Goal: Complete application form: Complete application form

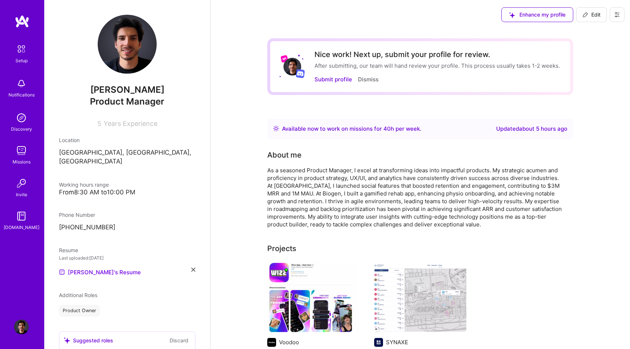
scroll to position [4, 0]
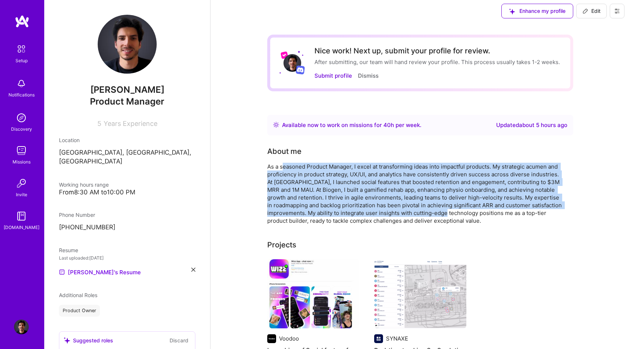
drag, startPoint x: 482, startPoint y: 216, endPoint x: 283, endPoint y: 166, distance: 205.2
click at [283, 166] on div "As a seasoned Product Manager, I excel at transforming ideas into impactful pro…" at bounding box center [414, 194] width 295 height 62
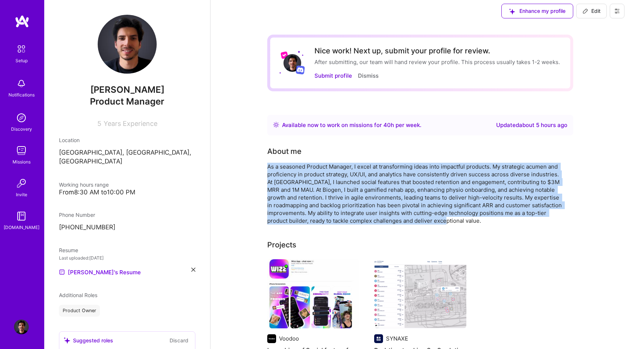
drag, startPoint x: 480, startPoint y: 224, endPoint x: 261, endPoint y: 164, distance: 227.4
copy div "As a seasoned Product Manager, I excel at transforming ideas into impactful pro…"
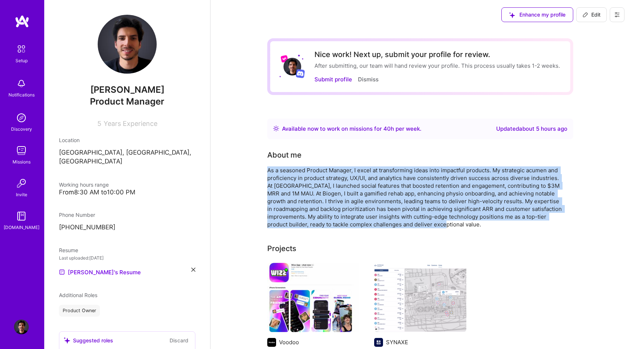
click at [587, 19] on button "Edit" at bounding box center [591, 14] width 31 height 15
select select "FR"
select select "Right Now"
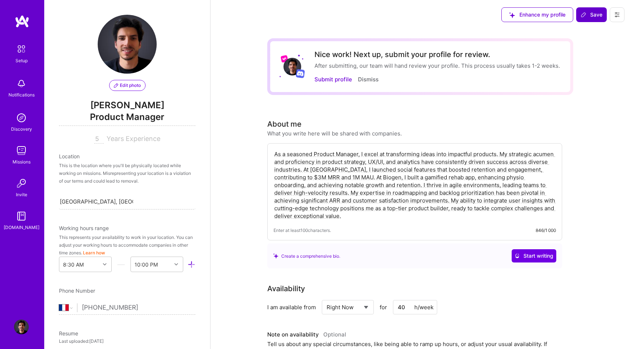
scroll to position [257, 0]
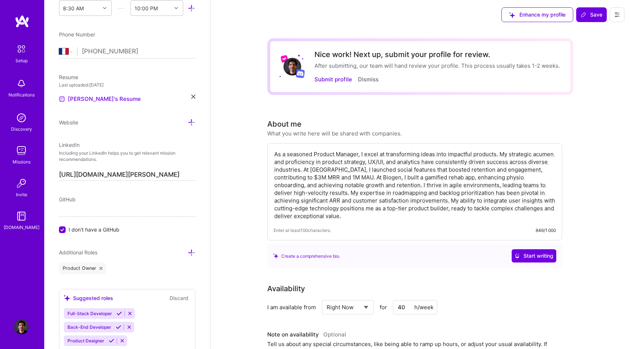
click at [366, 235] on div "As a seasoned Product Manager, I excel at transforming ideas into impactful pro…" at bounding box center [414, 191] width 295 height 97
click at [367, 224] on div "As a seasoned Product Manager, I excel at transforming ideas into impactful pro…" at bounding box center [414, 191] width 295 height 97
click at [355, 219] on textarea "As a seasoned Product Manager, I excel at transforming ideas into impactful pro…" at bounding box center [415, 185] width 282 height 71
click at [346, 156] on textarea "As a seasoned Product Manager, I excel at transforming ideas into impactful pro…" at bounding box center [415, 185] width 282 height 71
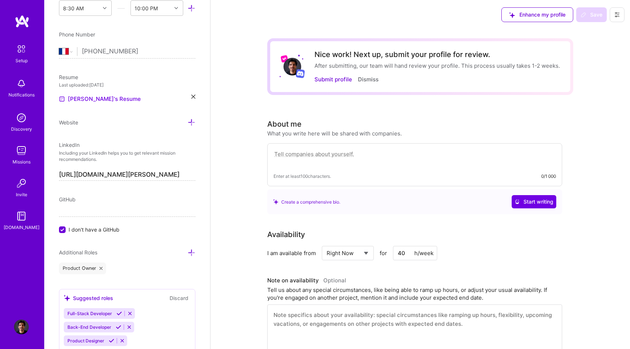
paste textarea "I drive end-to-end product ownership—from discovery to delivery—with a focus on…"
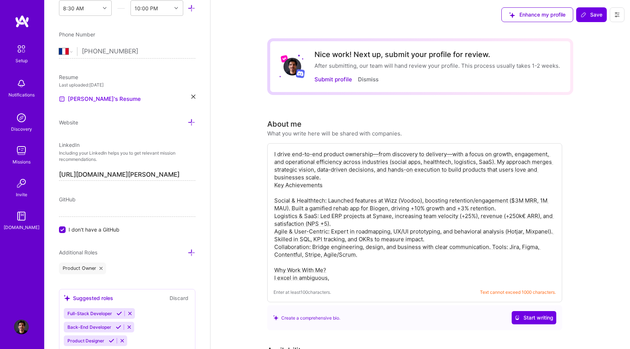
click at [311, 187] on textarea "I drive end-to-end product ownership—from discovery to delivery—with a focus on…" at bounding box center [415, 216] width 282 height 133
click at [320, 185] on textarea "I drive end-to-end product ownership—from discovery to delivery—with a focus on…" at bounding box center [415, 216] width 282 height 133
click at [316, 189] on textarea "I drive end-to-end product ownership—from discovery to delivery—with a focus on…" at bounding box center [415, 216] width 282 height 133
click at [314, 185] on textarea "I drive end-to-end product ownership—from discovery to delivery—with a focus on…" at bounding box center [415, 216] width 282 height 133
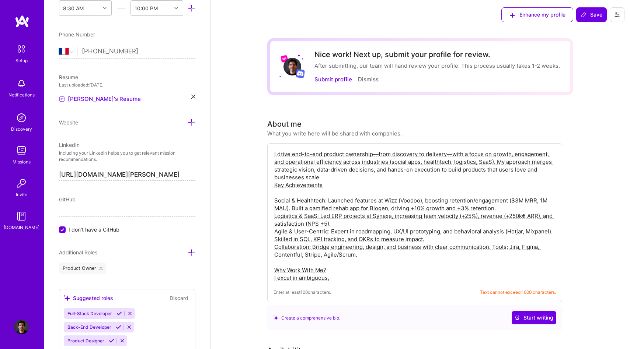
click at [314, 185] on textarea "I drive end-to-end product ownership—from discovery to delivery—with a focus on…" at bounding box center [415, 216] width 282 height 133
click at [334, 189] on textarea "I drive end-to-end product ownership—from discovery to delivery—with a focus on…" at bounding box center [415, 216] width 282 height 133
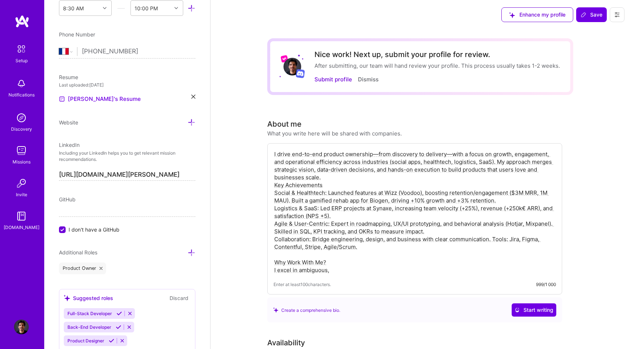
click at [333, 179] on textarea "I drive end-to-end product ownership—from discovery to delivery—with a focus on…" at bounding box center [415, 212] width 282 height 125
click at [314, 185] on textarea "I drive end-to-end product ownership—from discovery to delivery—with a focus on…" at bounding box center [415, 212] width 282 height 125
click at [272, 195] on div "I drive end-to-end product ownership—from discovery to delivery—with a focus on…" at bounding box center [414, 218] width 295 height 151
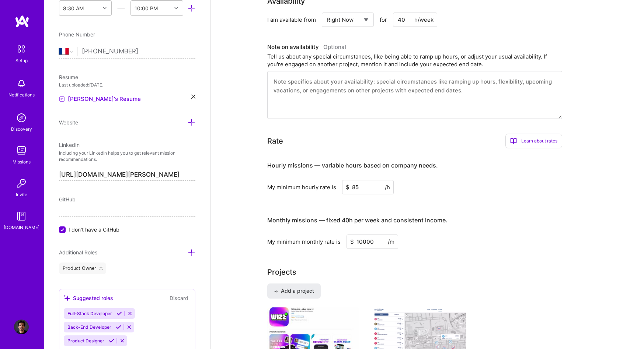
scroll to position [0, 0]
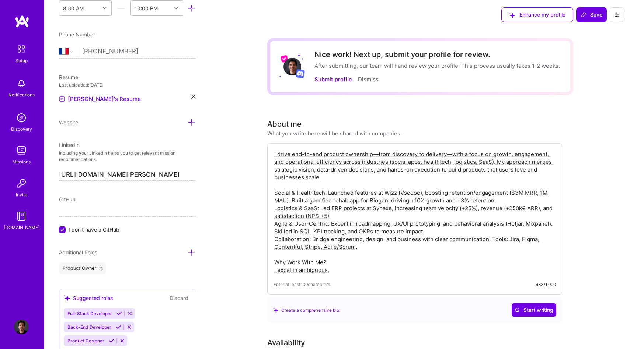
click at [285, 190] on textarea "I drive end-to-end product ownership—from discovery to delivery—with a focus on…" at bounding box center [415, 212] width 282 height 125
click at [276, 193] on textarea "I drive end-to-end product ownership—from discovery to delivery—with a focus on…" at bounding box center [415, 212] width 282 height 125
click at [273, 209] on div "I drive end-to-end product ownership—from discovery to delivery—with a focus on…" at bounding box center [414, 218] width 295 height 151
click at [275, 209] on textarea "I drive end-to-end product ownership—from discovery to delivery—with a focus on…" at bounding box center [415, 212] width 282 height 125
click at [275, 224] on textarea "I drive end-to-end product ownership—from discovery to delivery—with a focus on…" at bounding box center [415, 212] width 282 height 125
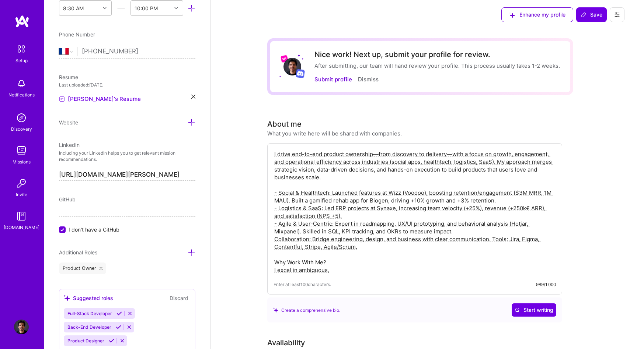
click at [276, 240] on textarea "I drive end-to-end product ownership—from discovery to delivery—with a focus on…" at bounding box center [415, 212] width 282 height 125
click at [279, 194] on textarea "I drive end-to-end product ownership—from discovery to delivery—with a focus on…" at bounding box center [415, 212] width 282 height 125
click at [278, 211] on textarea "I drive end-to-end product ownership—from discovery to delivery—with a focus on…" at bounding box center [415, 212] width 282 height 125
click at [278, 224] on textarea "I drive end-to-end product ownership—from discovery to delivery—with a focus on…" at bounding box center [415, 212] width 282 height 125
click at [279, 240] on textarea "I drive end-to-end product ownership—from discovery to delivery—with a focus on…" at bounding box center [415, 212] width 282 height 125
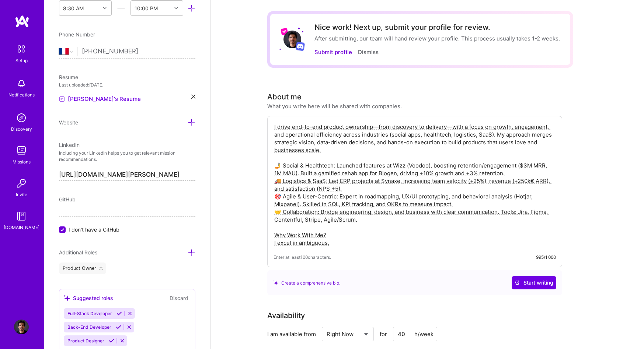
scroll to position [30, 0]
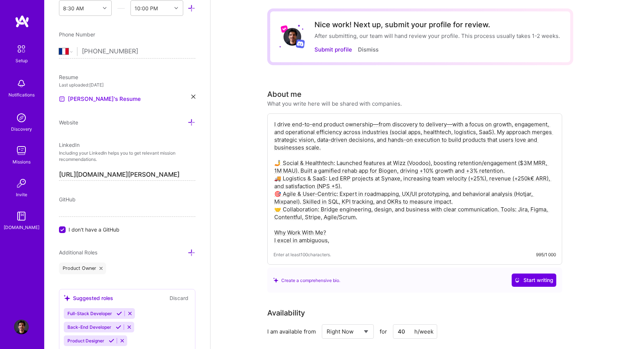
click at [449, 127] on textarea "I drive end-to-end product ownership—from discovery to delivery—with a focus on…" at bounding box center [415, 182] width 282 height 125
click at [377, 125] on textarea "I drive end-to-end product ownership—from discovery to delivery, with a focus o…" at bounding box center [415, 182] width 282 height 125
click at [344, 114] on div "I drive end-to-end product ownership, from discovery to delivery, with a focus …" at bounding box center [414, 189] width 295 height 151
drag, startPoint x: 330, startPoint y: 147, endPoint x: 254, endPoint y: 109, distance: 84.1
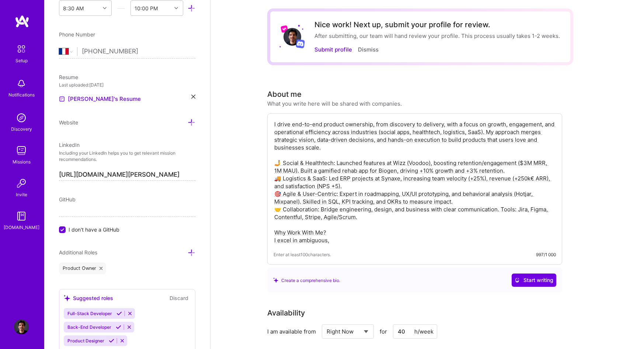
paste textarea "specialize in end-to-end product ownership, driving growth, engagement, and eff…"
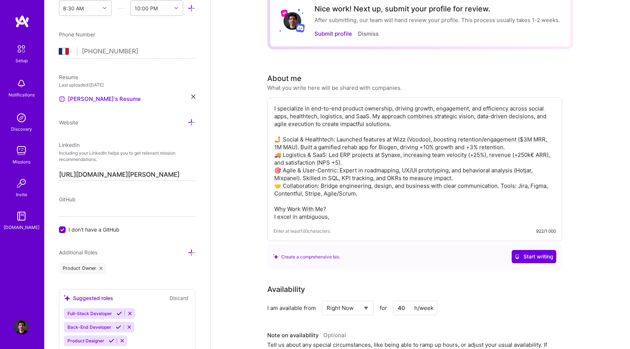
scroll to position [48, 0]
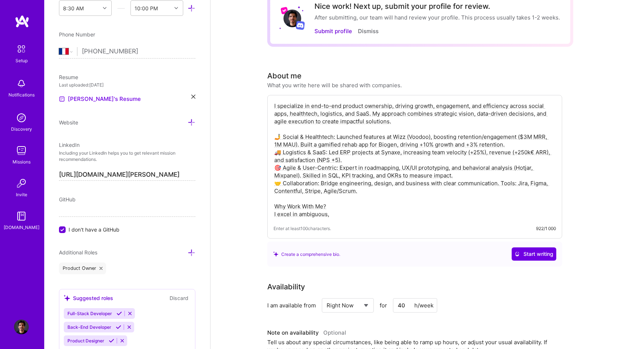
drag, startPoint x: 334, startPoint y: 213, endPoint x: 270, endPoint y: 202, distance: 65.2
click at [270, 202] on div "I specialize in end-to-end product ownership, driving growth, engagement, and e…" at bounding box center [414, 167] width 295 height 144
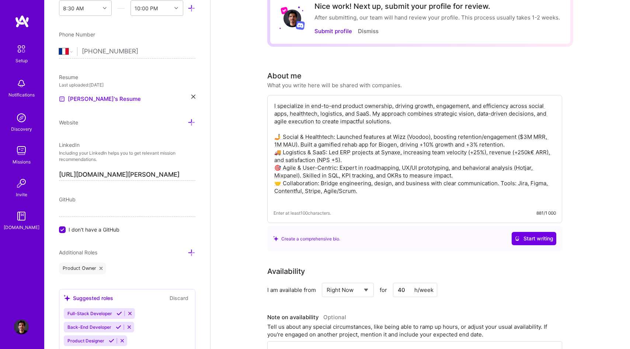
paste textarea "thrive in complex environments, turning challenges into opportunities with a re…"
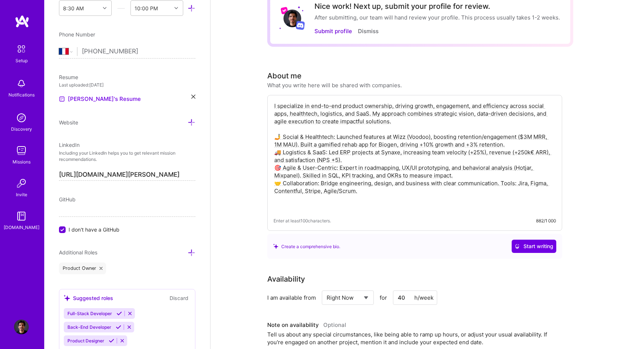
drag, startPoint x: 510, startPoint y: 144, endPoint x: 335, endPoint y: 137, distance: 174.5
click at [335, 137] on textarea "I specialize in end-to-end product ownership, driving growth, engagement, and e…" at bounding box center [415, 156] width 282 height 110
paste textarea "increasing retention/engagement ($3M MRR, 1M MAU). Built a gamified rehab app f…"
click at [387, 158] on textarea "I specialize in end-to-end product ownership, driving growth, engagement, and e…" at bounding box center [415, 156] width 282 height 110
click at [516, 140] on textarea "I specialize in end-to-end product ownership, driving growth, engagement, and e…" at bounding box center [415, 156] width 282 height 110
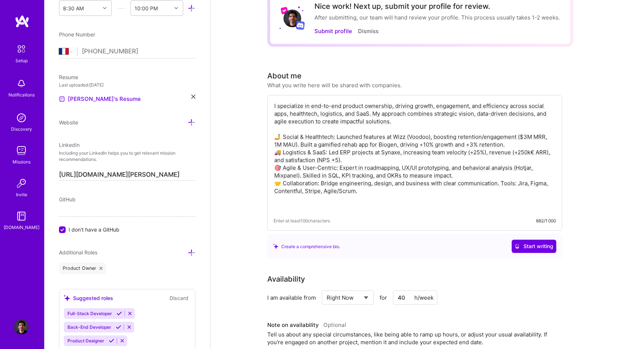
click at [514, 142] on textarea "I specialize in end-to-end product ownership, driving growth, engagement, and e…" at bounding box center [415, 156] width 282 height 110
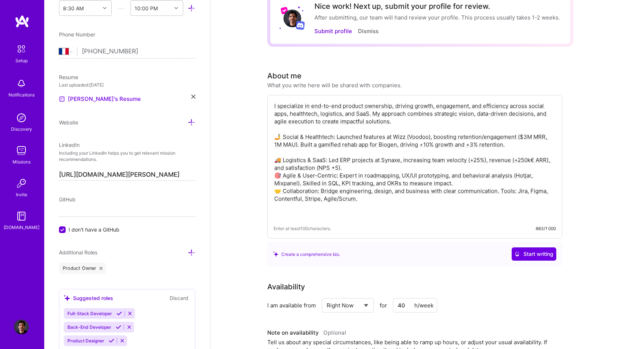
click at [443, 163] on textarea "I specialize in end-to-end product ownership, driving growth, engagement, and e…" at bounding box center [415, 160] width 282 height 118
click at [431, 171] on textarea "I specialize in end-to-end product ownership, driving growth, engagement, and e…" at bounding box center [415, 160] width 282 height 118
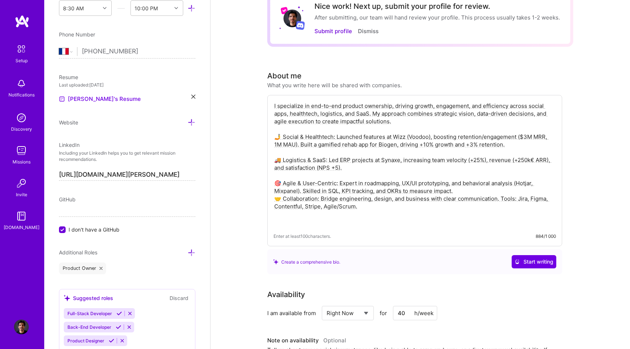
click at [467, 191] on textarea "I specialize in end-to-end product ownership, driving growth, engagement, and e…" at bounding box center [415, 163] width 282 height 125
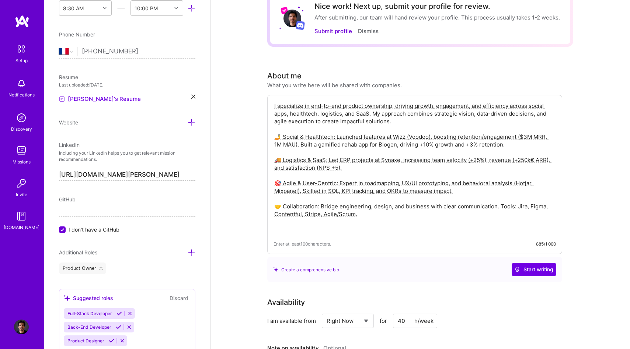
drag, startPoint x: 456, startPoint y: 190, endPoint x: 338, endPoint y: 185, distance: 118.8
click at [338, 185] on textarea "I specialize in end-to-end product ownership, driving growth, engagement, and e…" at bounding box center [415, 167] width 282 height 133
paste textarea "Skilled in roadmapping, [GEOGRAPHIC_DATA]/UI prototyping, and behavioral analys…"
drag, startPoint x: 362, startPoint y: 215, endPoint x: 271, endPoint y: 208, distance: 90.9
click at [271, 208] on div "I specialize in end-to-end product ownership, driving growth, engagement, and e…" at bounding box center [414, 174] width 295 height 159
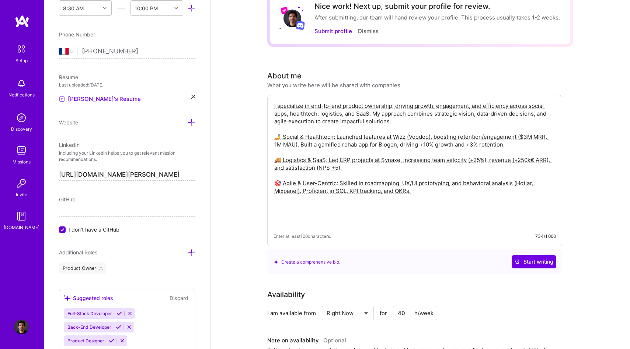
paste textarea "I thrive in complex environments, turning challenges into opportunities with a …"
click at [412, 194] on textarea "I specialize in end-to-end product ownership, driving growth, engagement, and e…" at bounding box center [415, 163] width 282 height 125
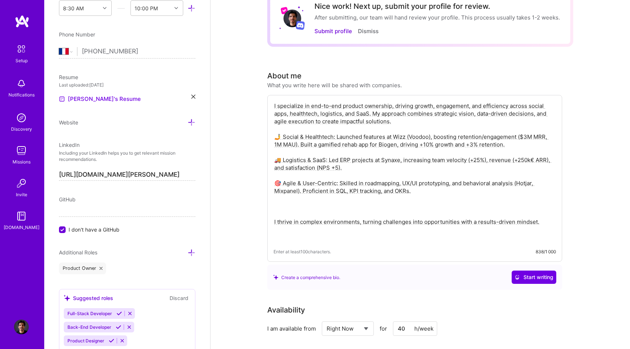
paste textarea "Why Work With Me?"
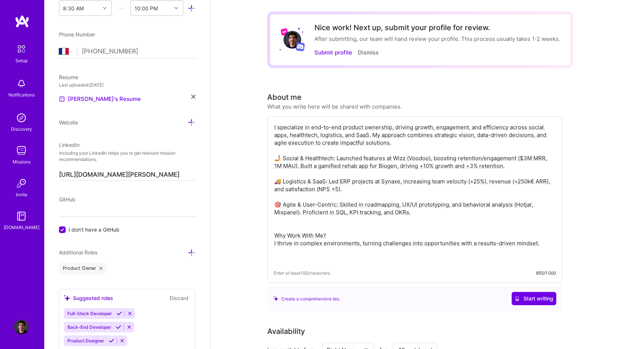
scroll to position [25, 0]
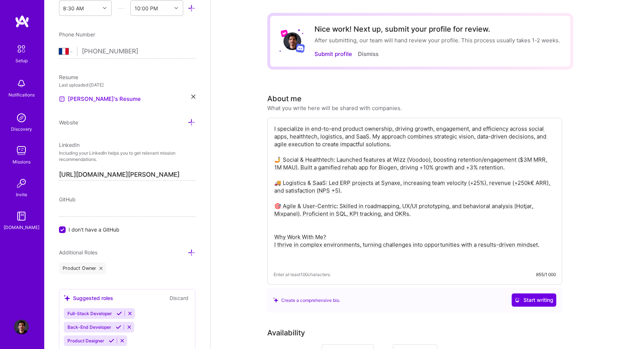
click at [403, 145] on textarea "I specialize in end-to-end product ownership, driving growth, engagement, and e…" at bounding box center [415, 194] width 282 height 141
click at [393, 145] on textarea "I specialize in end-to-end product ownership, driving growth, engagement, and e…" at bounding box center [415, 194] width 282 height 141
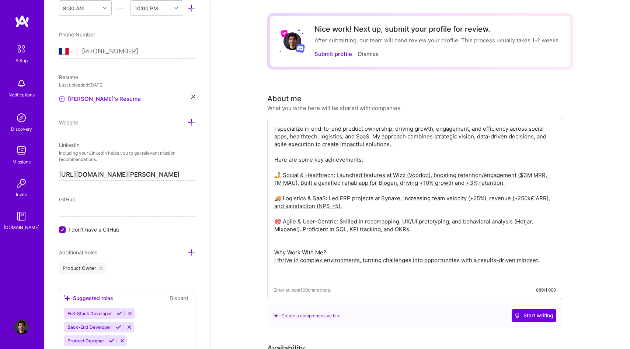
click at [316, 275] on textarea "I specialize in end-to-end product ownership, driving growth, engagement, and e…" at bounding box center [415, 202] width 282 height 156
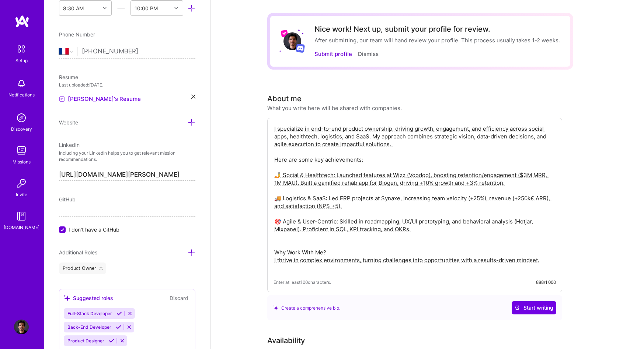
click at [332, 170] on textarea "I specialize in end-to-end product ownership, driving growth, engagement, and e…" at bounding box center [415, 198] width 282 height 149
click at [335, 205] on textarea "I specialize in end-to-end product ownership, driving growth, engagement, and e…" at bounding box center [415, 198] width 282 height 149
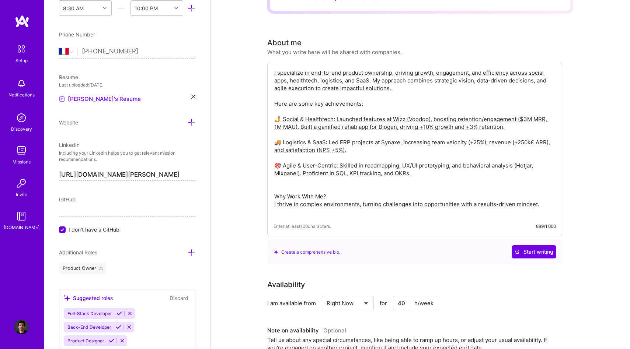
scroll to position [0, 0]
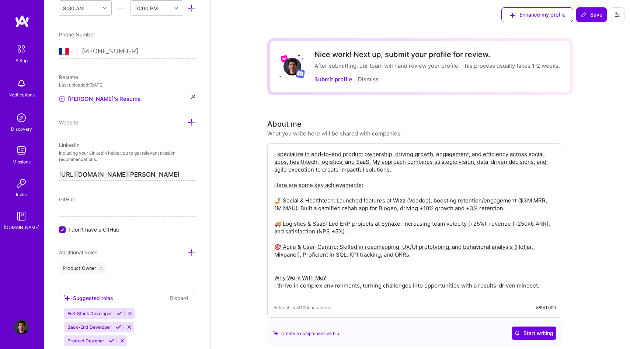
type textarea "I specialize in end-to-end product ownership, driving growth, engagement, and e…"
click at [594, 2] on div "Enhance my profile Save" at bounding box center [563, 14] width 134 height 29
click at [590, 21] on button "Save" at bounding box center [591, 14] width 31 height 15
click at [590, 15] on span "Save" at bounding box center [592, 14] width 22 height 7
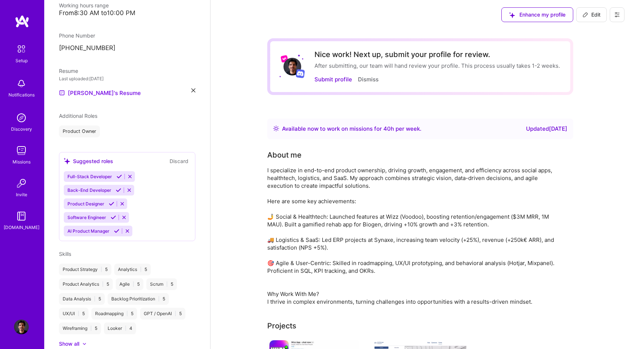
click at [589, 12] on span "Edit" at bounding box center [591, 14] width 18 height 7
select select "FR"
select select "Right Now"
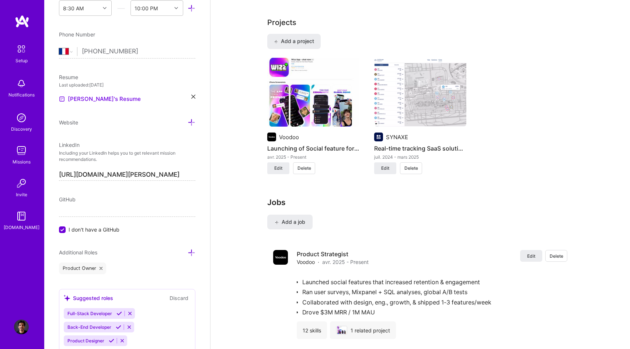
scroll to position [654, 0]
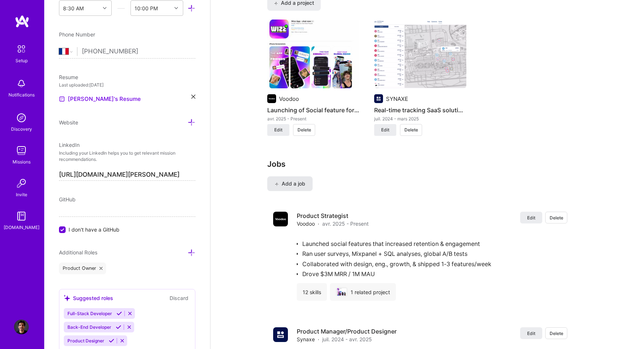
click at [289, 183] on span "Add a job" at bounding box center [290, 183] width 31 height 7
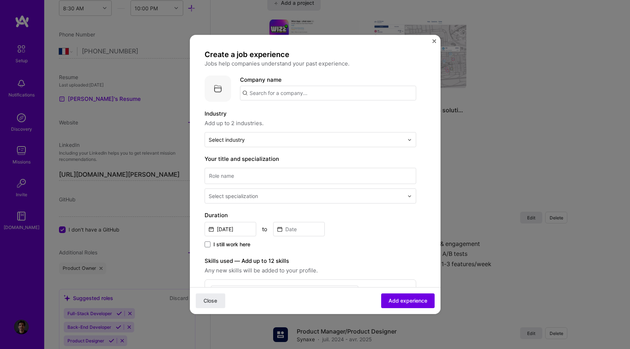
click at [305, 98] on input "text" at bounding box center [328, 93] width 176 height 15
type input "Sparoo"
click at [290, 116] on div "Sparoo" at bounding box center [293, 113] width 25 height 13
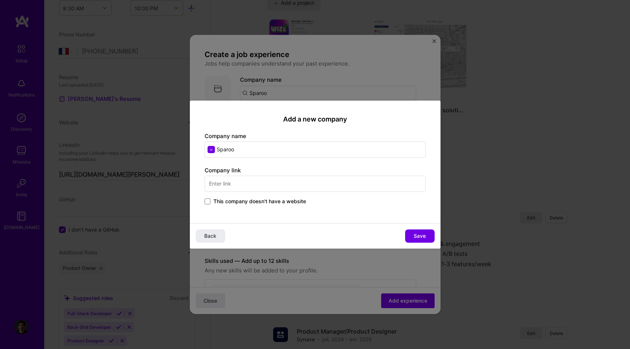
click at [238, 186] on input "text" at bounding box center [315, 184] width 221 height 16
type input "[DOMAIN_NAME]"
click at [418, 235] on span "Save" at bounding box center [420, 236] width 12 height 7
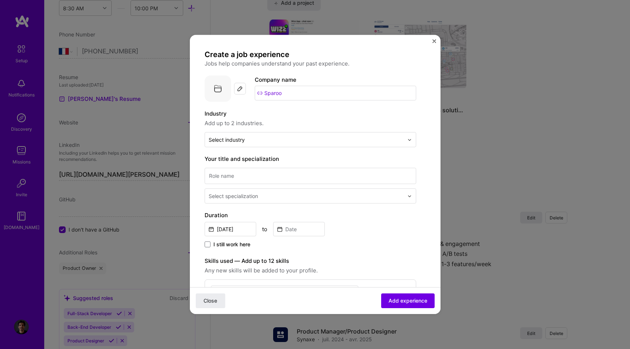
click at [287, 91] on input "Sparoo" at bounding box center [335, 93] width 161 height 15
click at [270, 97] on input "Sparoo" at bounding box center [335, 93] width 161 height 15
click at [239, 89] on img at bounding box center [240, 89] width 6 height 6
click at [304, 94] on input "Sparoo" at bounding box center [335, 93] width 161 height 15
type input "S"
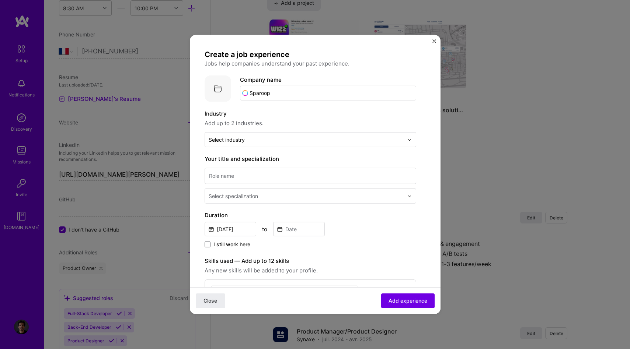
type input "Sparoo"
click at [295, 114] on div "Sparoo" at bounding box center [293, 113] width 25 height 13
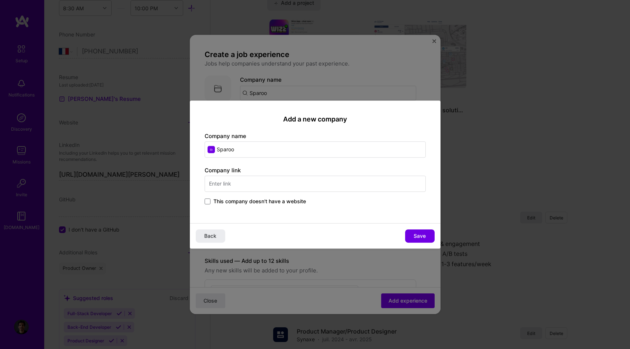
click at [247, 200] on span "This company doesn't have a website" at bounding box center [259, 201] width 93 height 7
click at [0, 0] on input "This company doesn't have a website" at bounding box center [0, 0] width 0 height 0
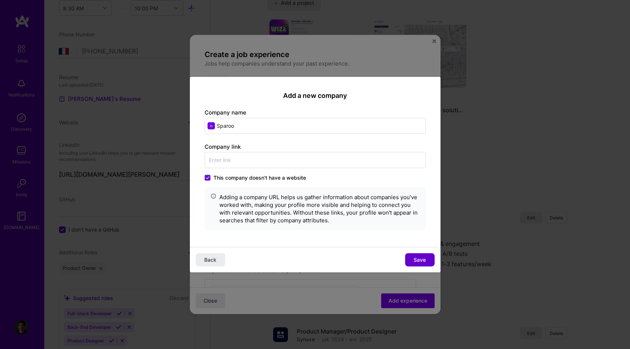
click at [425, 260] on span "Save" at bounding box center [420, 259] width 12 height 7
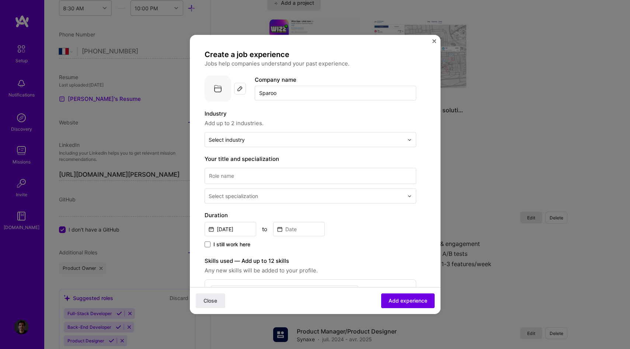
click at [223, 89] on img at bounding box center [218, 89] width 27 height 27
click at [242, 88] on img at bounding box center [240, 89] width 6 height 6
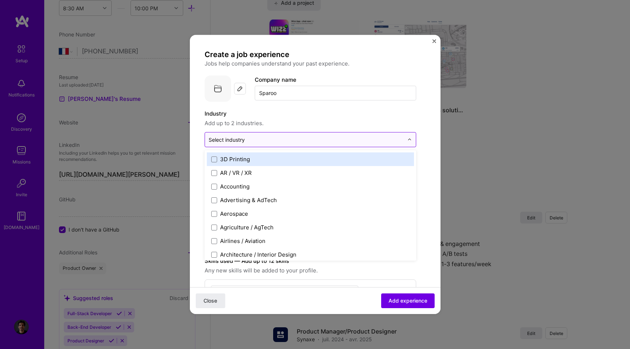
click at [272, 144] on div at bounding box center [306, 139] width 195 height 9
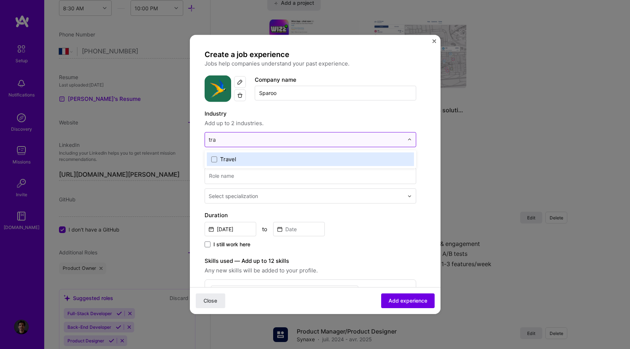
type input "trav"
click at [267, 163] on div "Travel" at bounding box center [310, 160] width 207 height 14
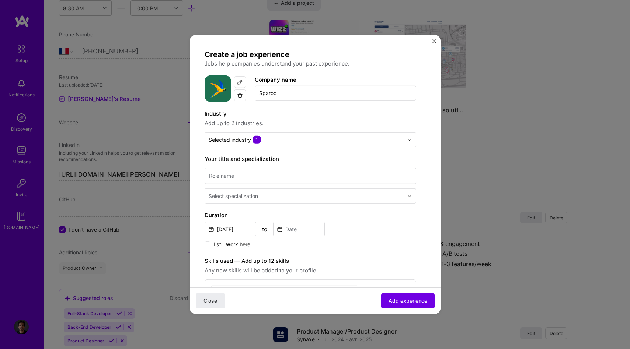
click at [297, 125] on span "Add up to 2 industries." at bounding box center [311, 123] width 212 height 9
click at [248, 177] on input at bounding box center [311, 176] width 212 height 16
type input "Founder"
click at [245, 196] on div "Select specialization" at bounding box center [233, 196] width 49 height 8
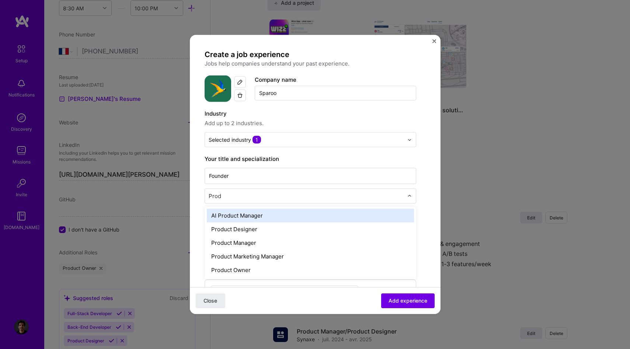
type input "Pro"
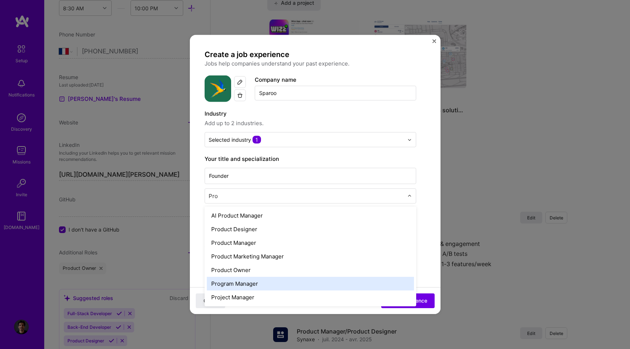
click at [258, 283] on div "Program Manager" at bounding box center [310, 284] width 207 height 14
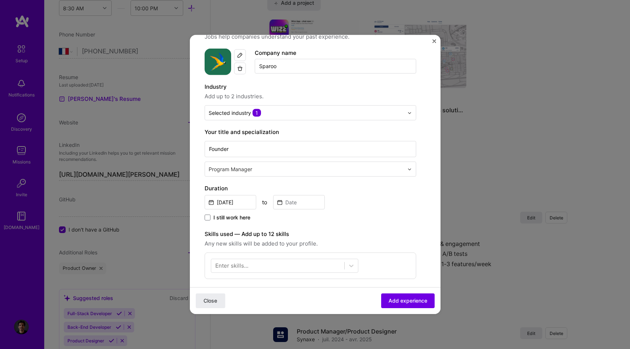
scroll to position [40, 0]
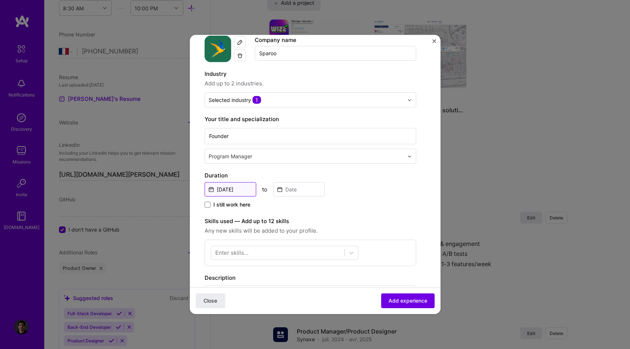
click at [225, 184] on input "[DATE]" at bounding box center [231, 189] width 52 height 14
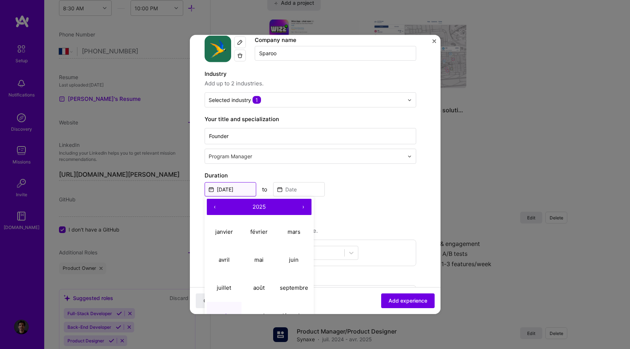
click at [225, 184] on input "[DATE]" at bounding box center [231, 189] width 52 height 14
click at [216, 206] on button "‹" at bounding box center [215, 207] width 16 height 16
click at [304, 235] on button "mars" at bounding box center [293, 232] width 35 height 28
type input "[DATE]"
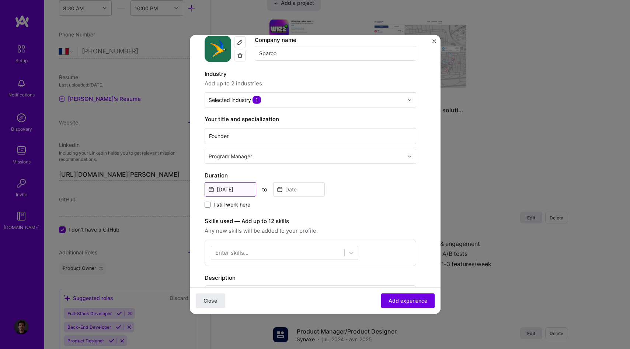
click at [235, 189] on input "[DATE]" at bounding box center [231, 189] width 52 height 14
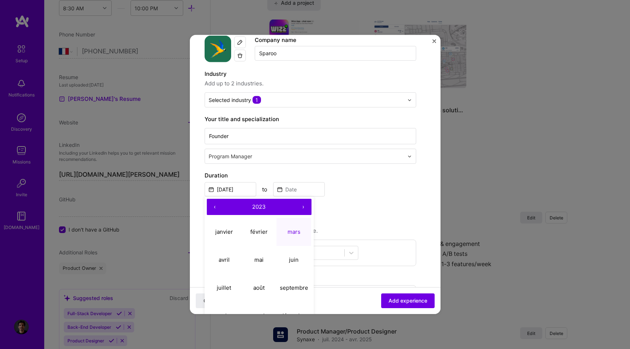
drag, startPoint x: 348, startPoint y: 224, endPoint x: 343, endPoint y: 223, distance: 5.0
click at [348, 224] on label "Skills used — Add up to 12 skills" at bounding box center [311, 221] width 212 height 9
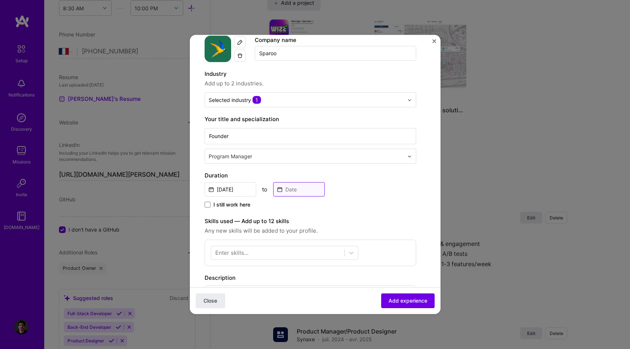
click at [289, 185] on input at bounding box center [299, 189] width 52 height 14
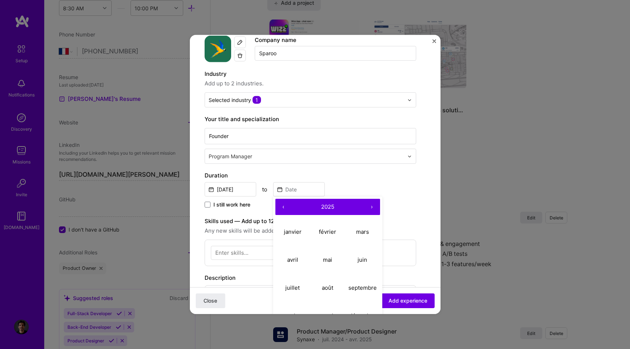
click at [285, 208] on button "‹" at bounding box center [283, 207] width 16 height 16
click at [300, 260] on button "avril" at bounding box center [292, 260] width 35 height 28
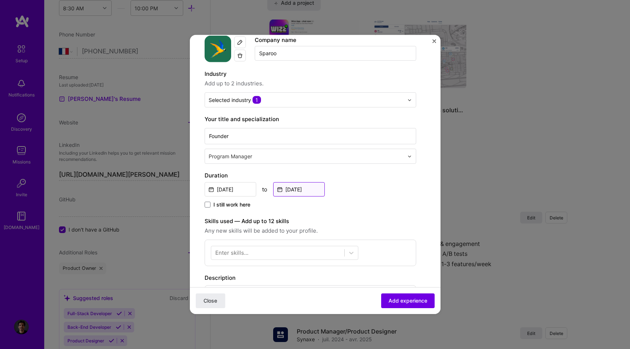
click at [306, 191] on input "[DATE]" at bounding box center [299, 189] width 52 height 14
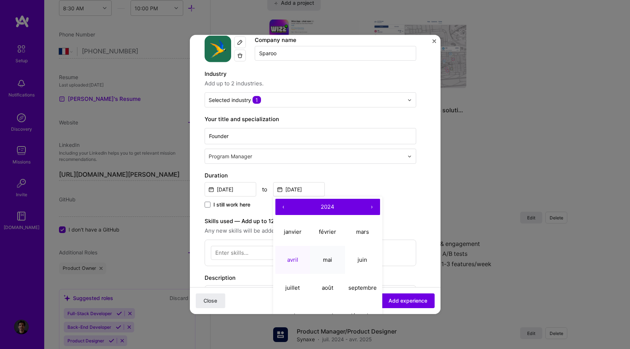
click at [331, 257] on abbr "mai" at bounding box center [327, 259] width 9 height 7
type input "[DATE]"
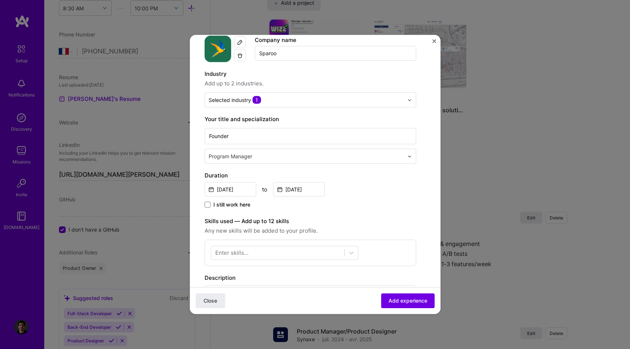
scroll to position [74, 0]
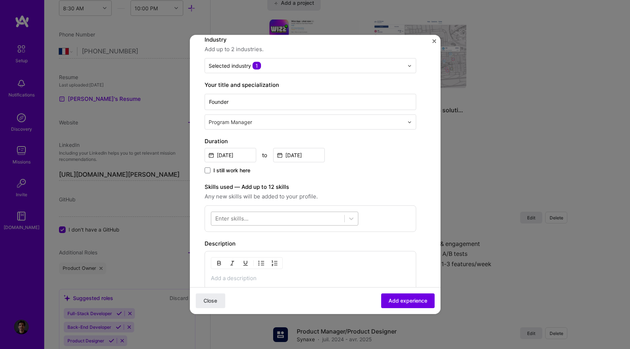
click at [261, 214] on div at bounding box center [277, 219] width 133 height 12
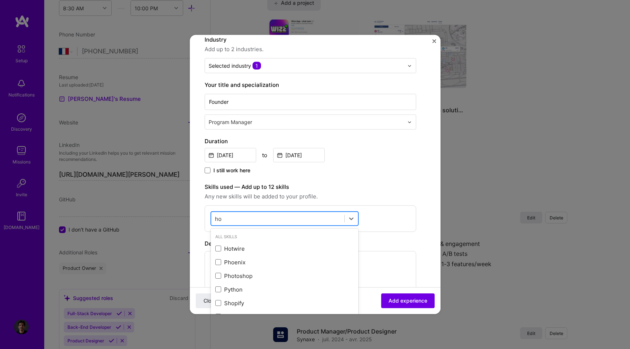
type input "h"
click at [252, 263] on div "No Code" at bounding box center [284, 263] width 139 height 8
click at [357, 200] on span "Any new skills will be added to your profile." at bounding box center [311, 196] width 212 height 9
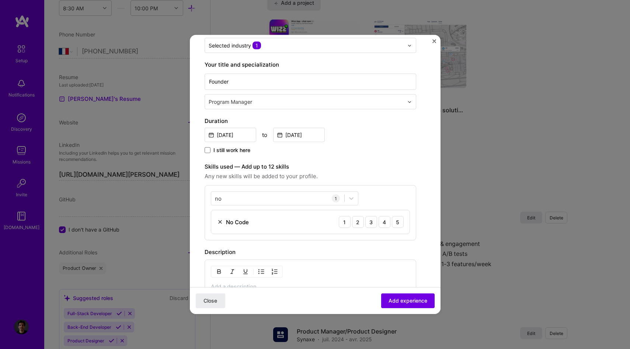
scroll to position [100, 0]
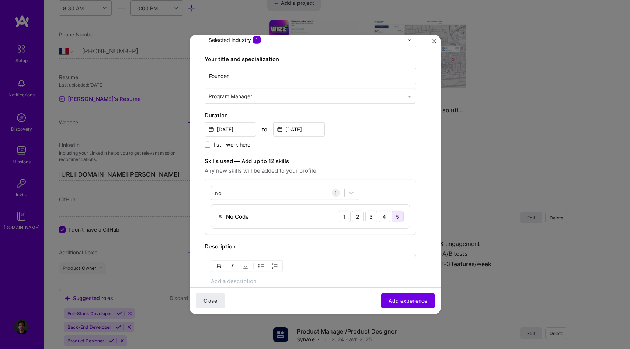
click at [399, 217] on div "5" at bounding box center [398, 217] width 12 height 12
click at [285, 191] on div "no no" at bounding box center [277, 193] width 133 height 12
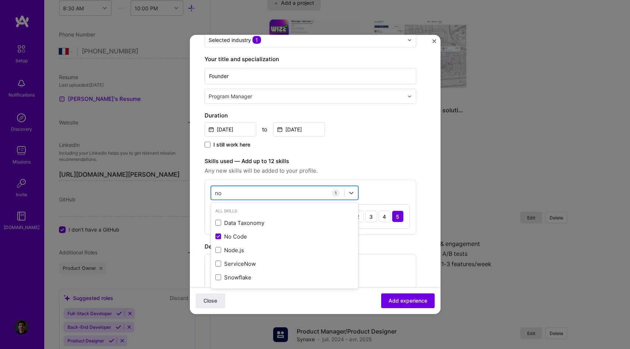
type input "n"
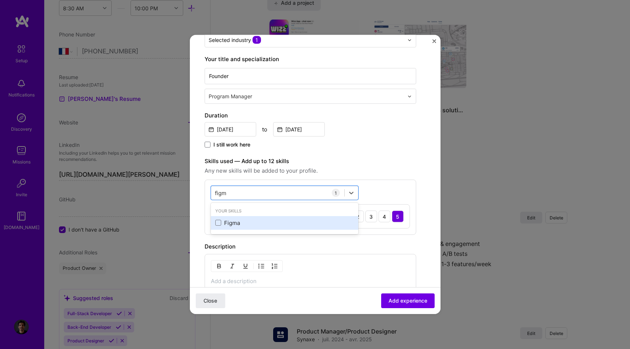
click at [252, 220] on div "Figma" at bounding box center [284, 223] width 139 height 8
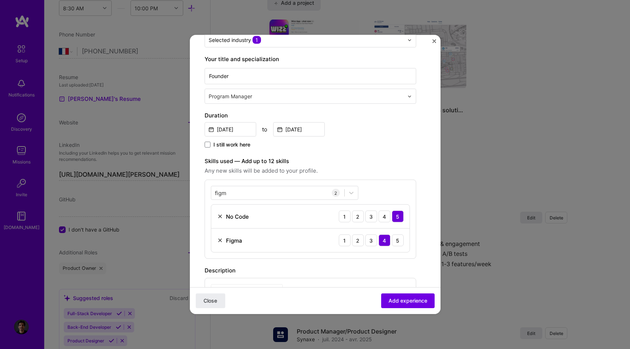
click at [344, 156] on div "Create a job experience Jobs help companies understand your past experience. Co…" at bounding box center [311, 198] width 212 height 497
click at [286, 192] on div "figm figm" at bounding box center [277, 193] width 133 height 12
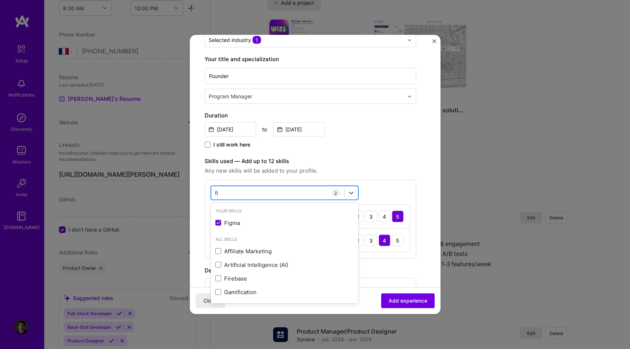
type input "f"
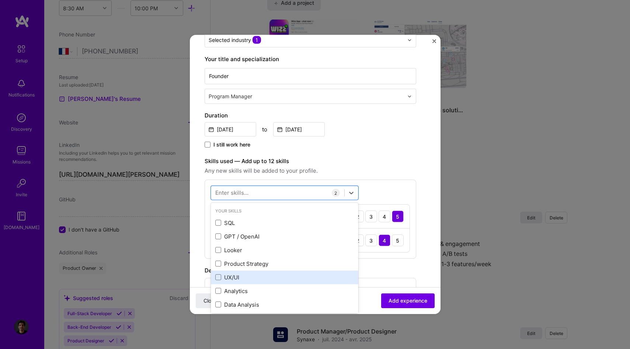
click at [264, 281] on div "UX/UI" at bounding box center [284, 278] width 139 height 8
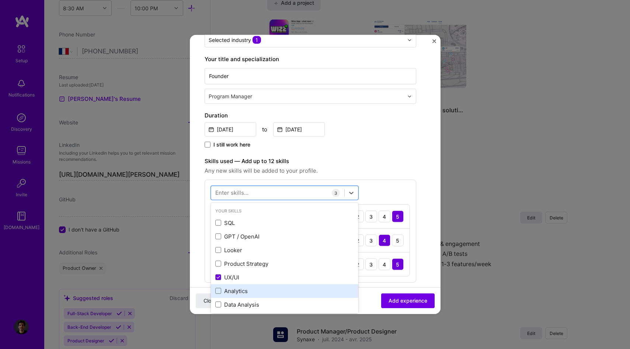
click at [264, 296] on div "Analytics" at bounding box center [284, 292] width 147 height 14
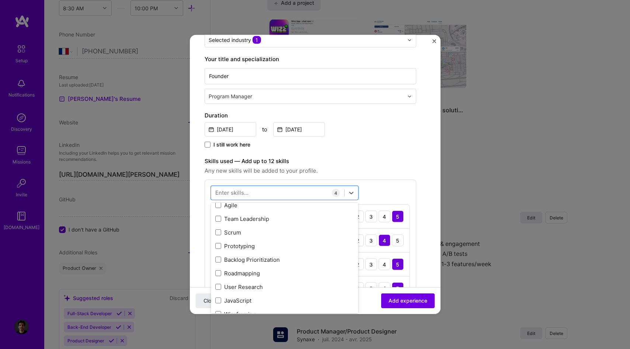
scroll to position [127, 0]
click at [278, 250] on div "Prototyping" at bounding box center [284, 247] width 139 height 8
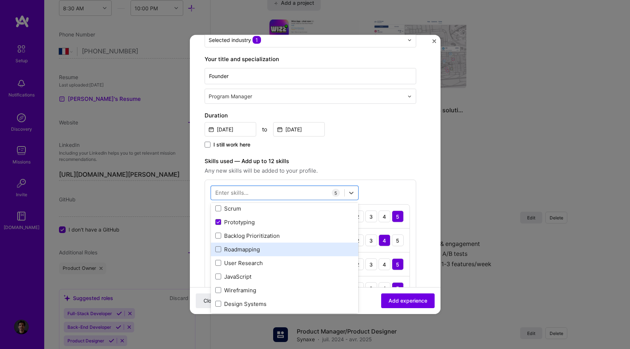
scroll to position [151, 0]
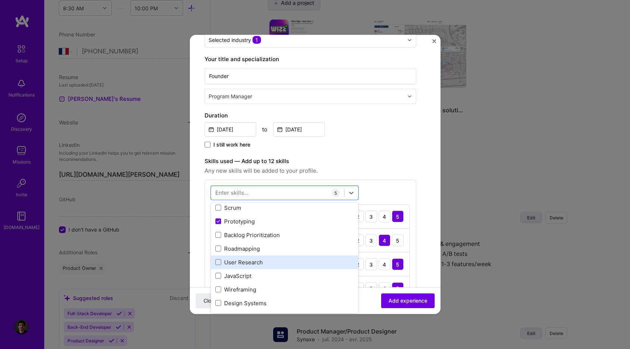
click at [271, 264] on div "User Research" at bounding box center [284, 263] width 139 height 8
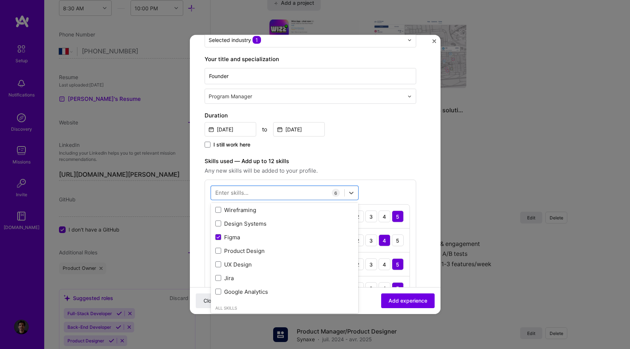
scroll to position [230, 0]
click at [268, 227] on div "Design Systems" at bounding box center [284, 225] width 139 height 8
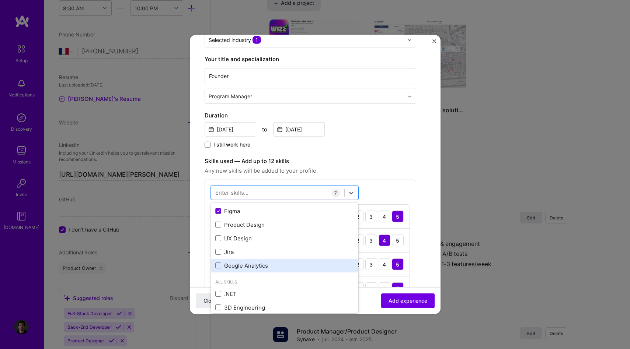
click at [264, 268] on div "Google Analytics" at bounding box center [284, 266] width 139 height 8
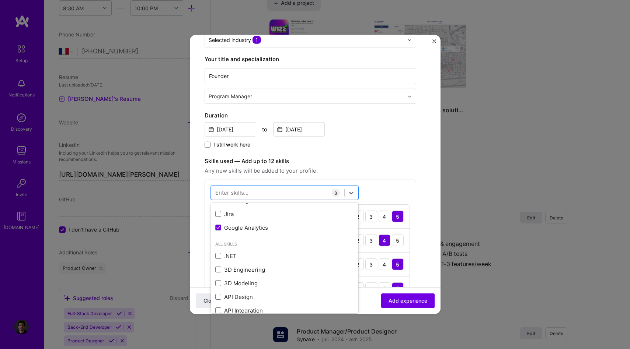
click at [387, 142] on div "I still work here" at bounding box center [311, 145] width 212 height 8
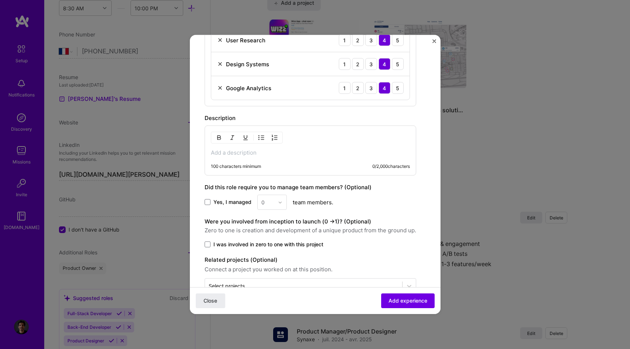
scroll to position [395, 0]
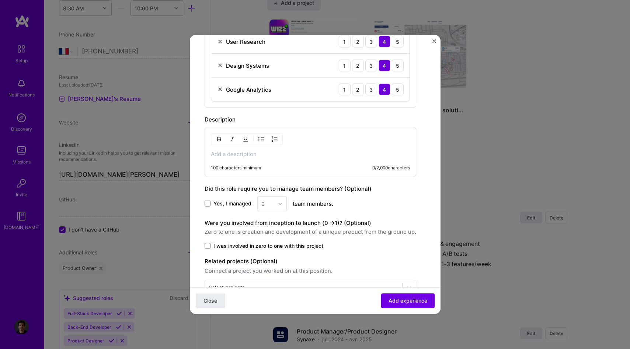
click at [230, 151] on p at bounding box center [310, 154] width 199 height 7
paste div
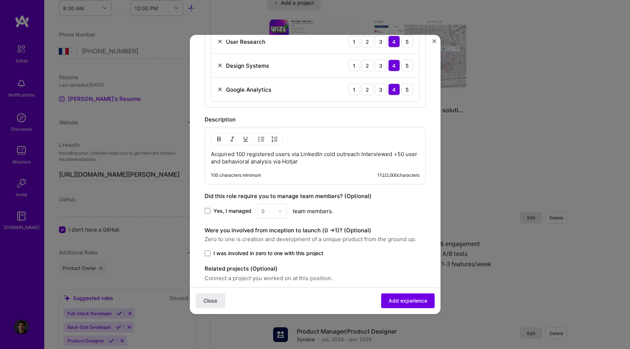
click at [212, 155] on p "Acquired 100 registered users via LinkedIn cold outreach Interviewed +50 user a…" at bounding box center [315, 158] width 209 height 15
click at [375, 157] on p "Acquired 100 registered users via LinkedIn cold outreach Interviewed +50 user a…" at bounding box center [323, 158] width 194 height 15
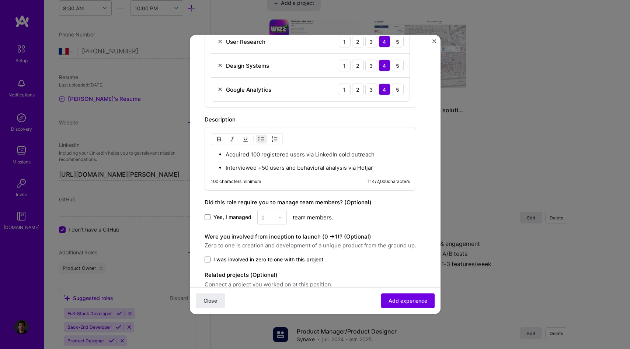
click at [223, 158] on ul "Acquired 100 registered users via LinkedIn cold outreach Interviewed +50 users …" at bounding box center [310, 161] width 199 height 21
click at [224, 156] on ul "Acquired 100 registered users via LinkedIn cold outreach Interviewed +50 users …" at bounding box center [310, 161] width 199 height 21
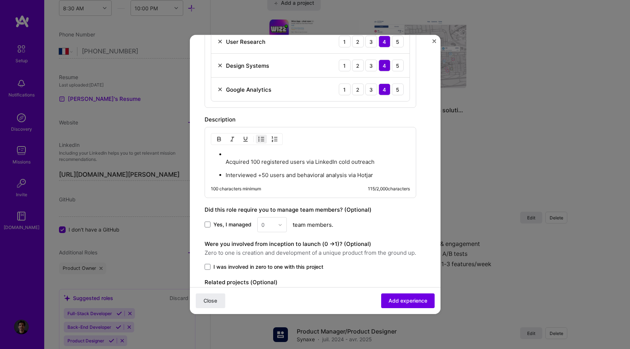
click at [229, 156] on p "Acquired 100 registered users via LinkedIn cold outreach" at bounding box center [318, 158] width 184 height 15
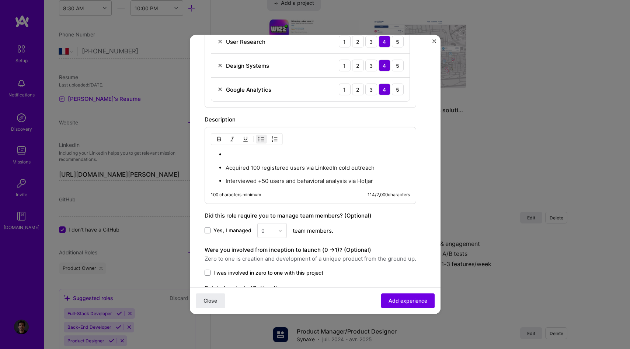
click at [231, 156] on p at bounding box center [318, 154] width 184 height 7
click at [254, 154] on p "Sparoo is an online flight" at bounding box center [310, 154] width 199 height 7
click at [279, 155] on p "Sparoo is an flight" at bounding box center [310, 154] width 199 height 7
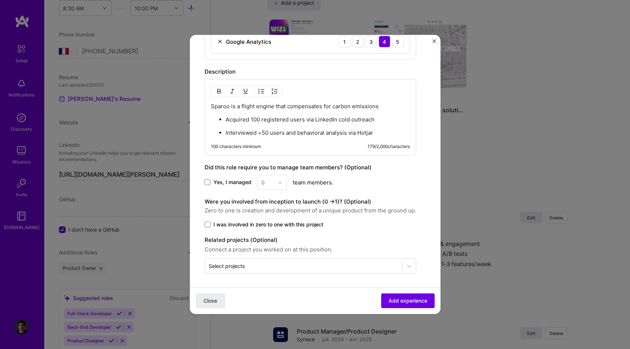
scroll to position [443, 0]
click at [231, 225] on span "I was involved in zero to one with this project" at bounding box center [268, 224] width 110 height 7
click at [0, 0] on input "I was involved in zero to one with this project" at bounding box center [0, 0] width 0 height 0
click at [243, 268] on div "Select projects" at bounding box center [227, 266] width 36 height 8
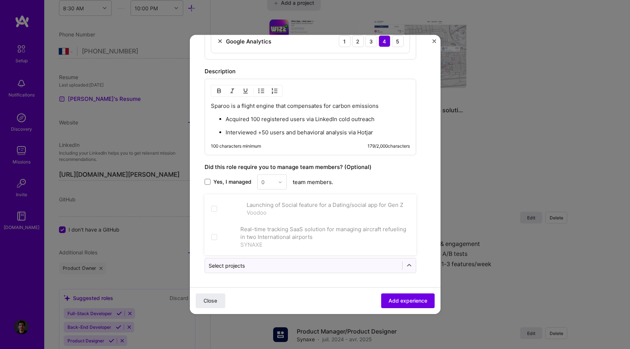
click at [369, 182] on div "Yes, I managed 0 team members." at bounding box center [311, 182] width 212 height 15
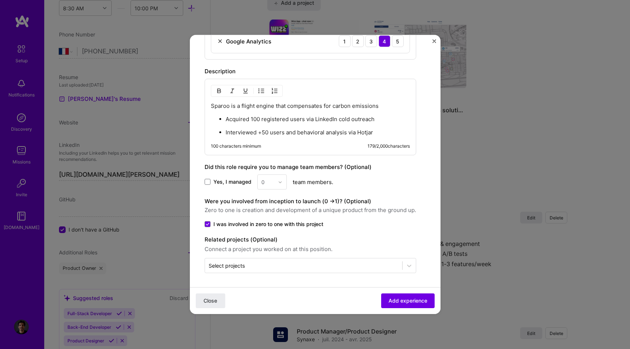
click at [258, 105] on p "Sparoo is a flight engine that compensates for carbon emissions" at bounding box center [310, 105] width 199 height 7
click at [230, 88] on img "button" at bounding box center [232, 91] width 6 height 6
click at [397, 296] on button "Add experience" at bounding box center [407, 301] width 53 height 15
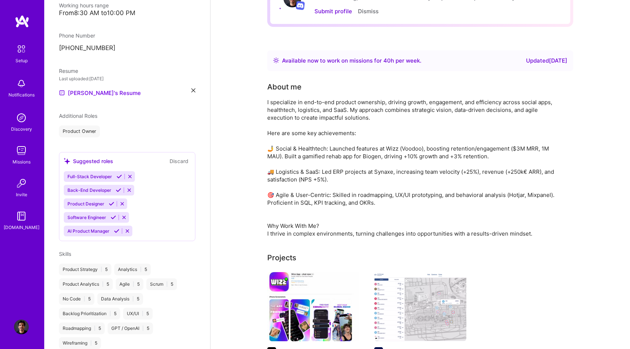
scroll to position [0, 0]
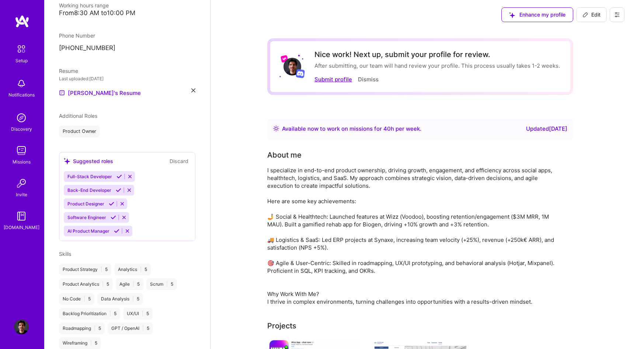
click at [338, 80] on button "Submit profile" at bounding box center [333, 80] width 38 height 8
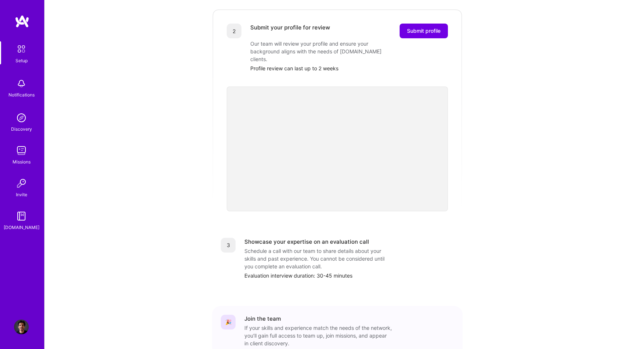
scroll to position [194, 0]
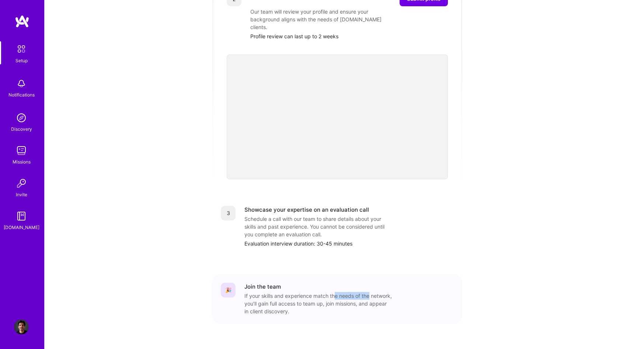
drag, startPoint x: 335, startPoint y: 281, endPoint x: 367, endPoint y: 281, distance: 32.8
click at [376, 292] on div "If your skills and experience match the needs of the network, you’ll gain full …" at bounding box center [317, 303] width 147 height 23
click at [387, 307] on div "🎉 Join the team If your skills and experience match the needs of the network, y…" at bounding box center [337, 299] width 251 height 50
click at [24, 90] on img at bounding box center [21, 83] width 15 height 15
click at [26, 50] on img at bounding box center [21, 48] width 15 height 15
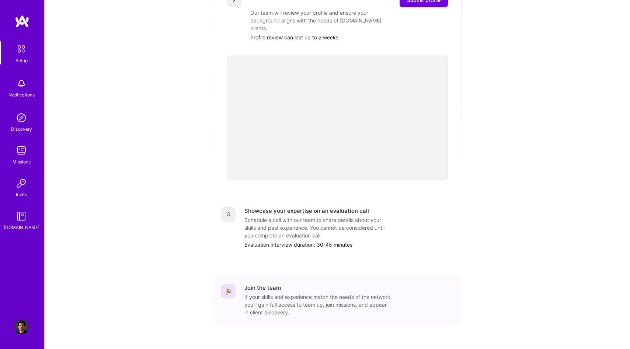
scroll to position [0, 0]
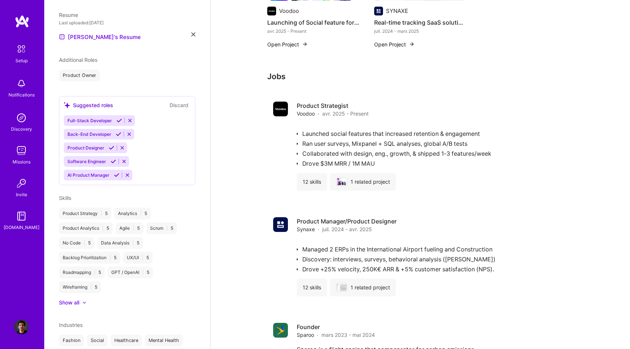
scroll to position [267, 0]
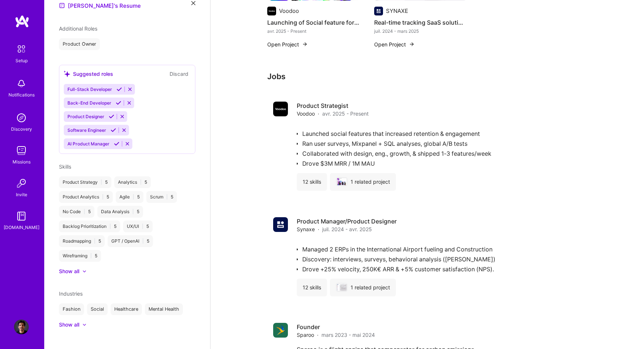
click at [111, 114] on icon at bounding box center [112, 117] width 6 height 6
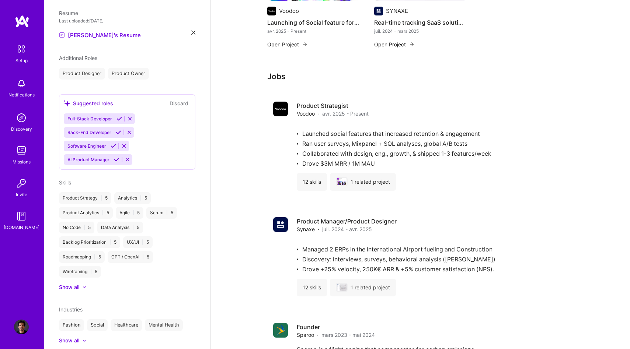
scroll to position [253, 0]
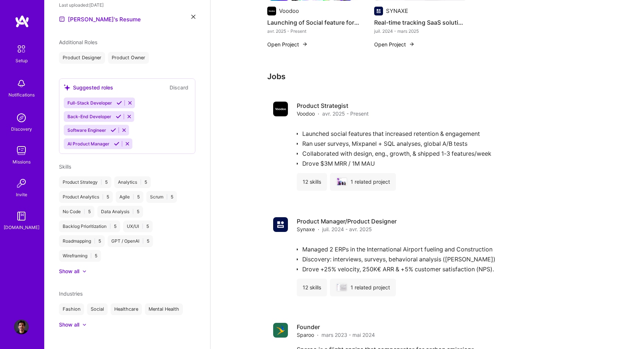
click at [69, 321] on div "Show all" at bounding box center [69, 324] width 20 height 7
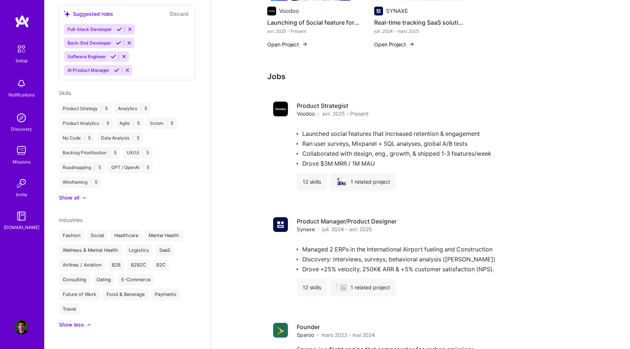
click at [88, 232] on div "Social" at bounding box center [97, 236] width 21 height 12
click at [76, 230] on div "Fashion" at bounding box center [71, 236] width 25 height 12
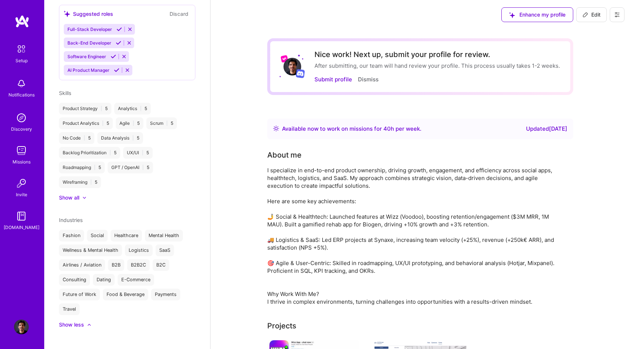
click at [592, 15] on span "Edit" at bounding box center [591, 14] width 18 height 7
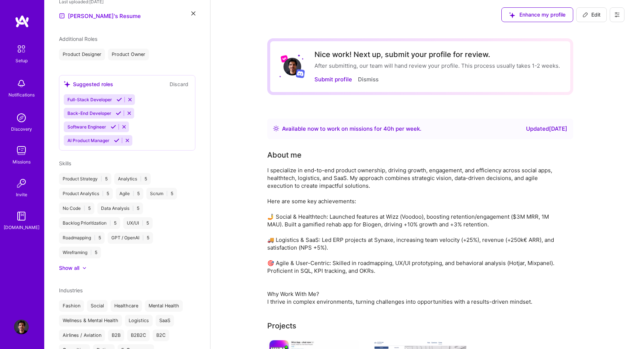
select select "FR"
select select "Right Now"
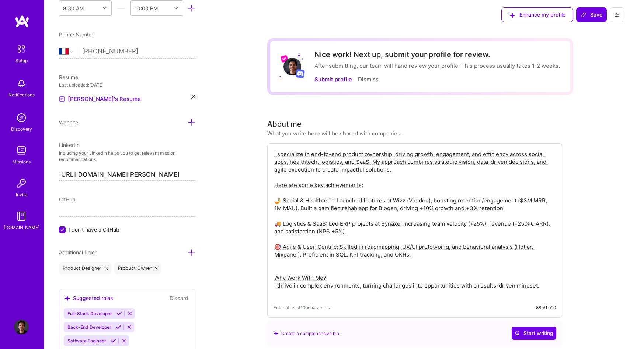
scroll to position [598, 0]
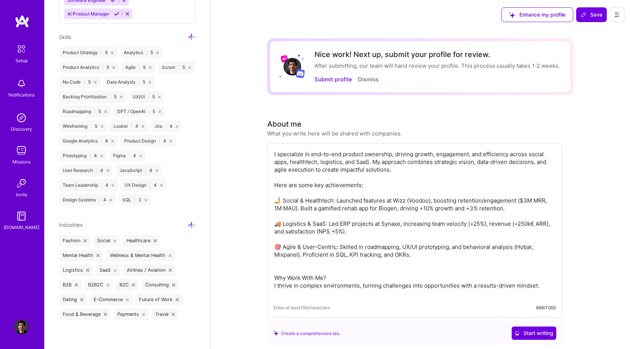
click at [84, 240] on icon at bounding box center [85, 241] width 3 height 3
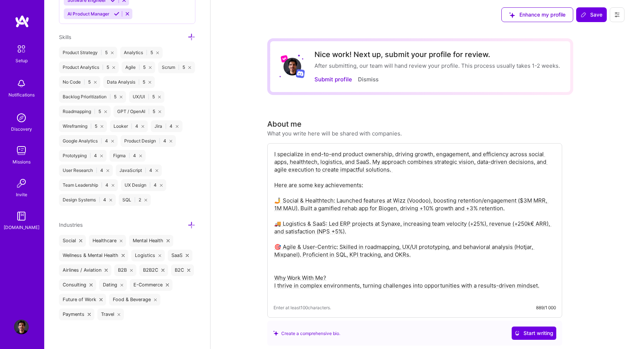
click at [192, 223] on icon at bounding box center [192, 226] width 8 height 8
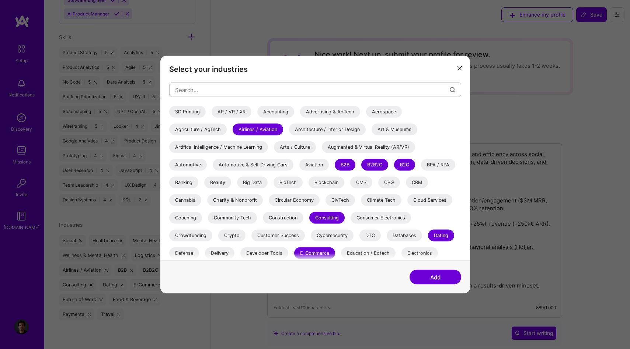
click at [459, 69] on icon "modal" at bounding box center [459, 68] width 4 height 4
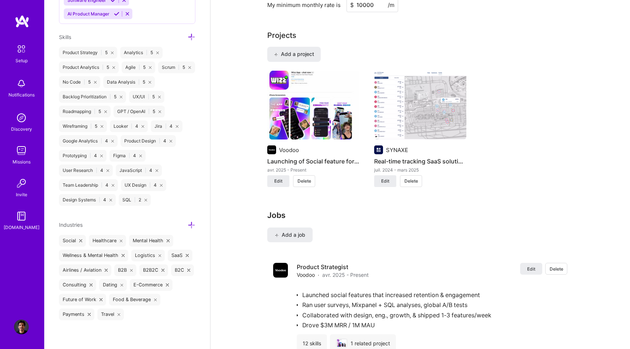
scroll to position [613, 0]
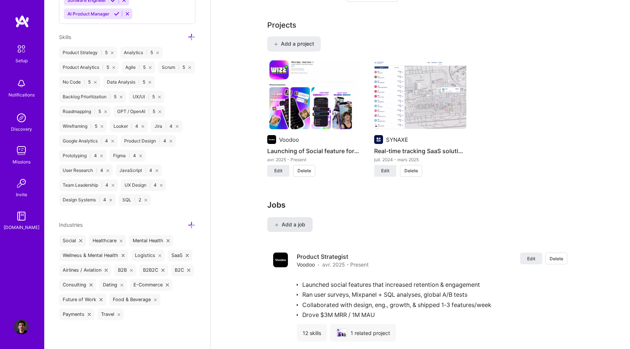
click at [296, 226] on span "Add a job" at bounding box center [290, 224] width 31 height 7
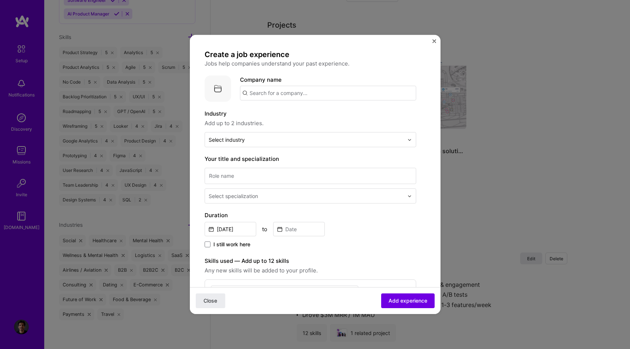
click at [281, 95] on input "text" at bounding box center [328, 93] width 176 height 15
type input "Bibine"
click at [269, 137] on input "text" at bounding box center [306, 140] width 195 height 8
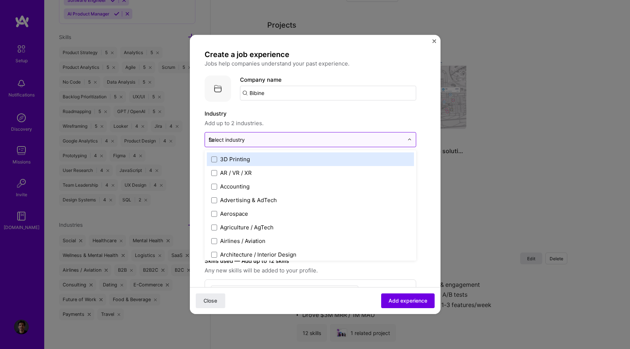
type input "foo"
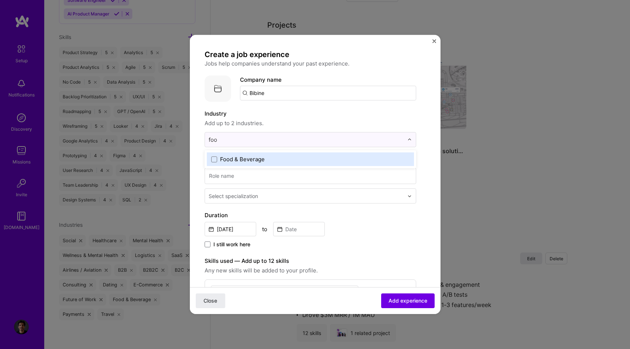
click at [248, 160] on div "Food & Beverage" at bounding box center [242, 160] width 45 height 8
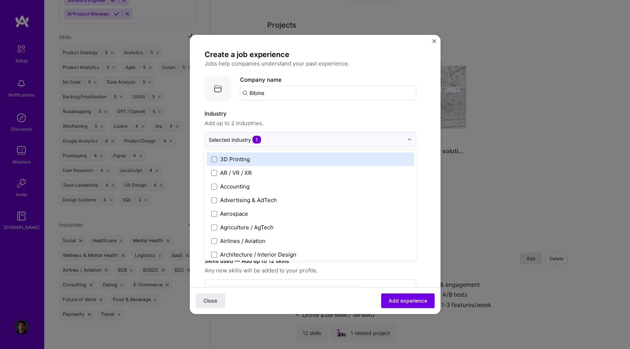
click at [320, 104] on div "Create a job experience Jobs help companies understand your past experience. Co…" at bounding box center [311, 272] width 212 height 444
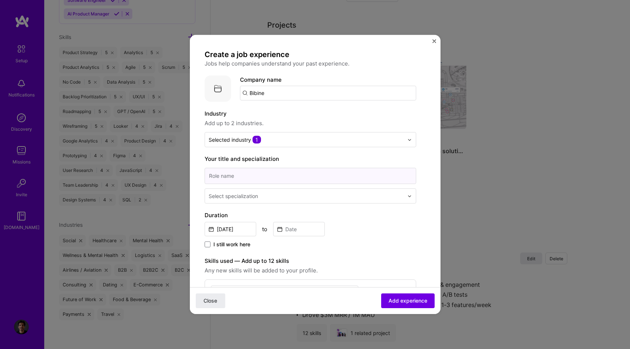
click at [250, 177] on input at bounding box center [311, 176] width 212 height 16
click at [231, 175] on input "Head of product" at bounding box center [311, 176] width 212 height 16
type input "Head of Product"
click at [235, 189] on div "Select specialization" at bounding box center [306, 196] width 202 height 14
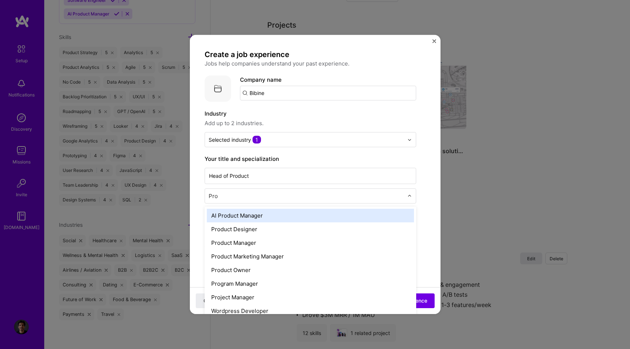
type input "Prod"
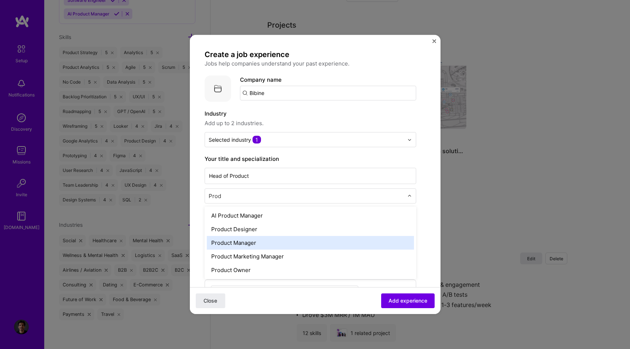
click at [246, 242] on div "Product Manager" at bounding box center [310, 243] width 207 height 14
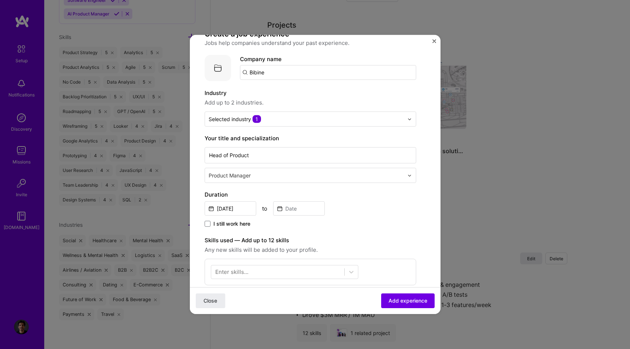
scroll to position [44, 0]
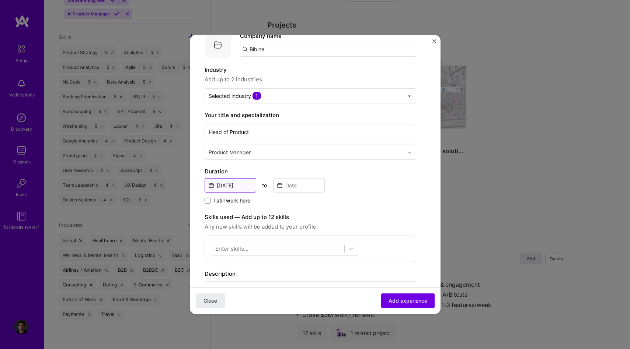
click at [238, 184] on input "[DATE]" at bounding box center [231, 185] width 52 height 14
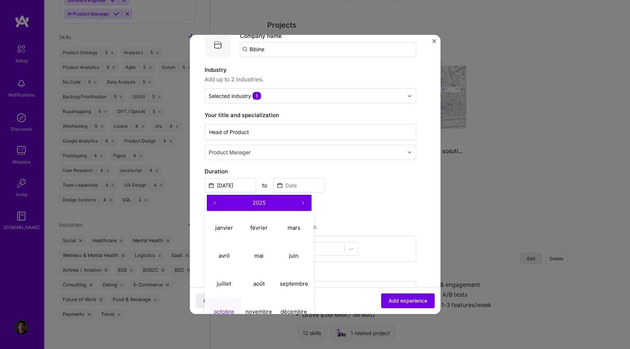
click at [216, 202] on button "‹" at bounding box center [215, 203] width 16 height 16
click at [223, 222] on button "janvier" at bounding box center [224, 228] width 35 height 28
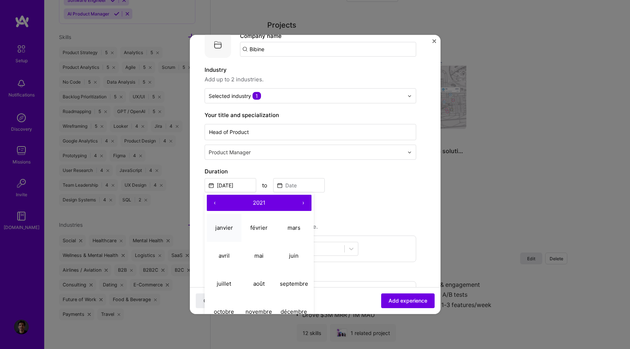
type input "[DATE]"
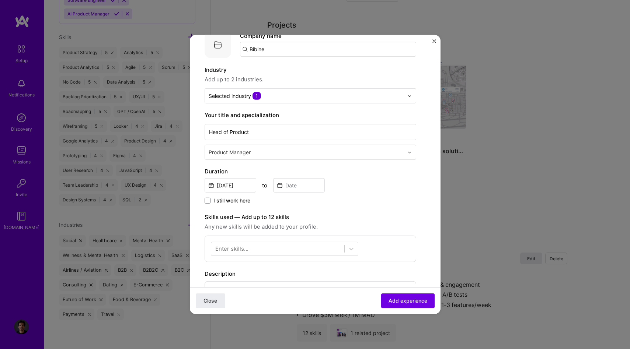
click at [271, 197] on div "Duration [DATE] to I still work here" at bounding box center [311, 186] width 212 height 38
click at [272, 196] on div "Duration [DATE] to I still work here" at bounding box center [311, 186] width 212 height 38
click at [296, 184] on input at bounding box center [299, 185] width 52 height 14
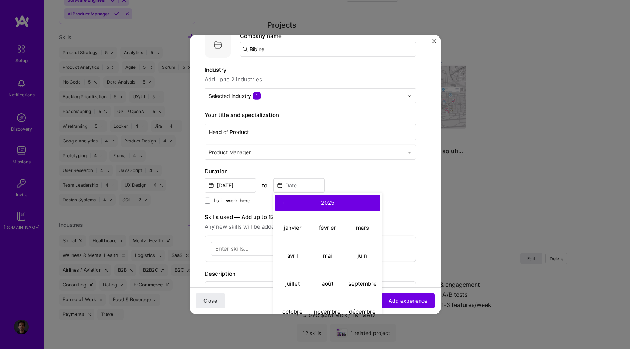
click at [286, 202] on button "‹" at bounding box center [283, 203] width 16 height 16
click at [289, 283] on abbr "juillet" at bounding box center [292, 283] width 14 height 7
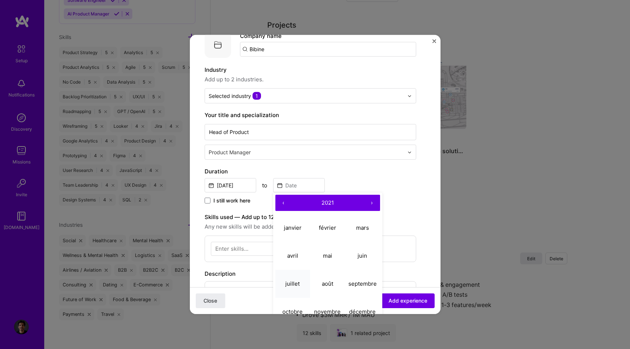
type input "[DATE]"
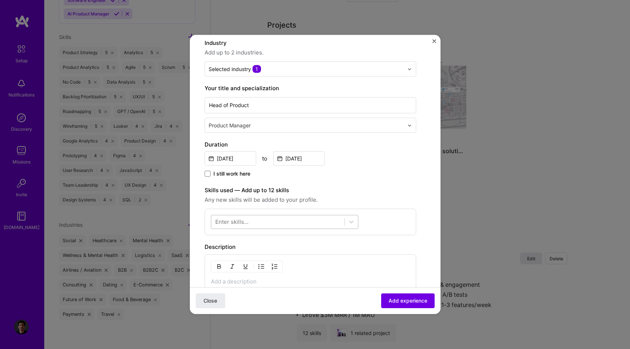
scroll to position [76, 0]
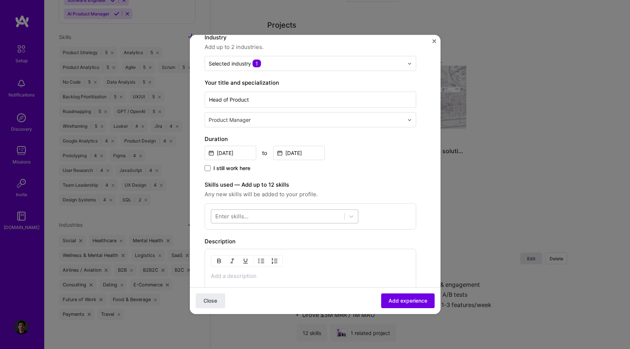
click at [257, 221] on div at bounding box center [277, 216] width 133 height 12
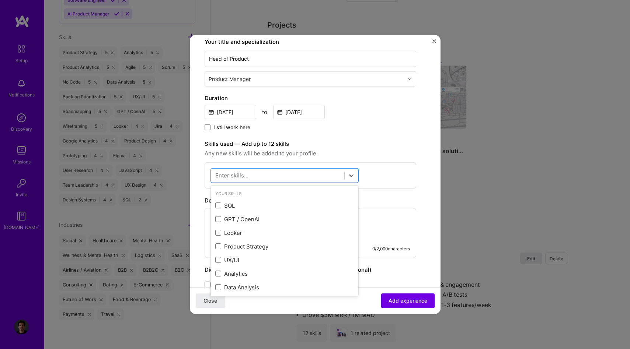
scroll to position [139, 0]
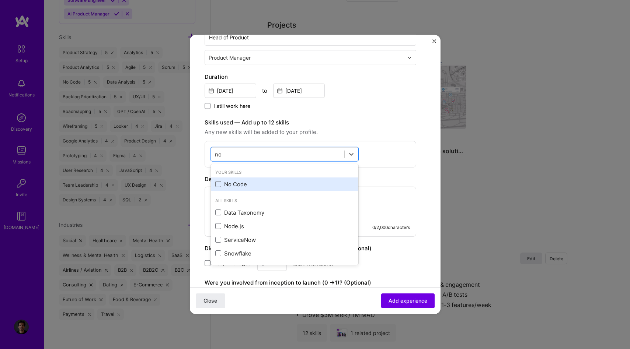
click at [253, 185] on div "No Code" at bounding box center [284, 185] width 139 height 8
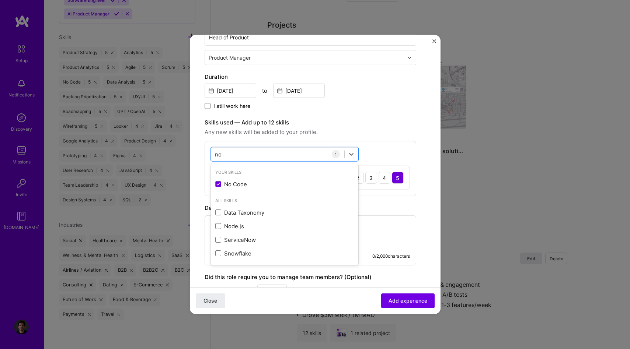
type input "n"
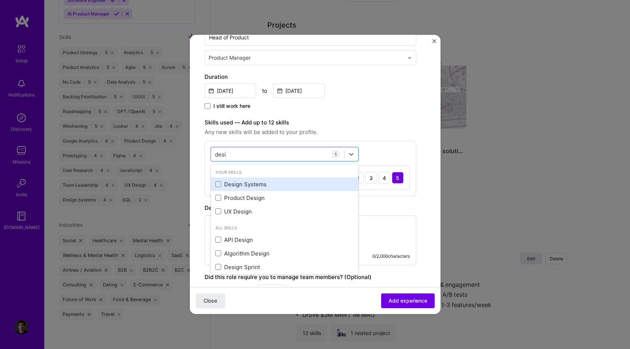
click at [243, 188] on div "Design Systems" at bounding box center [284, 185] width 147 height 14
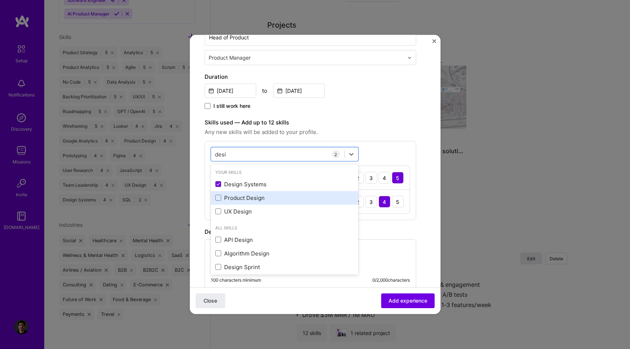
click at [245, 197] on div "Product Design" at bounding box center [284, 198] width 139 height 8
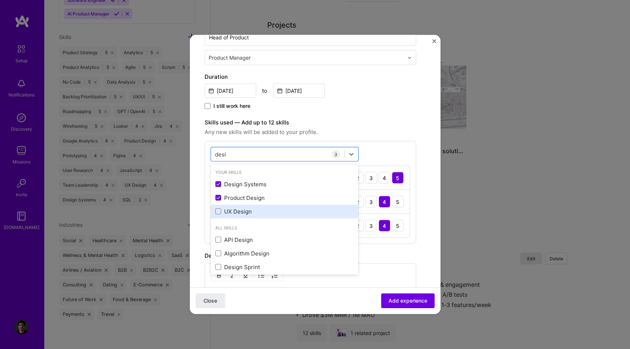
click at [245, 216] on div "UX Design" at bounding box center [284, 212] width 147 height 14
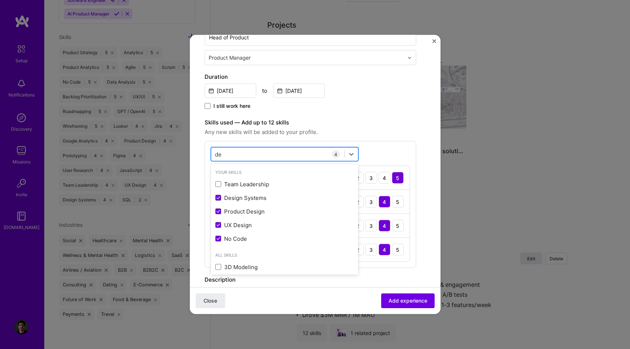
type input "d"
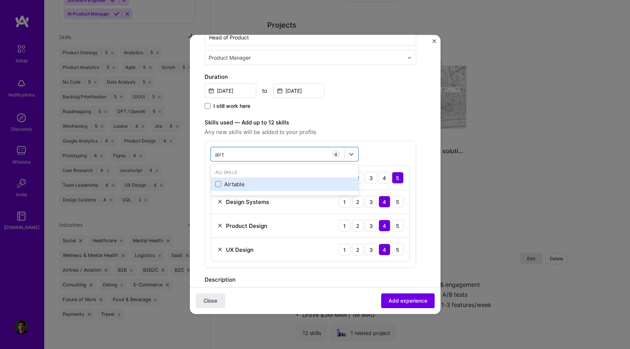
click at [236, 184] on div "Airtable" at bounding box center [284, 185] width 139 height 8
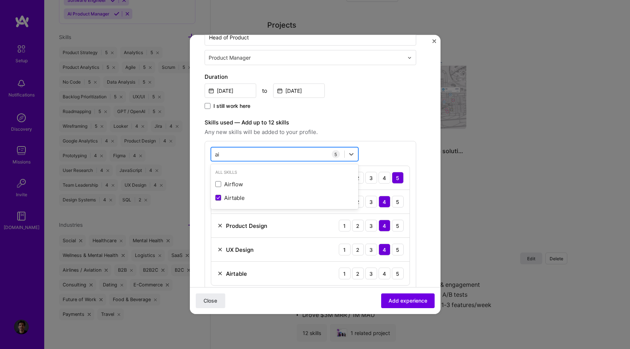
type input "a"
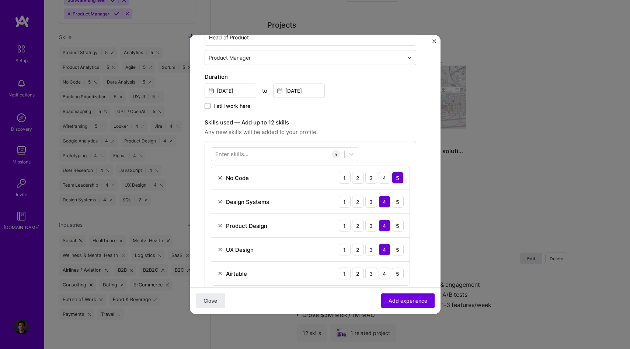
click at [379, 94] on div "[DATE] to [DATE]" at bounding box center [311, 90] width 212 height 16
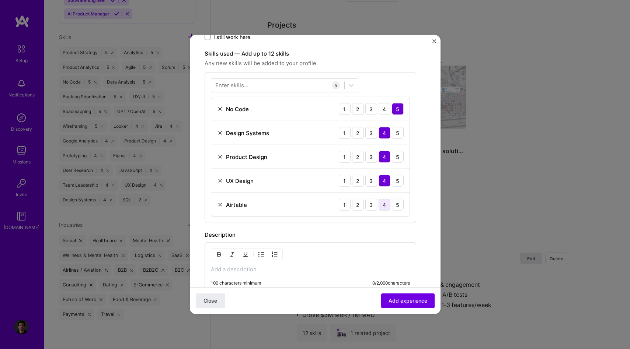
click at [384, 208] on div "4" at bounding box center [385, 205] width 12 height 12
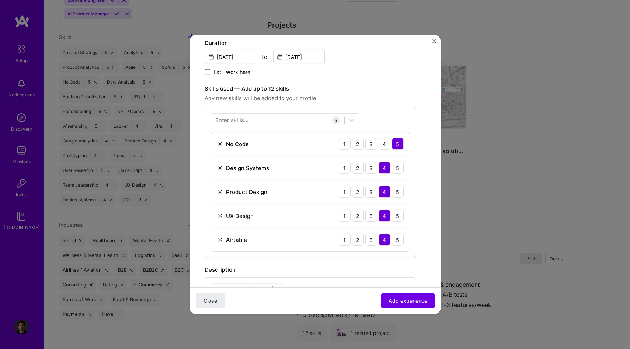
scroll to position [159, 0]
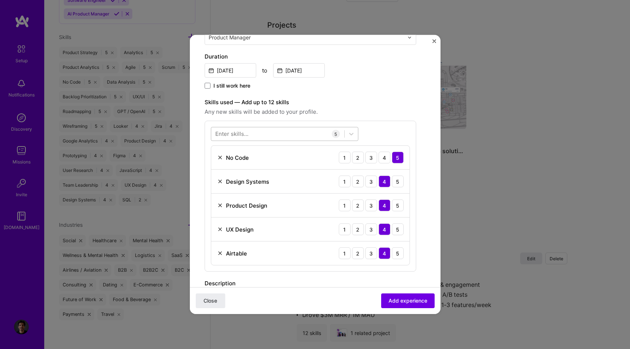
click at [266, 136] on div at bounding box center [277, 134] width 133 height 12
type input "b"
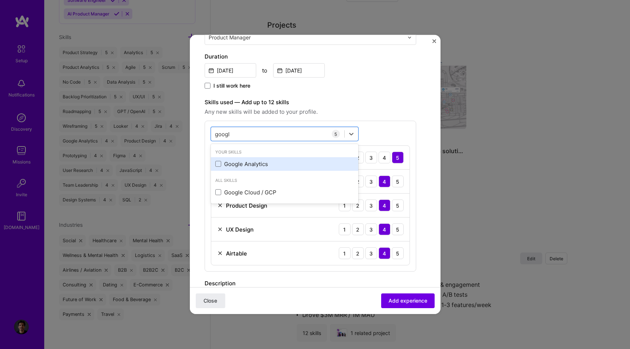
click at [261, 163] on div "Google Analytics" at bounding box center [284, 164] width 139 height 8
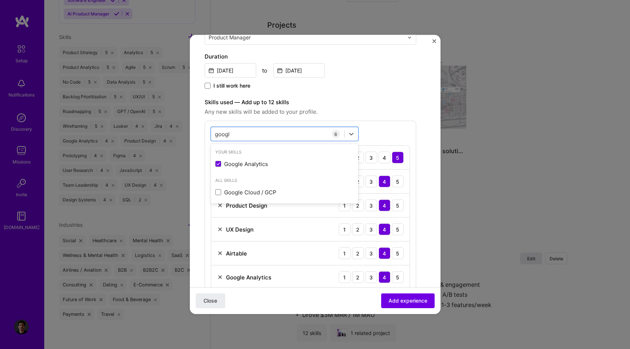
click at [355, 116] on div "Skills used — Add up to 12 skills Any new skills will be added to your profile.…" at bounding box center [311, 197] width 212 height 198
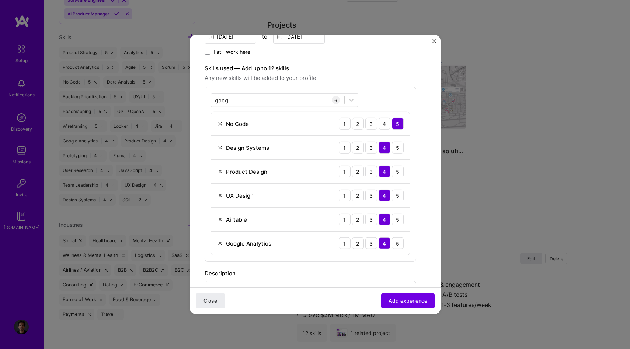
scroll to position [146, 0]
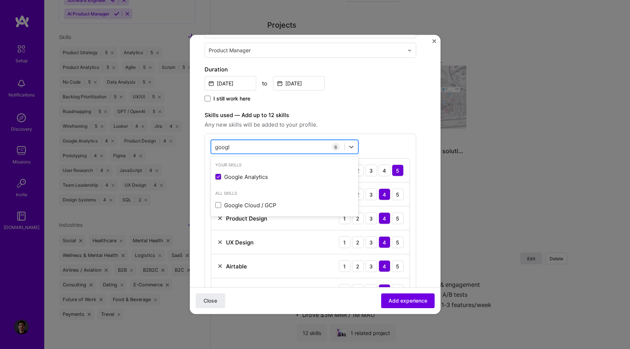
click at [274, 142] on div "googl googl" at bounding box center [277, 147] width 133 height 12
type input "g"
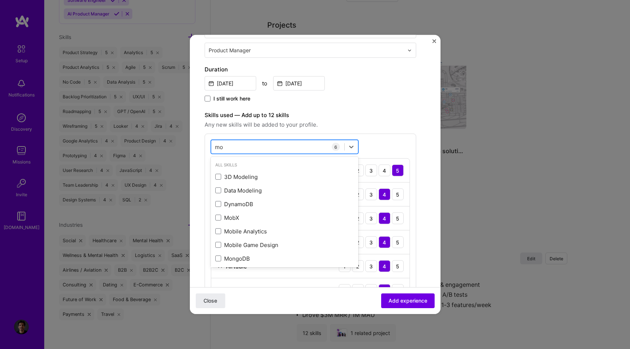
type input "m"
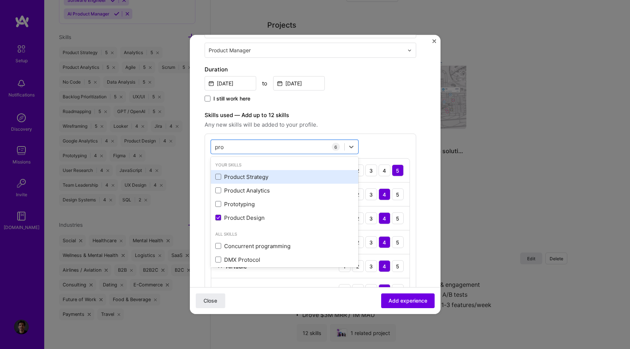
click at [268, 174] on div "Product Strategy" at bounding box center [284, 177] width 139 height 8
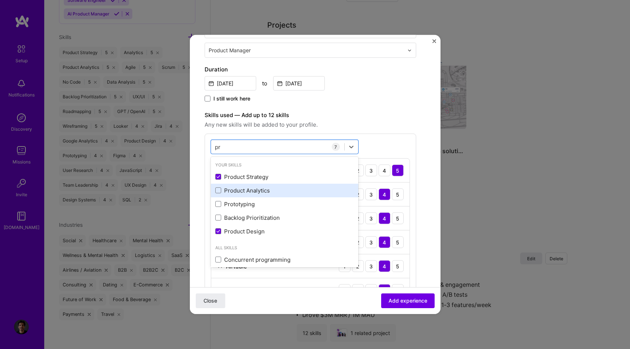
type input "p"
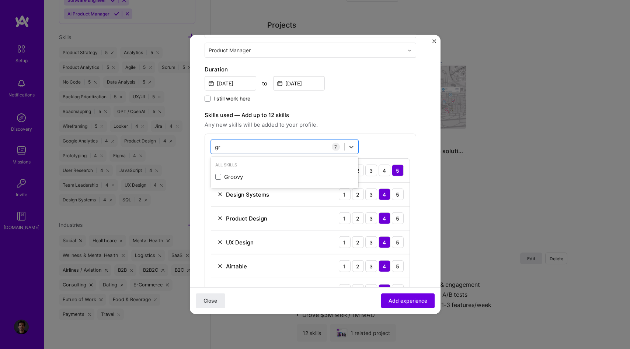
type input "g"
click at [253, 176] on div "Customer Acquisition" at bounding box center [284, 177] width 139 height 8
type input "acq"
click at [356, 128] on span "Any new skills will be added to your profile." at bounding box center [311, 125] width 212 height 9
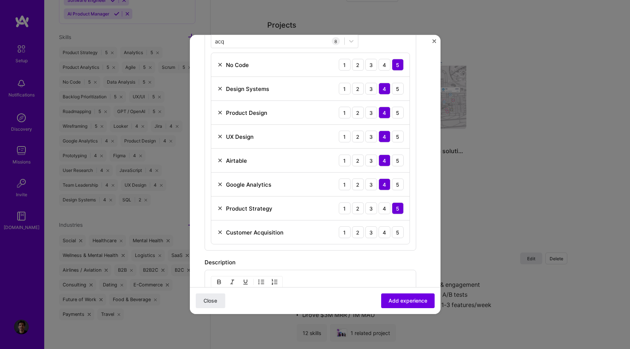
scroll to position [262, 0]
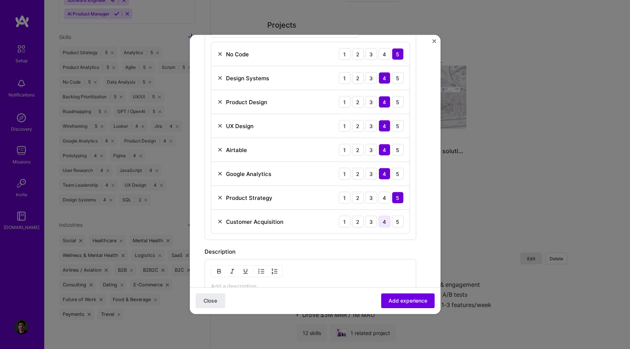
click at [384, 223] on div "4" at bounding box center [385, 222] width 12 height 12
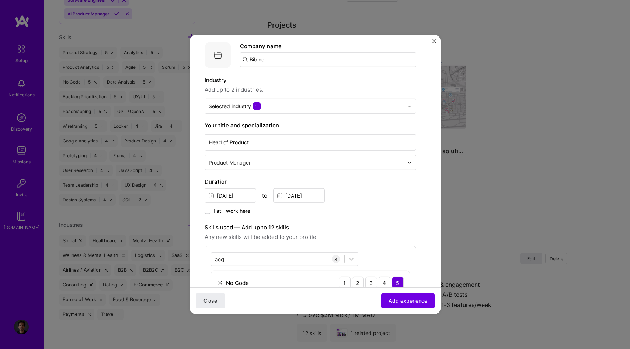
scroll to position [0, 0]
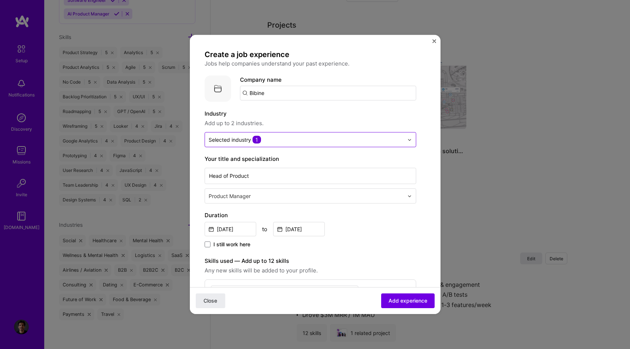
click at [282, 140] on input "text" at bounding box center [306, 140] width 195 height 8
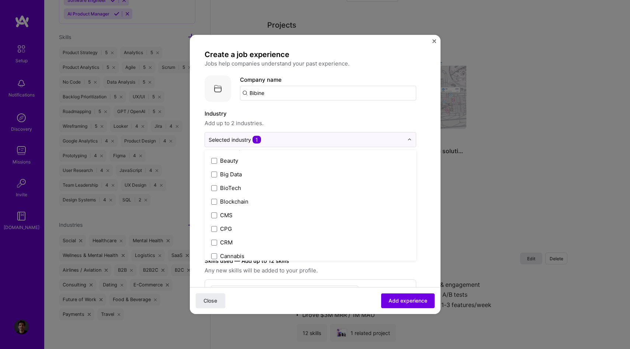
scroll to position [265, 0]
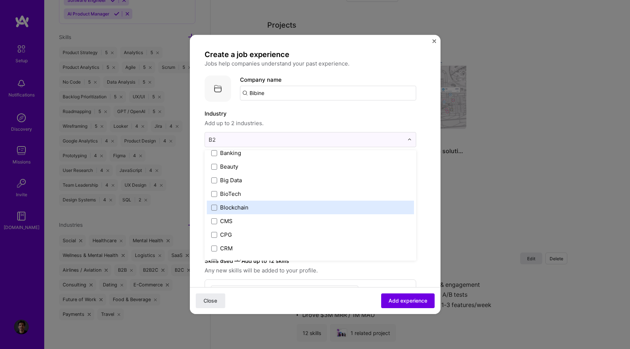
type input "B2C"
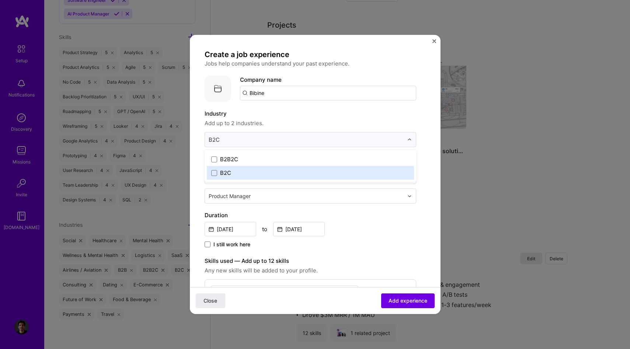
click at [283, 172] on label "B2C" at bounding box center [310, 173] width 198 height 8
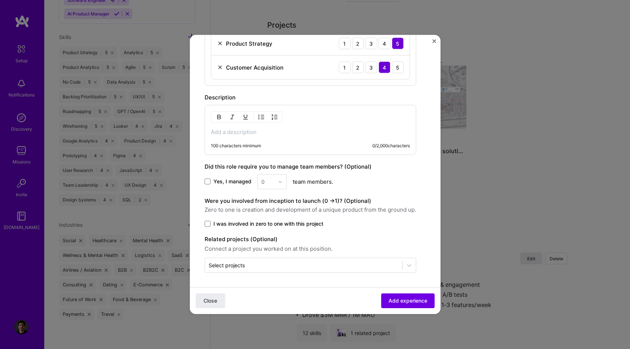
scroll to position [417, 0]
click at [280, 181] on div "0" at bounding box center [271, 182] width 29 height 15
click at [220, 185] on span "Yes, I managed" at bounding box center [232, 181] width 38 height 7
click at [0, 0] on input "Yes, I managed" at bounding box center [0, 0] width 0 height 0
click at [279, 180] on img at bounding box center [280, 182] width 4 height 4
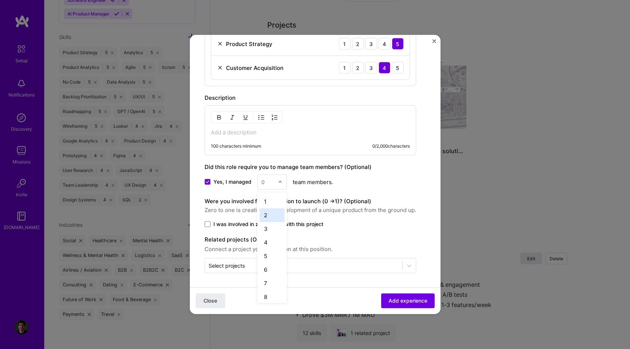
click at [262, 220] on div "2" at bounding box center [271, 216] width 25 height 14
click at [205, 184] on span at bounding box center [208, 182] width 6 height 6
click at [0, 0] on input "Yes, I managed" at bounding box center [0, 0] width 0 height 0
click at [208, 184] on span at bounding box center [208, 182] width 6 height 6
click at [0, 0] on input "Yes, I managed" at bounding box center [0, 0] width 0 height 0
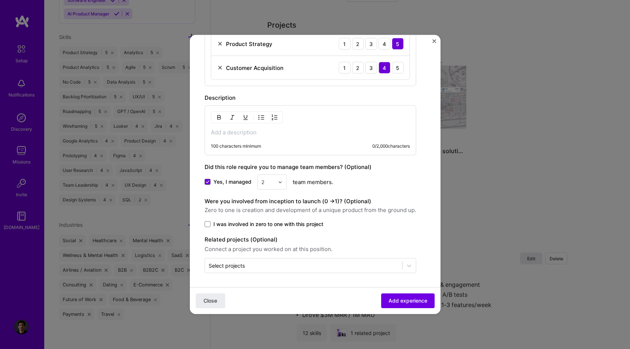
click at [208, 184] on span at bounding box center [208, 182] width 6 height 6
click at [0, 0] on input "Yes, I managed" at bounding box center [0, 0] width 0 height 0
click at [274, 208] on span "Zero to one is creation and development of a unique product from the ground up." at bounding box center [311, 210] width 212 height 9
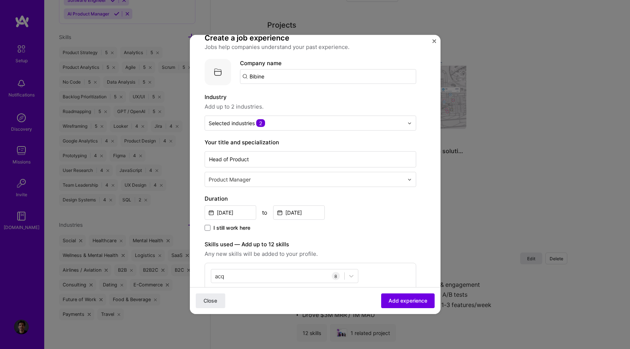
scroll to position [0, 0]
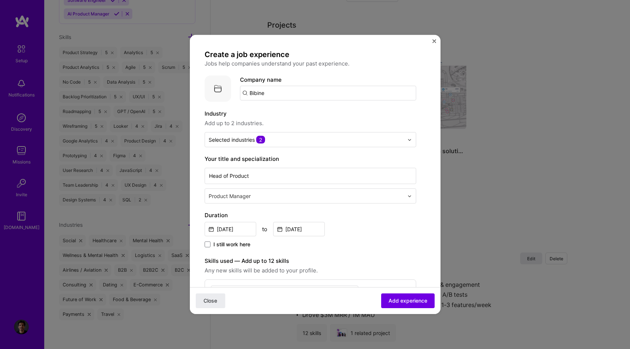
click at [226, 91] on img at bounding box center [218, 89] width 27 height 27
click at [222, 97] on img at bounding box center [218, 89] width 27 height 27
click at [210, 87] on img at bounding box center [218, 89] width 27 height 27
click at [256, 87] on input "Bibine" at bounding box center [328, 93] width 176 height 15
click at [271, 88] on input "Bibine" at bounding box center [328, 93] width 176 height 15
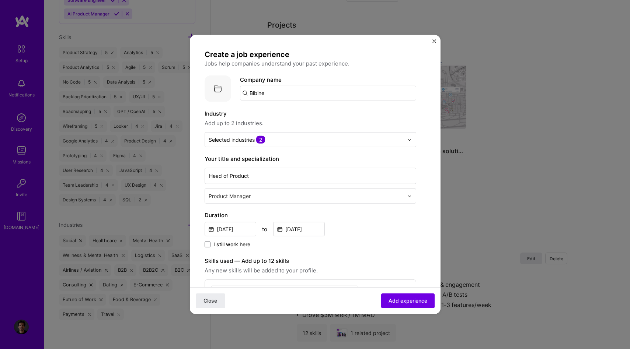
click at [271, 94] on input "Bibine" at bounding box center [328, 93] width 176 height 15
click at [229, 92] on img at bounding box center [218, 89] width 27 height 27
click at [223, 87] on img at bounding box center [218, 89] width 27 height 27
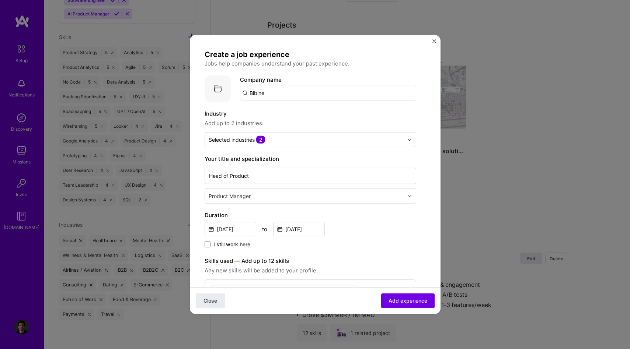
click at [293, 97] on input "Bibine" at bounding box center [328, 93] width 176 height 15
type input "B"
type input "Bibine"
click at [277, 112] on span "Add company" at bounding box center [260, 114] width 35 height 8
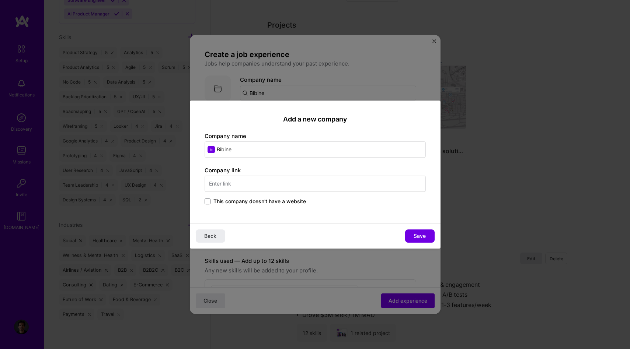
click at [228, 199] on span "This company doesn't have a website" at bounding box center [259, 201] width 93 height 7
click at [0, 0] on input "This company doesn't have a website" at bounding box center [0, 0] width 0 height 0
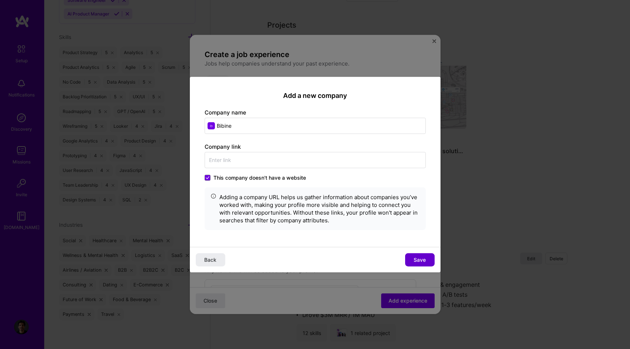
click at [419, 261] on span "Save" at bounding box center [420, 259] width 12 height 7
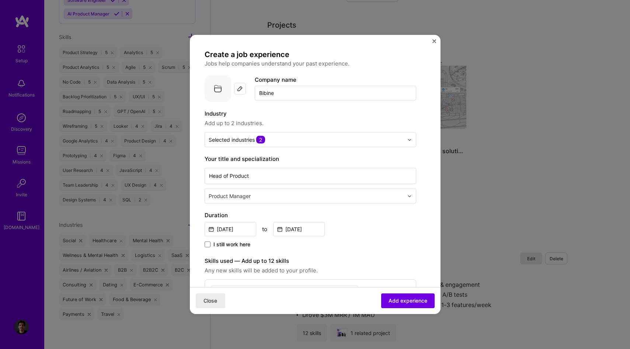
click at [223, 93] on img at bounding box center [218, 89] width 27 height 27
click at [238, 88] on img at bounding box center [240, 89] width 6 height 6
click at [417, 303] on span "Add experience" at bounding box center [408, 300] width 39 height 7
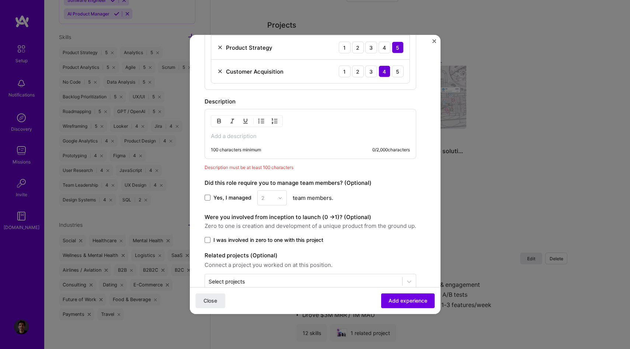
scroll to position [417, 0]
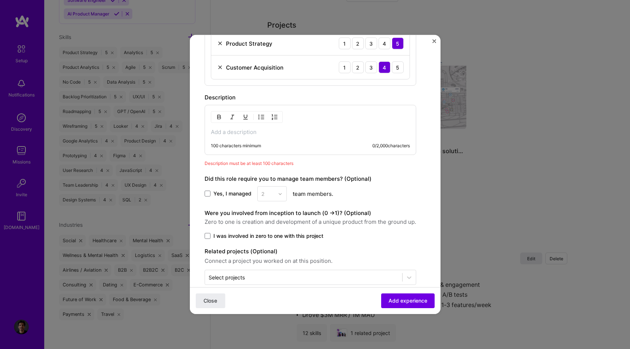
click at [280, 135] on p at bounding box center [310, 132] width 199 height 7
click at [250, 135] on p at bounding box center [310, 132] width 199 height 7
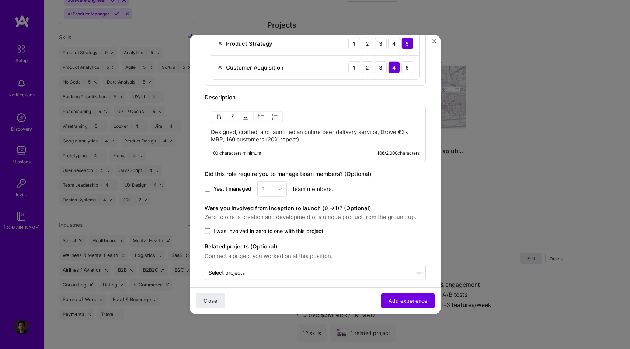
click at [211, 132] on p "Designed, crafted, and launched an online beer delivery service, Drove €3k MRR,…" at bounding box center [315, 136] width 209 height 15
click at [262, 116] on img "button" at bounding box center [261, 117] width 6 height 6
click at [396, 134] on p "Designed, crafted, and launched an online beer delivery service, Drove €3k MRR,…" at bounding box center [323, 136] width 194 height 15
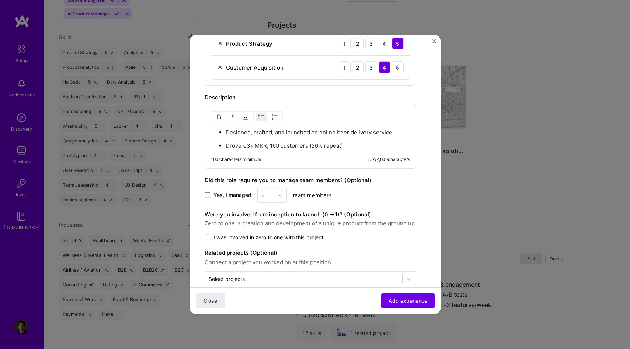
click at [222, 136] on ul "Designed, crafted, and launched an online beer delivery service, Drove €3k MRR,…" at bounding box center [310, 139] width 199 height 21
click at [224, 136] on ul "Designed, crafted, and launched an online beer delivery service, Drove €3k MRR,…" at bounding box center [310, 139] width 199 height 21
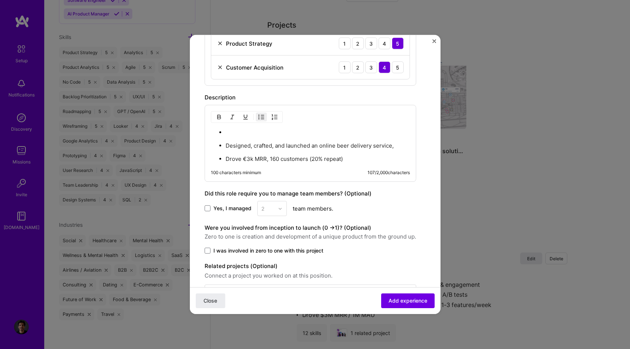
click at [227, 135] on p at bounding box center [318, 132] width 184 height 7
click at [227, 135] on p "Bibine is an online beer bottle delivery services for students" at bounding box center [310, 132] width 199 height 7
click at [374, 139] on div "Bibine is an online beer bottle delivery service for students Designed, crafted…" at bounding box center [310, 146] width 199 height 34
click at [373, 129] on p "Bibine is an online beer bottle delivery service for students" at bounding box center [310, 132] width 199 height 7
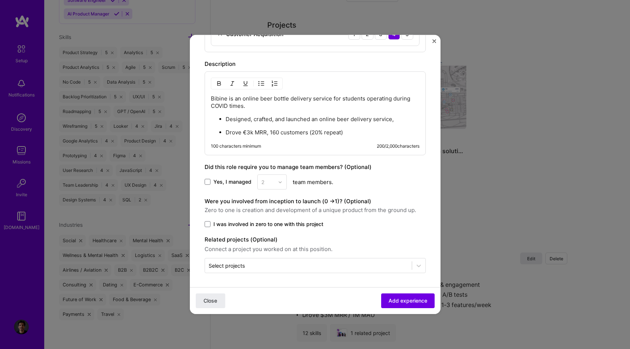
scroll to position [0, 0]
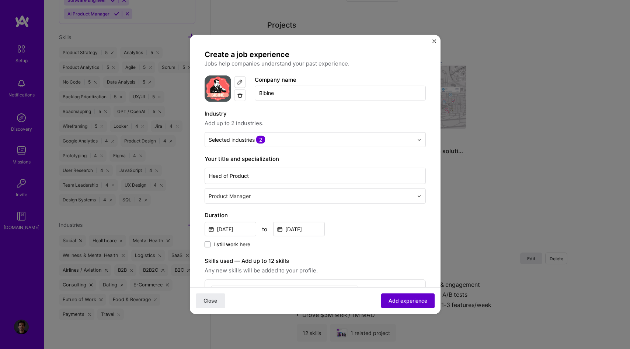
click at [414, 301] on span "Add experience" at bounding box center [408, 300] width 39 height 7
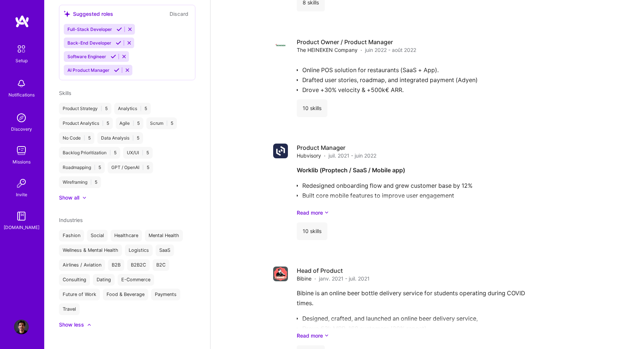
scroll to position [949, 0]
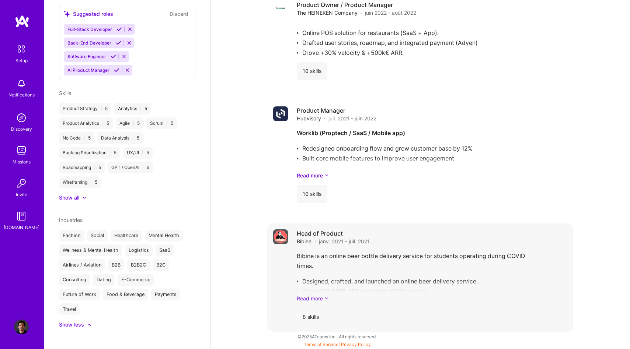
click at [322, 295] on link "Read more" at bounding box center [432, 299] width 271 height 8
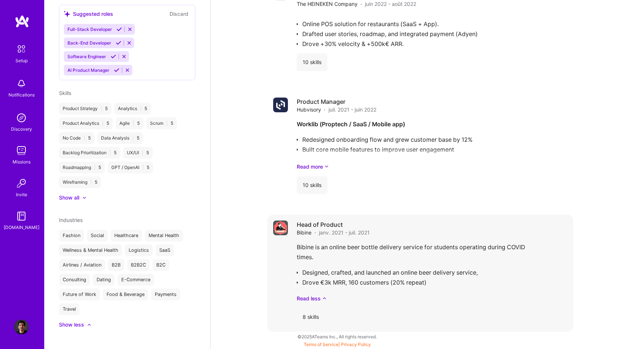
click at [432, 275] on div "Bibine is an online beer bottle delivery service for students operating during …" at bounding box center [432, 273] width 271 height 60
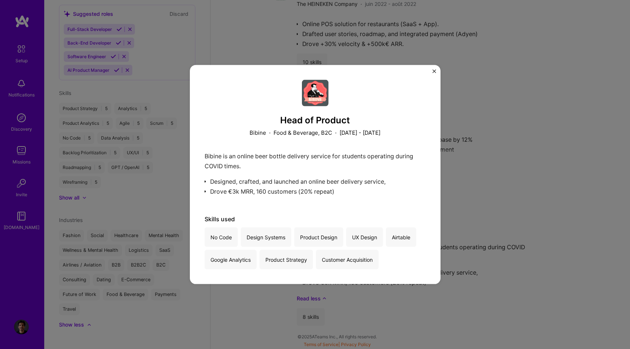
click at [481, 74] on div "Head of Product Bibine · Food & Beverage, B2C · [DATE] - [DATE] Bibine is an on…" at bounding box center [315, 174] width 630 height 349
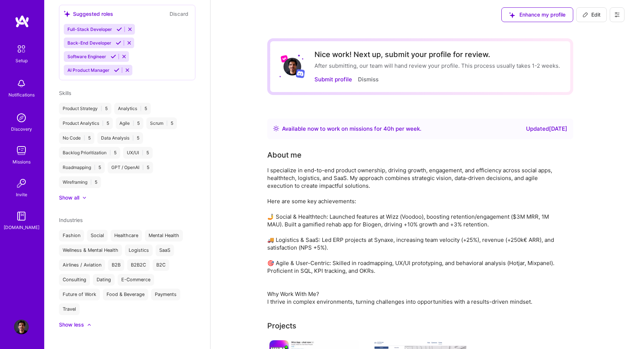
click at [587, 20] on button "Edit" at bounding box center [591, 14] width 31 height 15
select select "FR"
select select "Right Now"
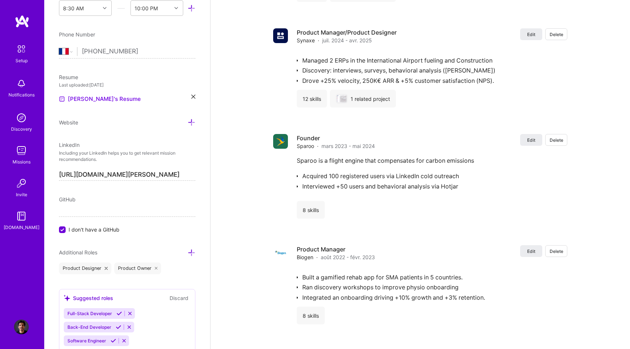
scroll to position [1313, 0]
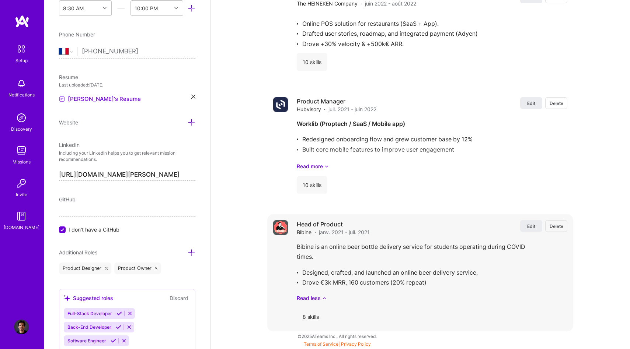
click at [419, 268] on div "Bibine is an online beer bottle delivery service for students operating during …" at bounding box center [432, 272] width 271 height 60
click at [533, 227] on span "Edit" at bounding box center [531, 226] width 8 height 6
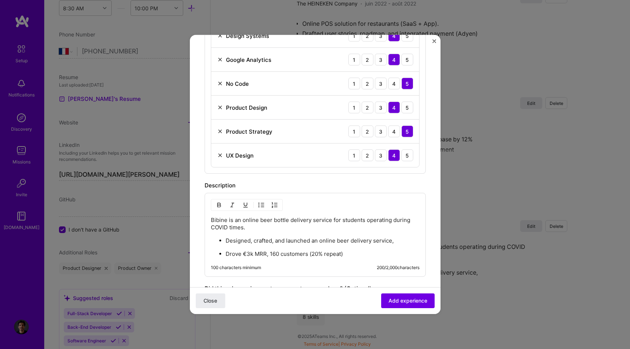
scroll to position [343, 0]
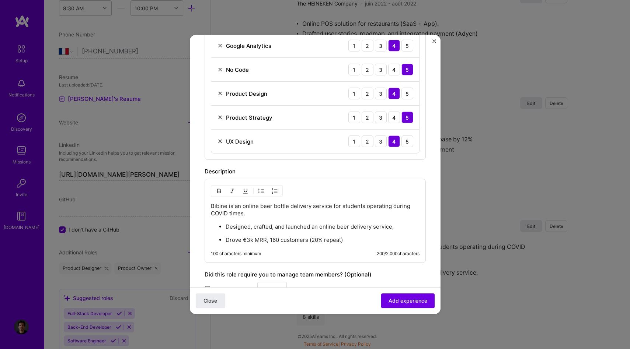
click at [279, 206] on p "Bibine is an online beer bottle delivery service for students operating during …" at bounding box center [315, 210] width 209 height 15
click at [400, 297] on span "Add experience" at bounding box center [408, 300] width 39 height 7
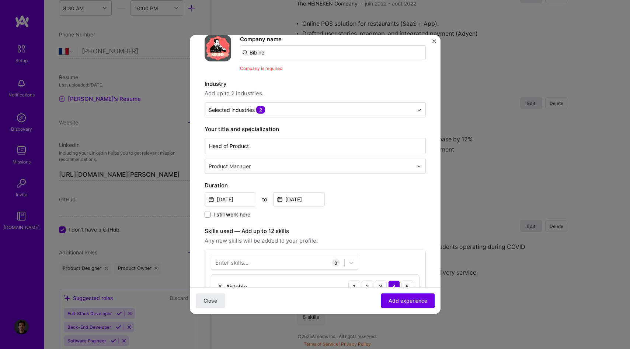
scroll to position [0, 0]
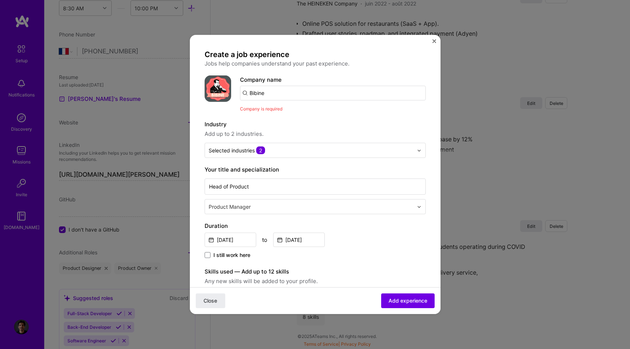
click at [287, 95] on input "Bibine" at bounding box center [333, 93] width 186 height 15
type input "Bibine"
click at [297, 121] on label "Industry" at bounding box center [315, 124] width 221 height 9
click at [405, 297] on span "Add experience" at bounding box center [408, 300] width 39 height 7
click at [257, 90] on input "Bibine" at bounding box center [333, 93] width 186 height 15
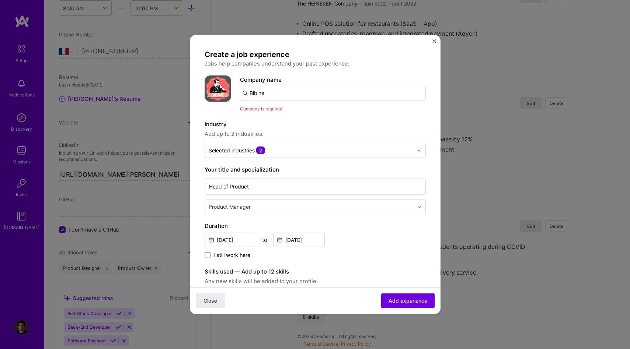
click at [257, 90] on input "Bibine" at bounding box center [333, 93] width 186 height 15
click at [281, 125] on label "Industry" at bounding box center [315, 124] width 221 height 9
click at [269, 91] on input "Bibine" at bounding box center [333, 93] width 186 height 15
type input "Bibine"
click button "Close" at bounding box center [210, 301] width 29 height 15
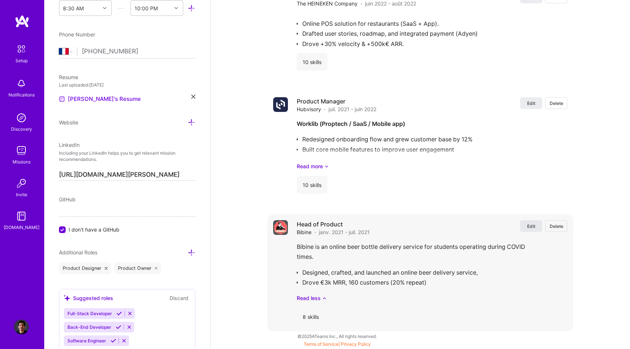
click at [533, 229] on span "Edit" at bounding box center [531, 226] width 8 height 6
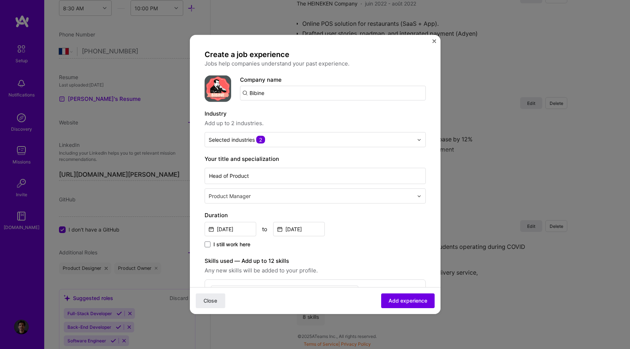
click at [268, 93] on input "Bibine" at bounding box center [333, 93] width 186 height 15
type input "B"
type input "Bibine"
click at [290, 113] on div "Bibine" at bounding box center [292, 113] width 22 height 13
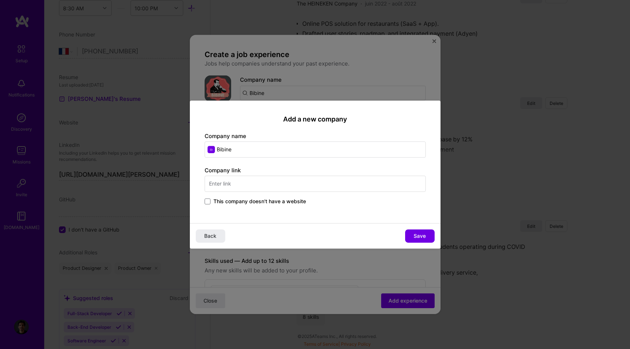
click at [241, 201] on span "This company doesn't have a website" at bounding box center [259, 201] width 93 height 7
click at [0, 0] on input "This company doesn't have a website" at bounding box center [0, 0] width 0 height 0
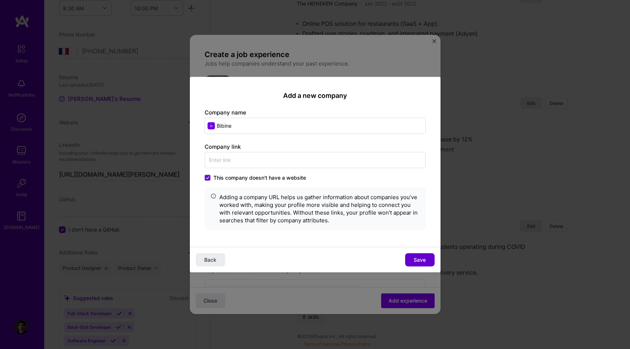
click at [417, 261] on span "Save" at bounding box center [420, 259] width 12 height 7
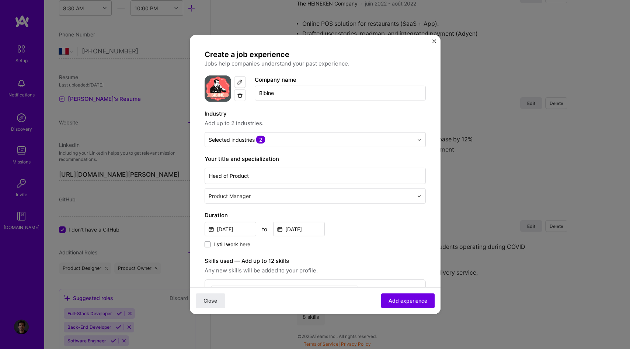
scroll to position [450, 0]
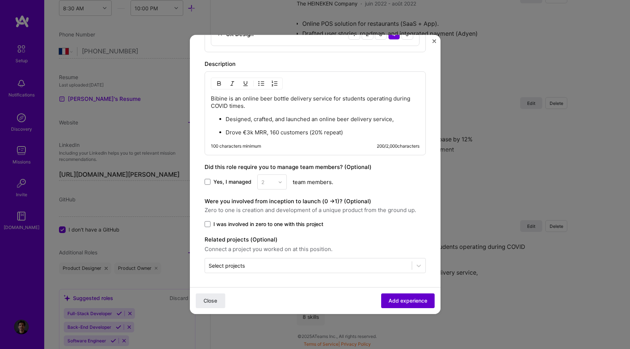
click at [397, 299] on span "Add experience" at bounding box center [408, 300] width 39 height 7
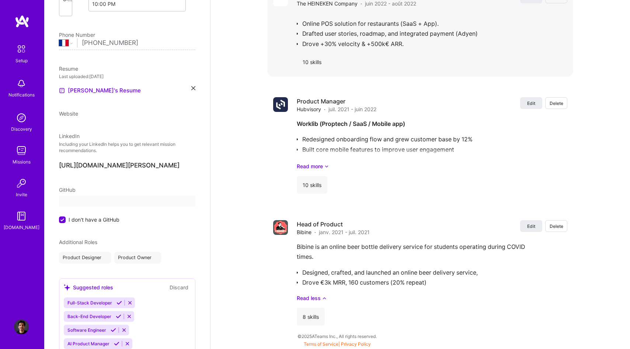
select select "FR"
select select "Right Now"
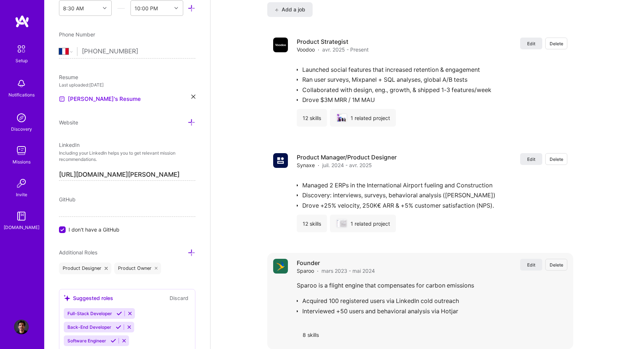
scroll to position [741, 0]
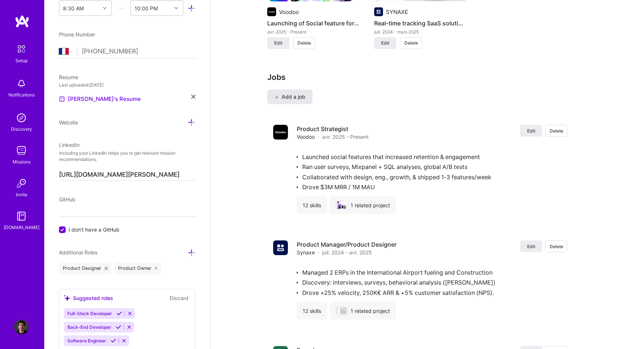
click at [299, 100] on span "Add a job" at bounding box center [290, 96] width 31 height 7
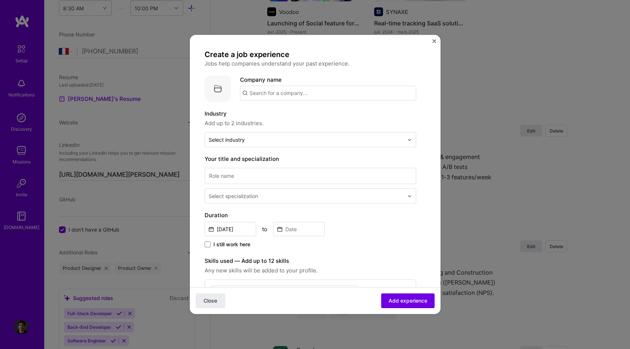
click at [266, 93] on input "text" at bounding box center [328, 93] width 176 height 15
type input "Squadflix"
click at [292, 114] on div "Squadflix" at bounding box center [296, 113] width 31 height 13
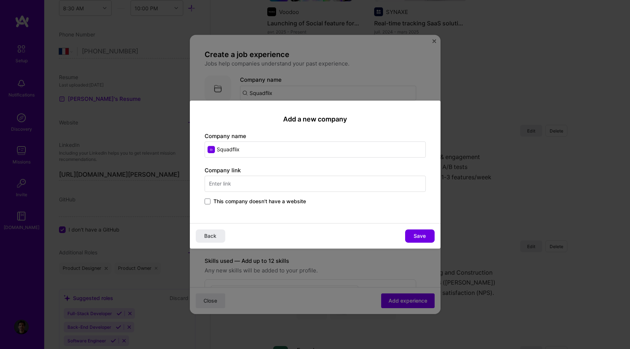
click at [219, 199] on span "This company doesn't have a website" at bounding box center [259, 201] width 93 height 7
click at [0, 0] on input "This company doesn't have a website" at bounding box center [0, 0] width 0 height 0
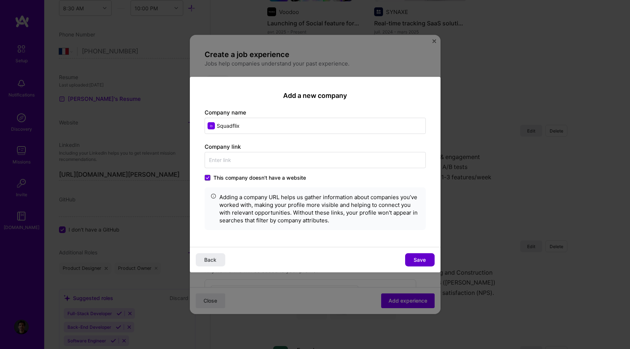
click at [417, 258] on span "Save" at bounding box center [420, 259] width 12 height 7
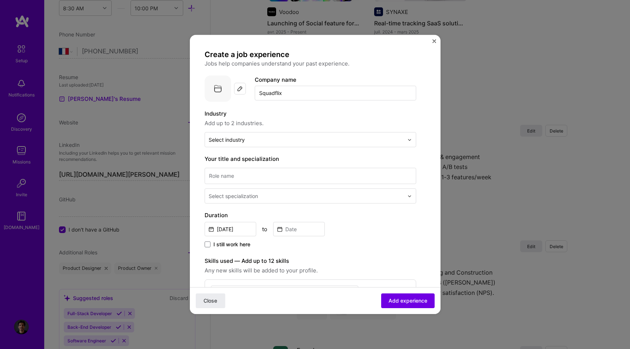
click at [219, 84] on img at bounding box center [218, 89] width 27 height 27
click at [242, 91] on img at bounding box center [240, 89] width 6 height 6
click at [227, 84] on img at bounding box center [218, 89] width 27 height 27
click at [233, 85] on span at bounding box center [225, 89] width 41 height 27
click at [244, 100] on div at bounding box center [240, 89] width 12 height 27
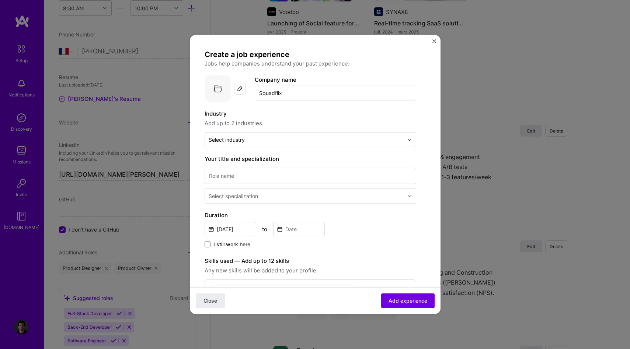
click at [244, 93] on div at bounding box center [240, 89] width 12 height 12
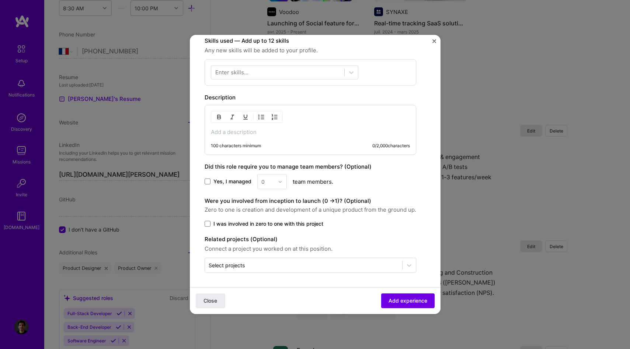
click at [239, 134] on p at bounding box center [310, 132] width 199 height 7
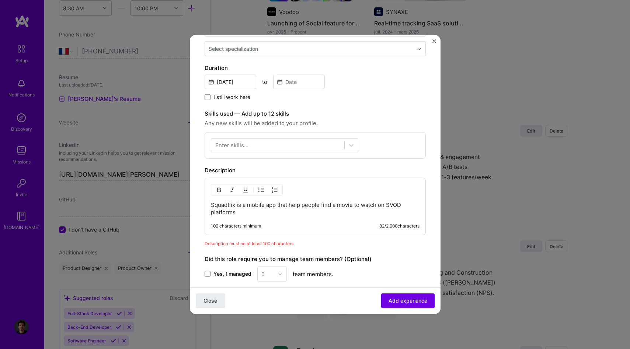
scroll to position [147, 0]
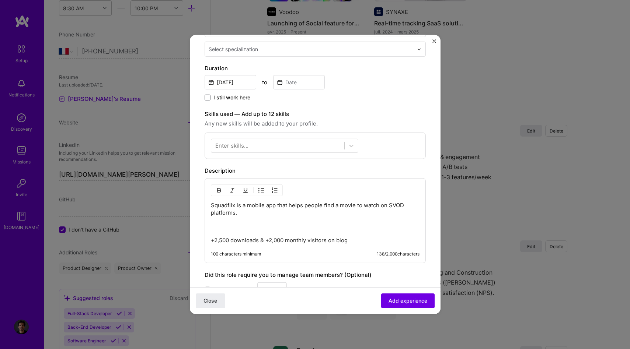
click at [233, 233] on div "Squadflix is a mobile app that helps people find a movie to watch on SVOD platf…" at bounding box center [315, 223] width 209 height 42
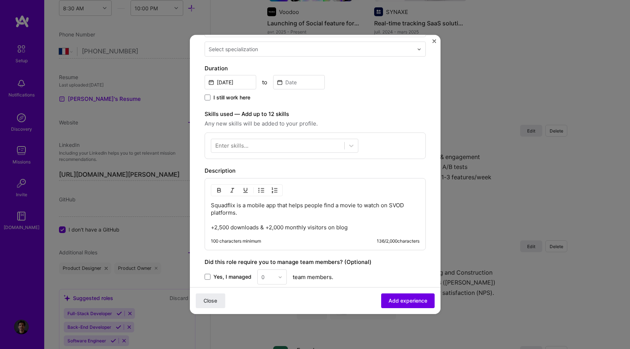
click at [260, 188] on img "button" at bounding box center [261, 191] width 6 height 6
click at [259, 190] on img "button" at bounding box center [261, 191] width 6 height 6
click at [244, 219] on p "Squadflix is a mobile app that helps people find a movie to watch on SVOD platf…" at bounding box center [315, 216] width 209 height 29
click at [244, 217] on p "Squadflix is a mobile app that helps people find a movie to watch on SVOD platf…" at bounding box center [315, 216] width 209 height 29
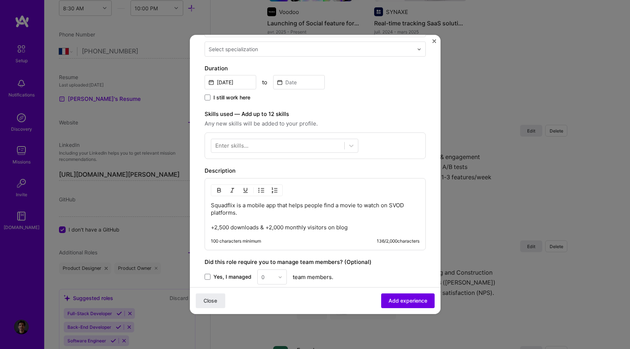
click at [244, 215] on p "Squadflix is a mobile app that helps people find a movie to watch on SVOD platf…" at bounding box center [315, 216] width 209 height 29
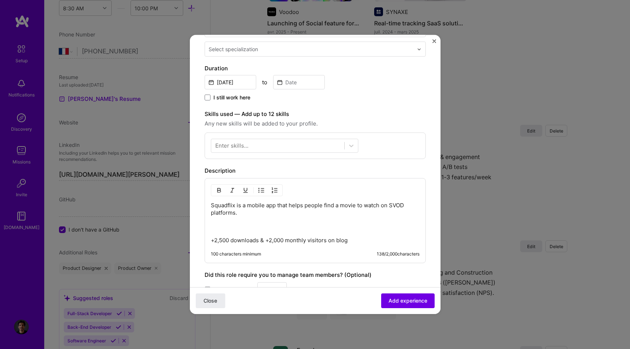
click at [260, 191] on img "button" at bounding box center [261, 191] width 6 height 6
click at [228, 241] on p "+2,500 downloads & +2,000 monthly visitors on blog" at bounding box center [323, 234] width 194 height 22
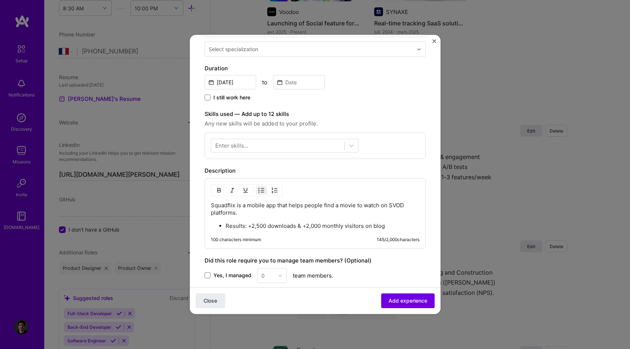
scroll to position [161, 0]
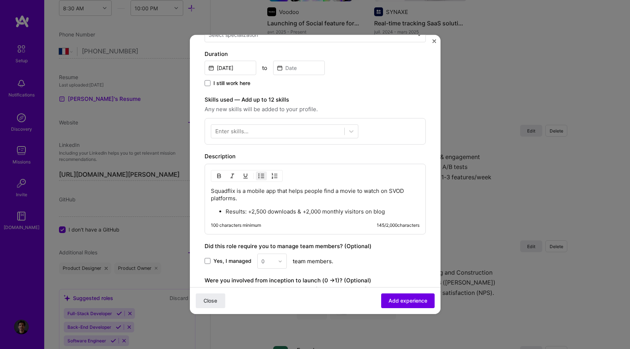
click at [258, 202] on div "Squadflix is a mobile app that helps people find a movie to watch on SVOD platf…" at bounding box center [315, 202] width 209 height 28
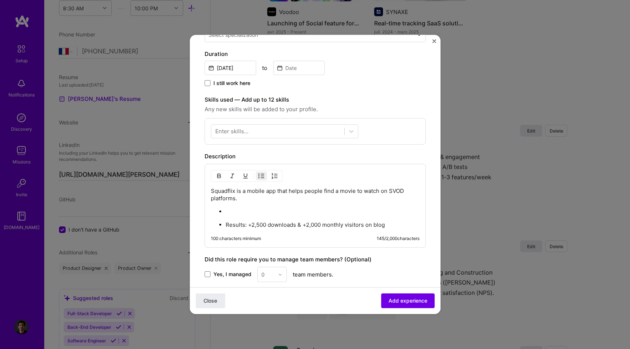
click at [245, 212] on p at bounding box center [323, 211] width 194 height 7
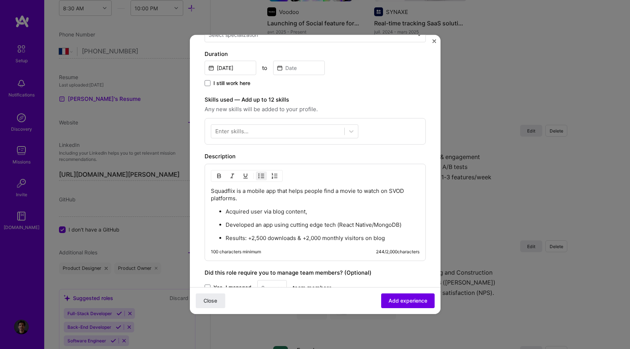
click at [318, 213] on p "Acquired user via blog content," at bounding box center [323, 211] width 194 height 7
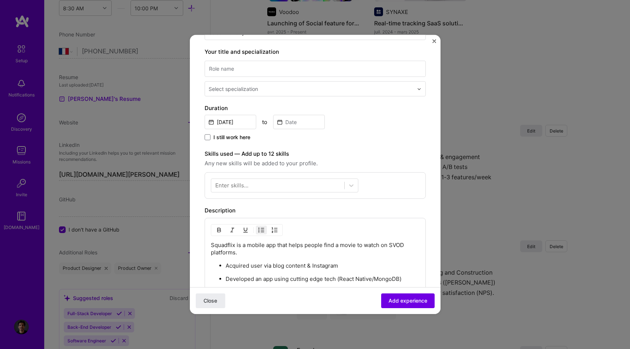
scroll to position [81, 0]
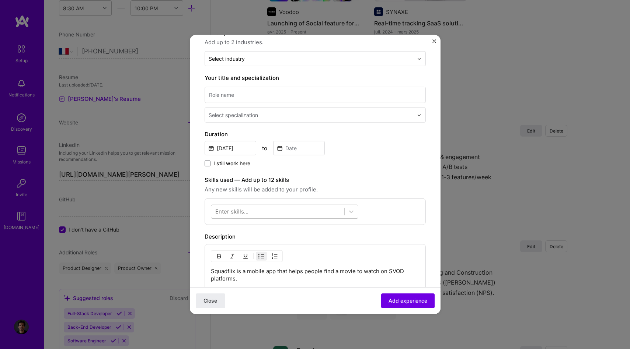
click at [321, 216] on div at bounding box center [277, 212] width 133 height 12
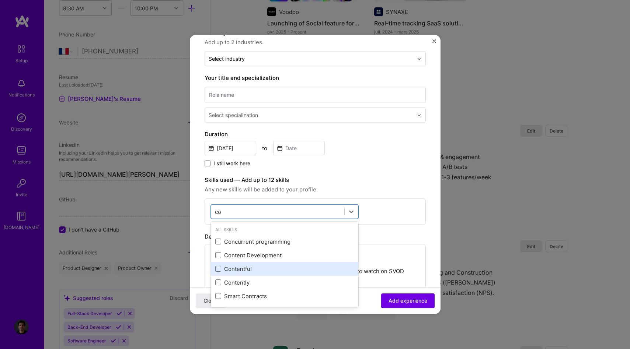
type input "c"
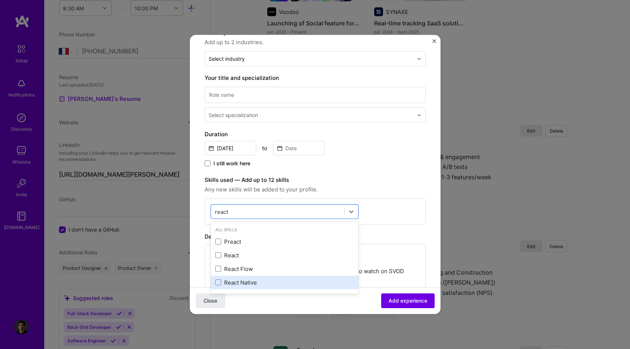
click at [260, 283] on div "React Native" at bounding box center [284, 283] width 139 height 8
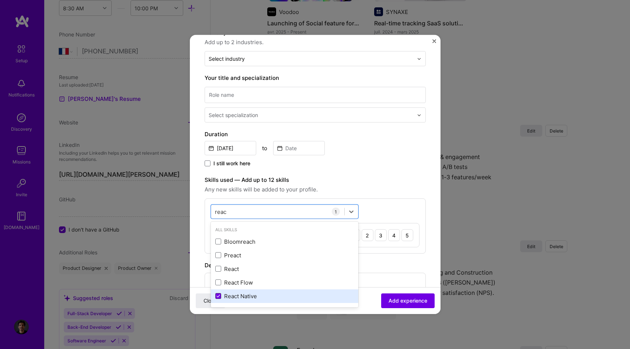
click at [219, 296] on icon at bounding box center [218, 296] width 4 height 3
click at [0, 0] on input "checkbox" at bounding box center [0, 0] width 0 height 0
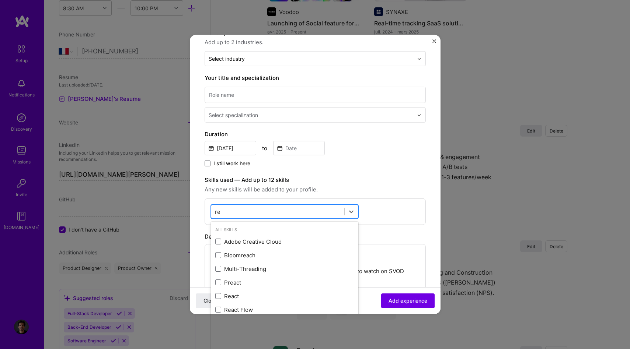
type input "r"
click at [356, 185] on div "Skills used — Add up to 12 skills Any new skills will be added to your profile." at bounding box center [315, 185] width 221 height 18
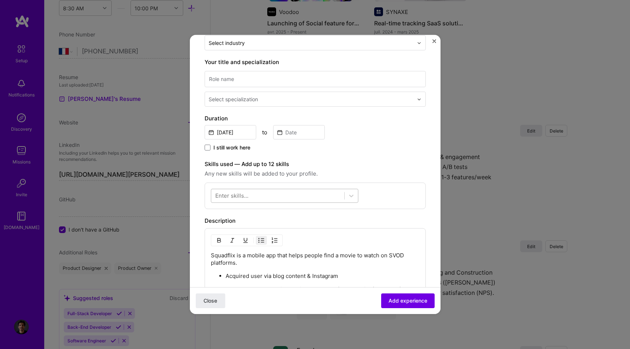
scroll to position [97, 0]
click at [270, 194] on div at bounding box center [277, 196] width 133 height 12
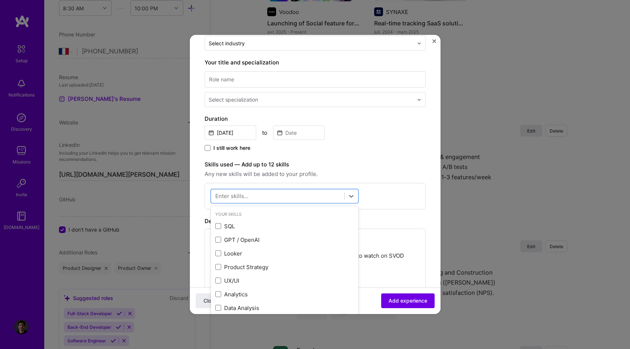
click at [351, 169] on div "Skills used — Add up to 12 skills Any new skills will be added to your profile." at bounding box center [315, 169] width 221 height 18
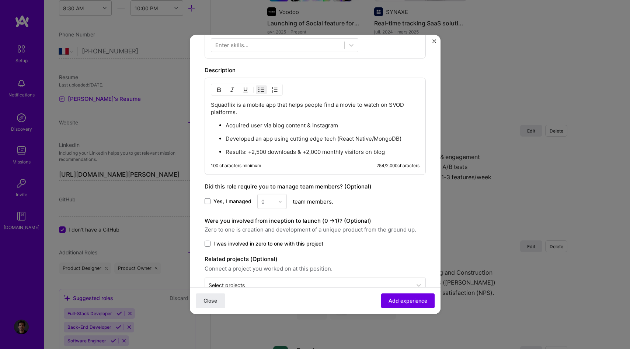
scroll to position [266, 0]
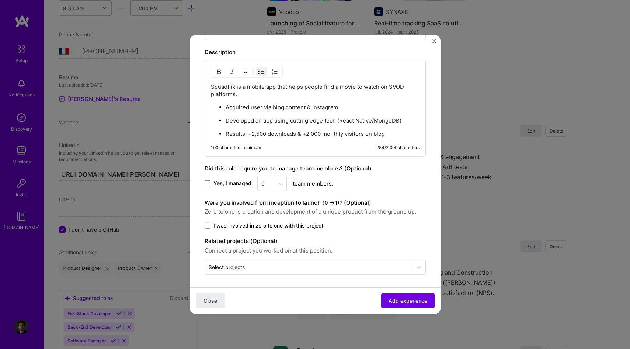
click at [238, 222] on span "I was involved in zero to one with this project" at bounding box center [268, 225] width 110 height 7
click at [0, 0] on input "I was involved in zero to one with this project" at bounding box center [0, 0] width 0 height 0
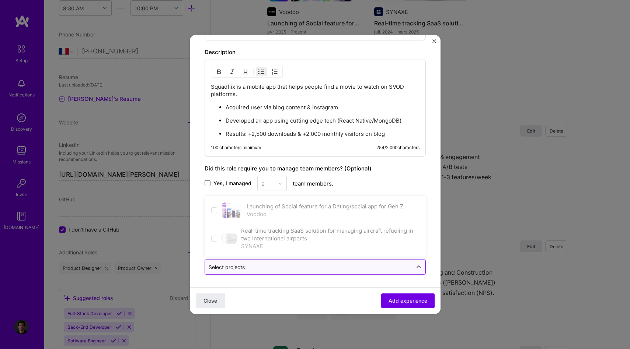
click at [250, 267] on input "text" at bounding box center [308, 268] width 199 height 8
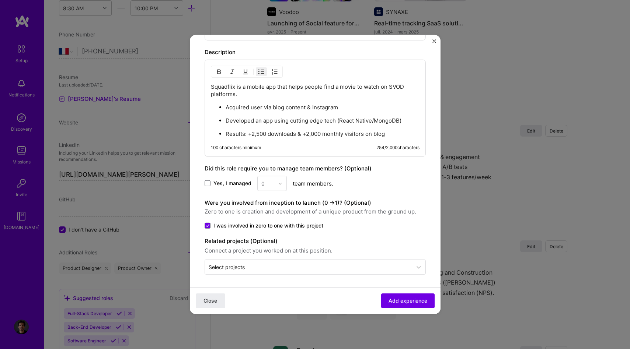
click at [200, 220] on form "Create a job experience Jobs help companies understand your past experience. Co…" at bounding box center [315, 50] width 251 height 533
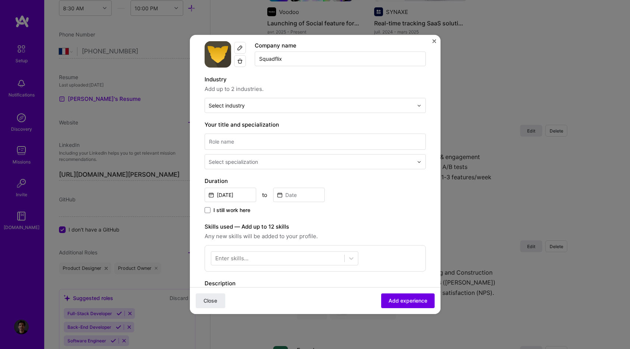
scroll to position [30, 0]
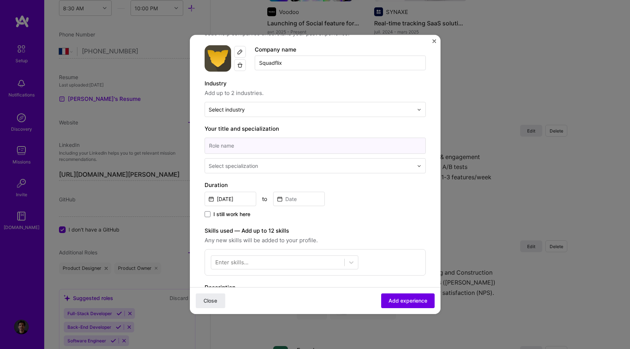
click at [253, 141] on input at bounding box center [315, 146] width 221 height 16
type input "Founder"
click at [259, 165] on input "text" at bounding box center [312, 166] width 206 height 8
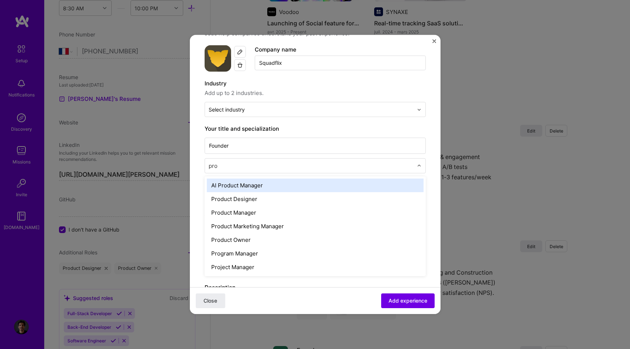
type input "prod"
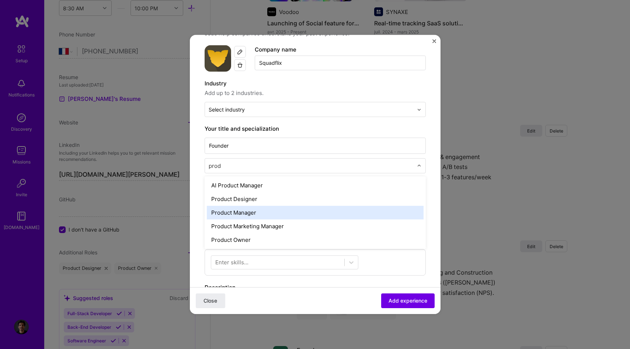
click at [271, 213] on div "Product Manager" at bounding box center [315, 213] width 217 height 14
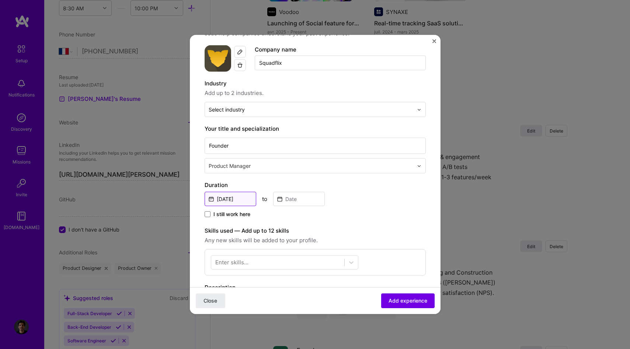
click at [237, 202] on input "[DATE]" at bounding box center [231, 199] width 52 height 14
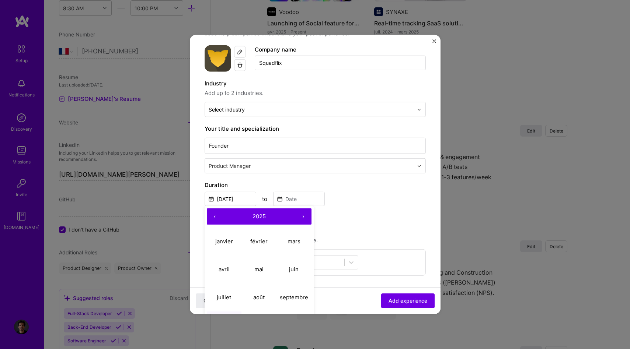
click at [213, 219] on button "‹" at bounding box center [215, 217] width 16 height 16
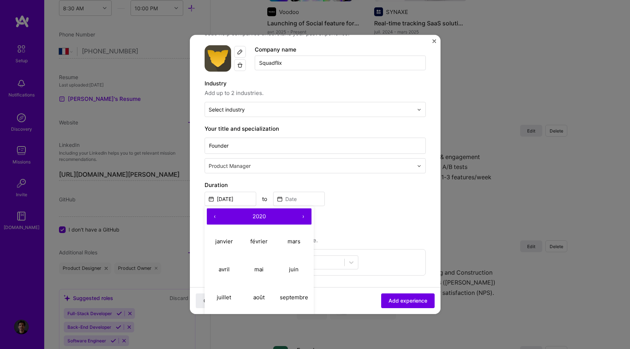
click at [213, 219] on button "‹" at bounding box center [215, 217] width 16 height 16
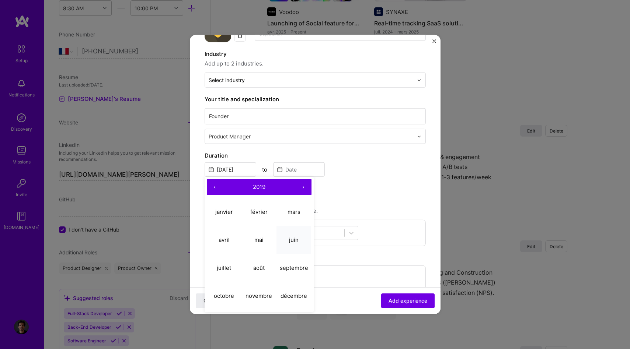
scroll to position [60, 0]
click at [292, 263] on button "septembre" at bounding box center [293, 267] width 35 height 28
type input "[DATE]"
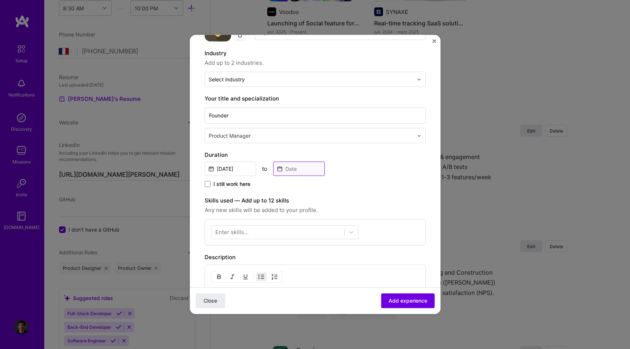
click at [301, 166] on input at bounding box center [299, 169] width 52 height 14
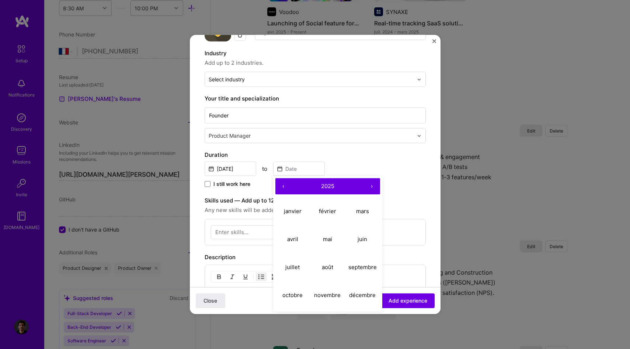
click at [285, 183] on button "‹" at bounding box center [283, 186] width 16 height 16
click at [293, 209] on abbr "janvier" at bounding box center [293, 211] width 18 height 7
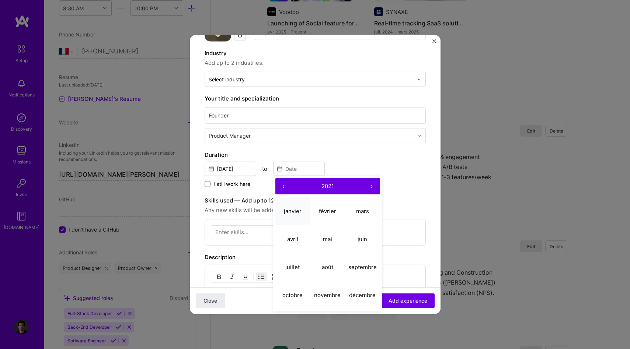
type input "[DATE]"
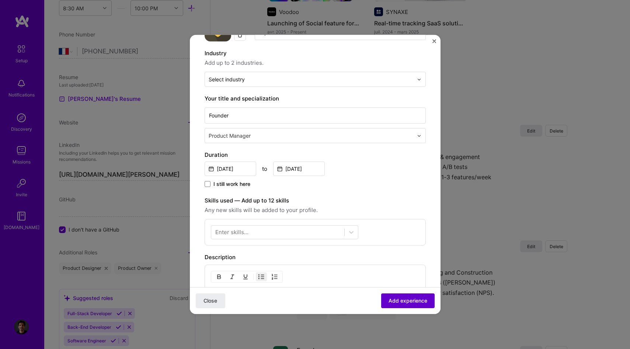
click at [408, 299] on span "Add experience" at bounding box center [408, 300] width 39 height 7
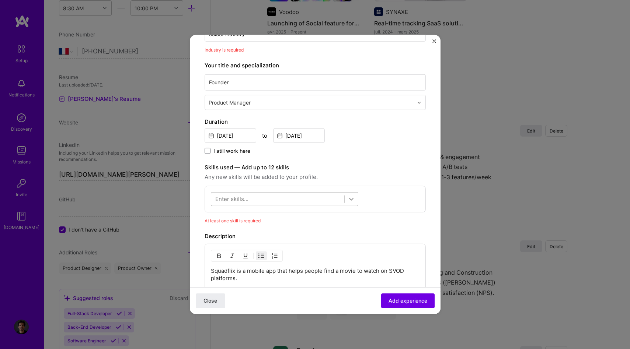
scroll to position [121, 0]
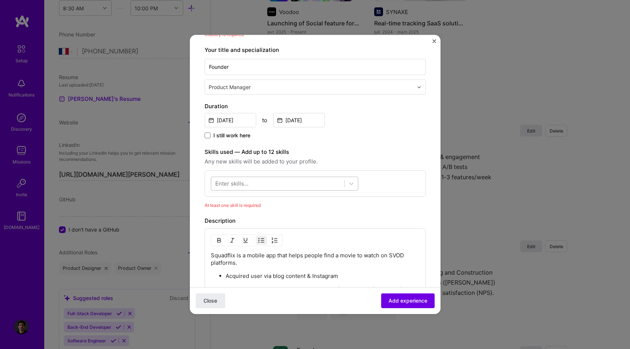
click at [273, 186] on div at bounding box center [277, 184] width 133 height 12
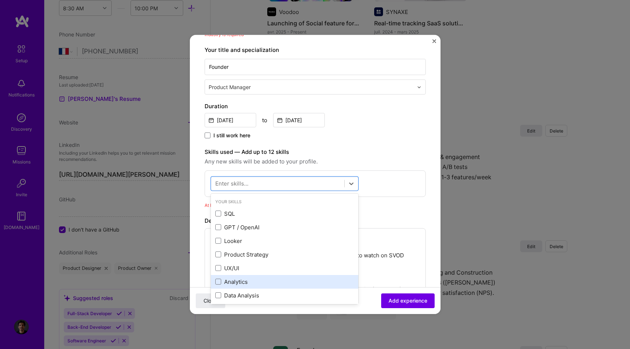
click at [241, 284] on div "Analytics" at bounding box center [284, 282] width 139 height 8
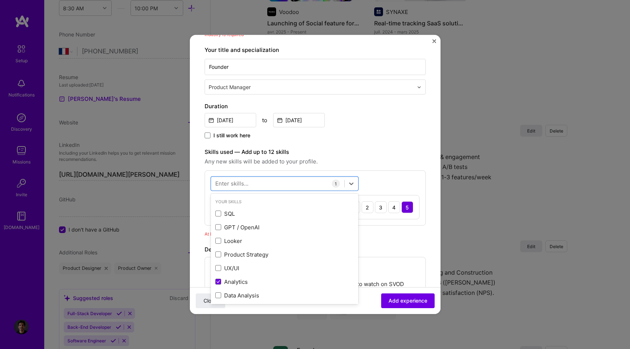
click at [385, 239] on div "Create a job experience Jobs help companies understand your past experience. Co…" at bounding box center [315, 200] width 221 height 544
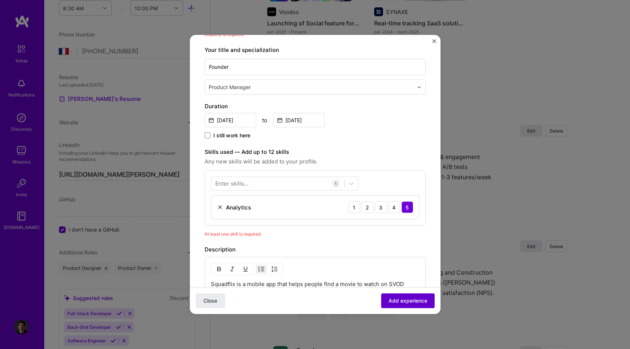
click at [399, 303] on span "Add experience" at bounding box center [408, 300] width 39 height 7
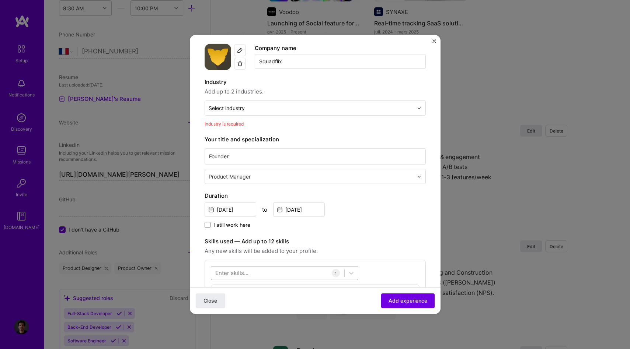
scroll to position [13, 0]
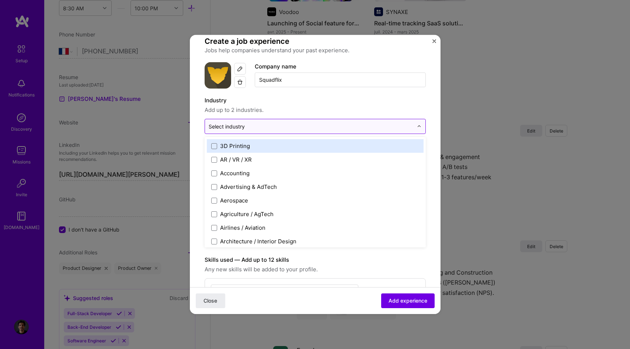
click at [292, 129] on input "text" at bounding box center [311, 127] width 205 height 8
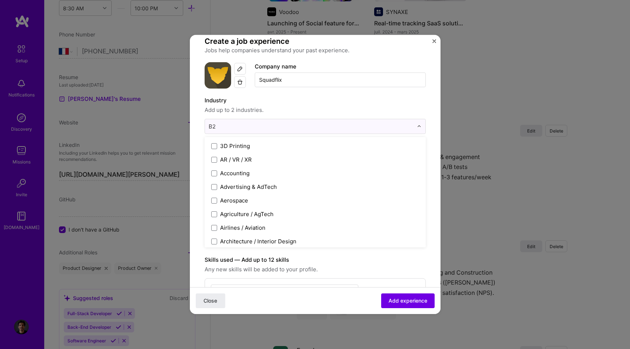
type input "B2C"
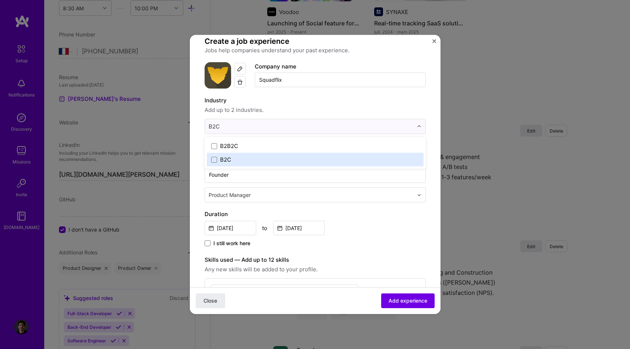
click at [252, 156] on label "B2C" at bounding box center [315, 160] width 208 height 8
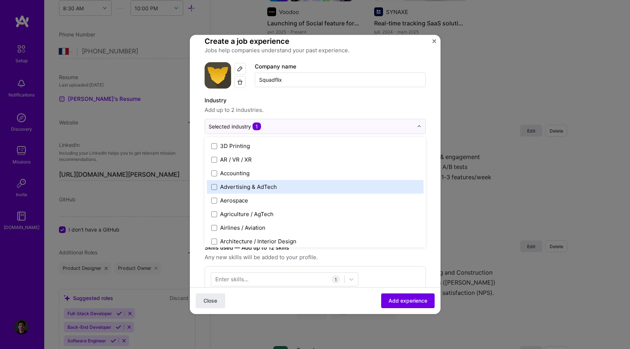
click at [268, 193] on div "Advertising & AdTech" at bounding box center [315, 187] width 217 height 14
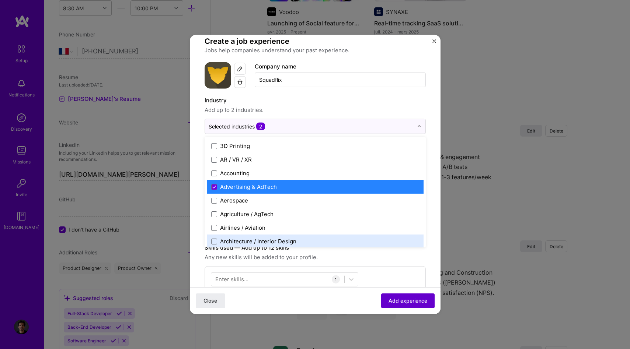
click at [397, 304] on span "Add experience" at bounding box center [408, 300] width 39 height 7
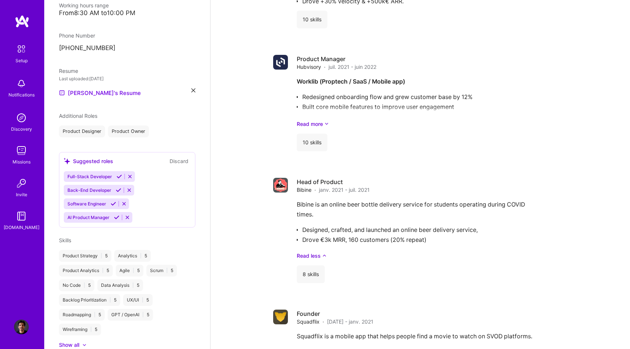
scroll to position [1081, 0]
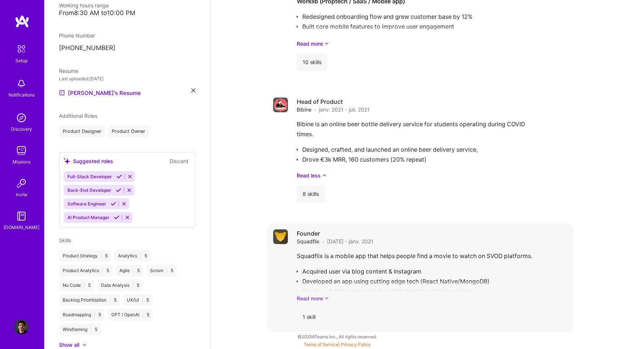
click at [324, 300] on link "Read more" at bounding box center [432, 299] width 271 height 8
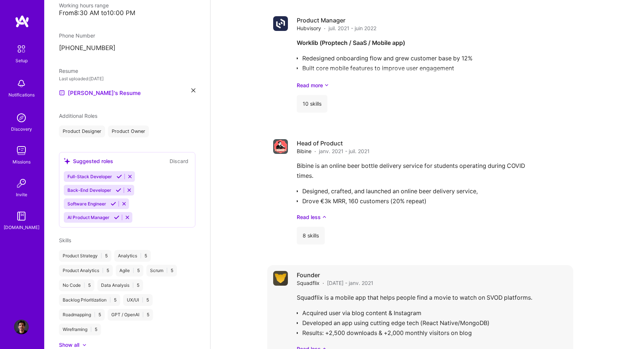
scroll to position [1090, 0]
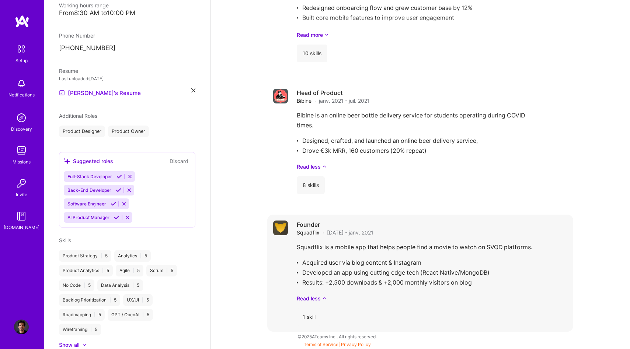
click at [396, 292] on div "Squadflix is a mobile app that helps people find a movie to watch on SVOD platf…" at bounding box center [432, 273] width 271 height 60
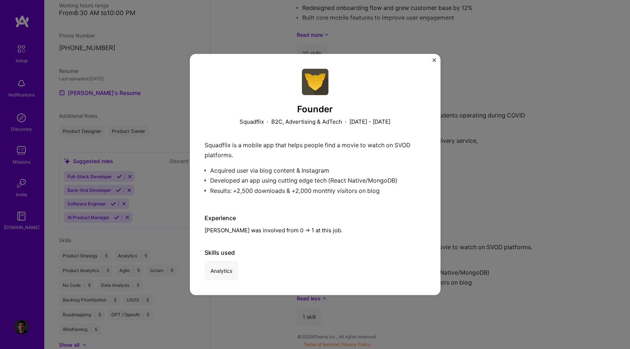
click at [544, 205] on div "Founder Squadflix · B2C, Advertising & AdTech · [DATE] - [DATE] Squadflix is a …" at bounding box center [315, 174] width 630 height 349
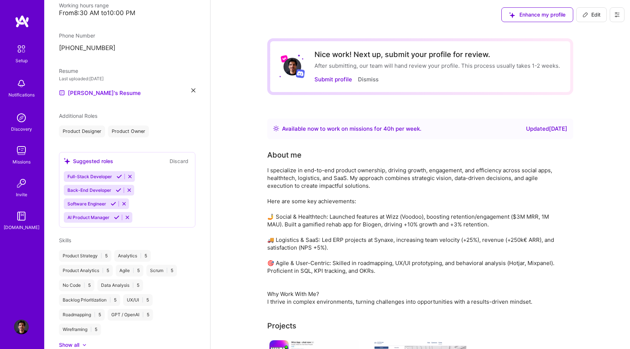
click at [591, 15] on span "Edit" at bounding box center [591, 14] width 18 height 7
select select "FR"
select select "Right Now"
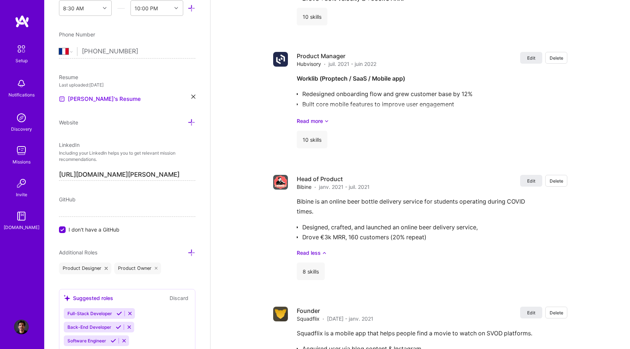
scroll to position [1445, 0]
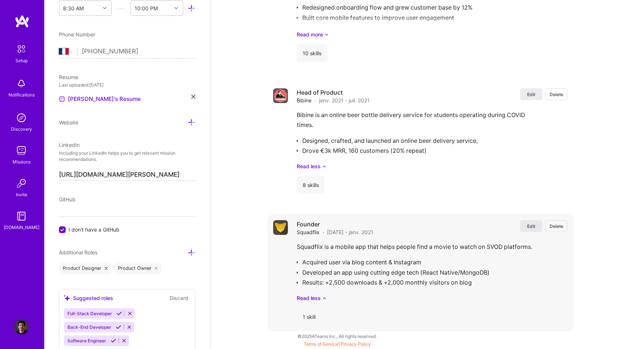
click at [530, 229] on span "Edit" at bounding box center [531, 226] width 8 height 6
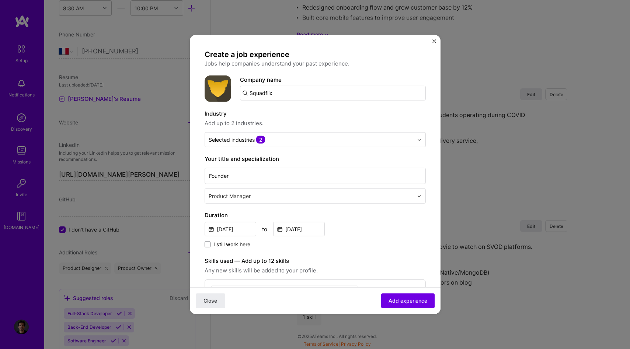
scroll to position [185, 0]
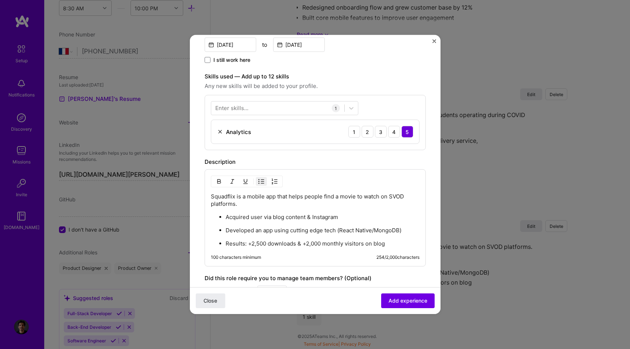
click at [234, 242] on p "Results: +2,500 downloads & +2,000 monthly visitors on blog" at bounding box center [323, 243] width 194 height 7
click at [400, 304] on span "Add experience" at bounding box center [408, 300] width 39 height 7
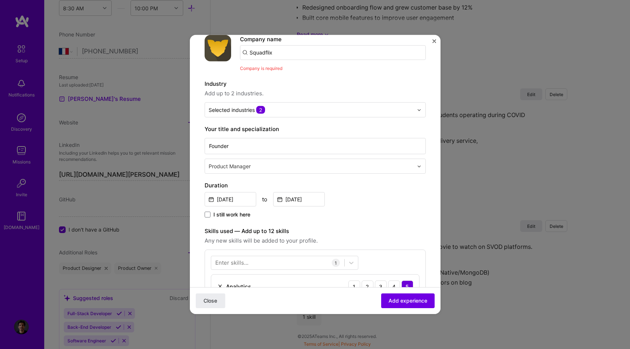
scroll to position [0, 0]
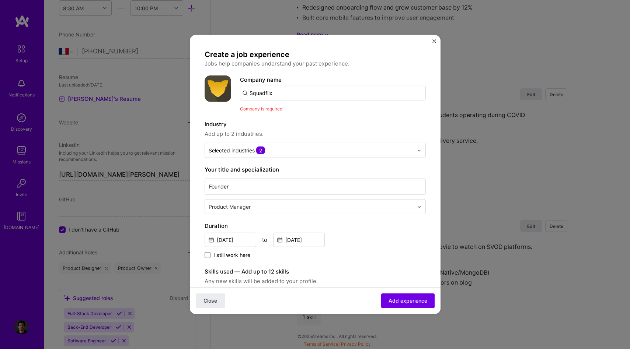
click at [272, 90] on input "Squadflix" at bounding box center [333, 93] width 186 height 15
type input "S"
type input "Squaflix"
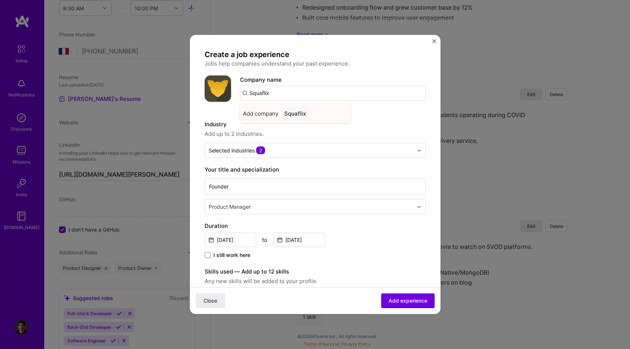
click at [286, 113] on div "Squaflix" at bounding box center [295, 113] width 28 height 13
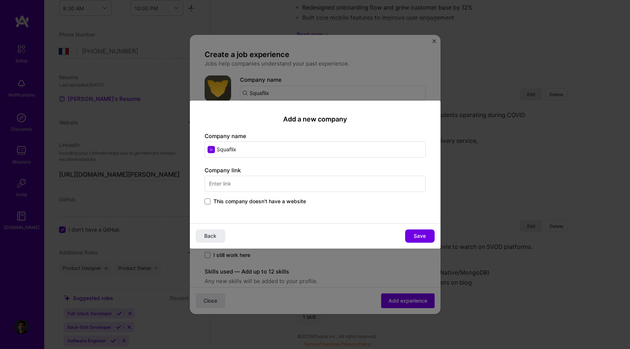
click at [222, 203] on span "This company doesn't have a website" at bounding box center [259, 201] width 93 height 7
click at [0, 0] on input "This company doesn't have a website" at bounding box center [0, 0] width 0 height 0
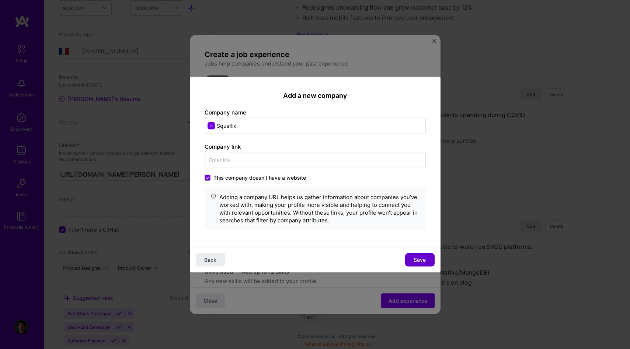
click at [427, 257] on button "Save" at bounding box center [419, 259] width 29 height 13
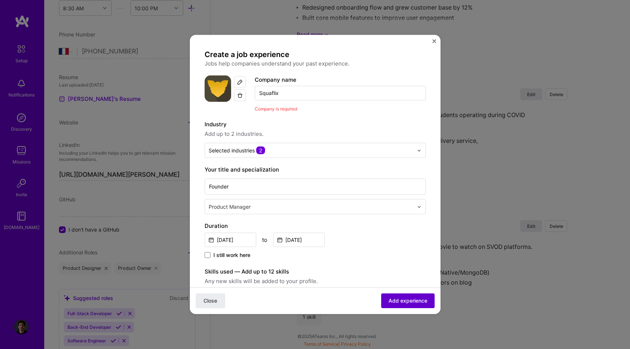
click at [405, 300] on span "Add experience" at bounding box center [408, 300] width 39 height 7
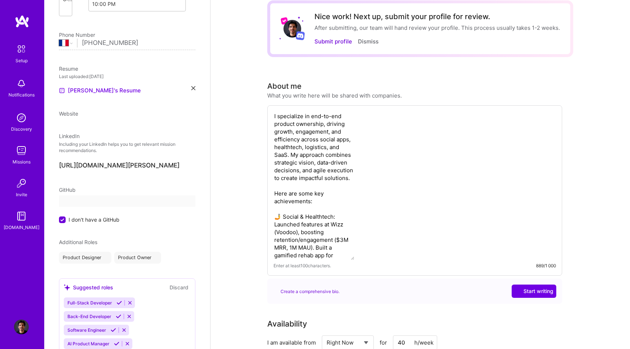
select select "FR"
select select "Right Now"
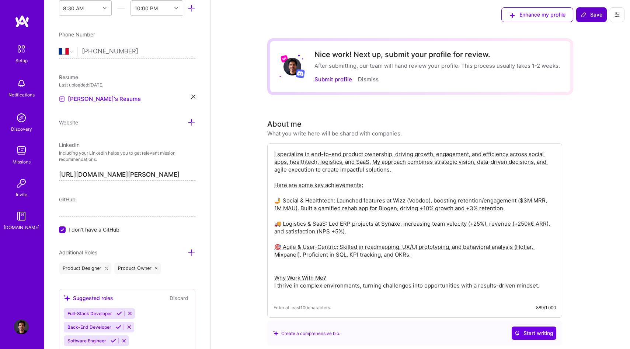
click at [593, 16] on span "Save" at bounding box center [592, 14] width 22 height 7
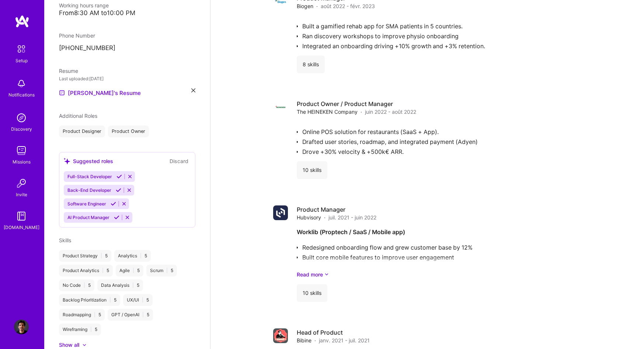
scroll to position [849, 0]
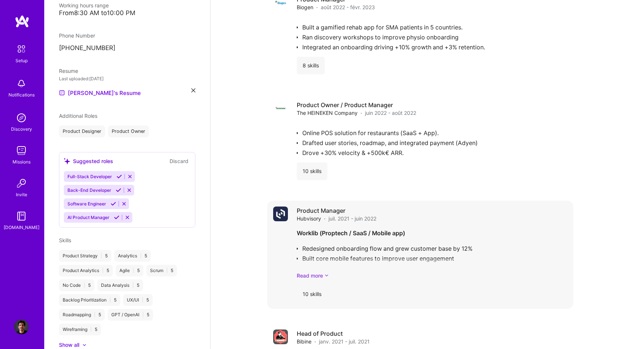
click at [314, 275] on link "Read more" at bounding box center [432, 276] width 271 height 8
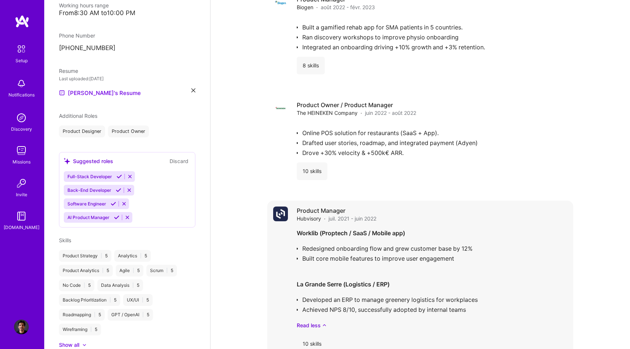
click at [388, 250] on div "Worklib (Proptech / SaaS / Mobile app) Redesigned onboarding flow and grew cust…" at bounding box center [432, 279] width 271 height 101
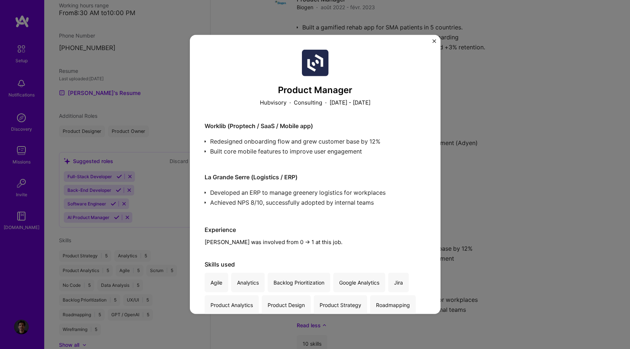
click at [459, 179] on div "Product Manager Hubvisory · Consulting · [DATE] - [DATE] Worklib (Proptech / Sa…" at bounding box center [315, 174] width 630 height 349
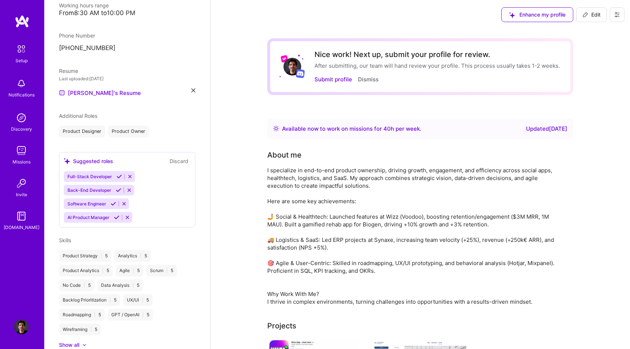
click at [589, 18] on span "Edit" at bounding box center [591, 14] width 18 height 7
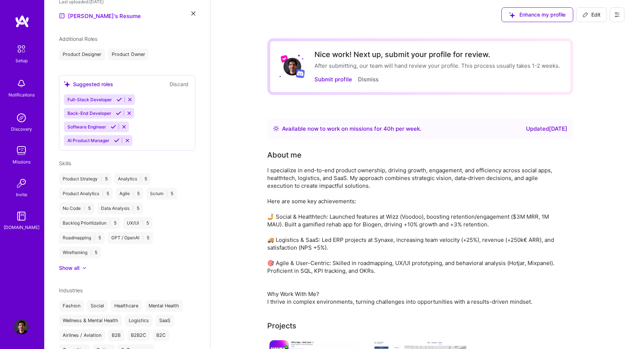
select select "FR"
select select "Right Now"
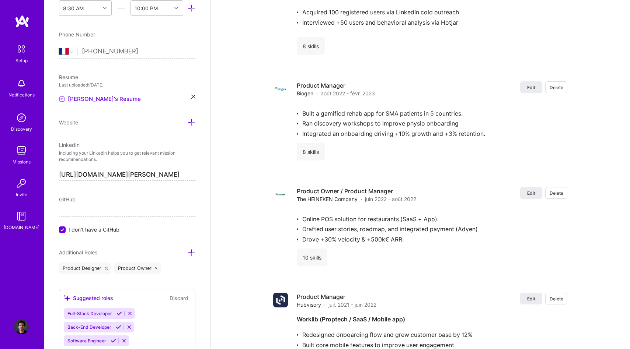
scroll to position [1199, 0]
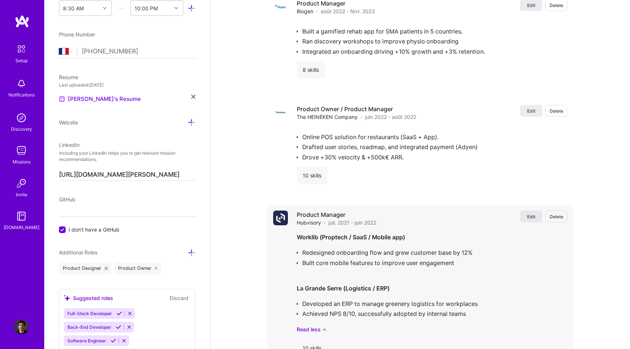
click at [530, 214] on span "Edit" at bounding box center [531, 217] width 8 height 6
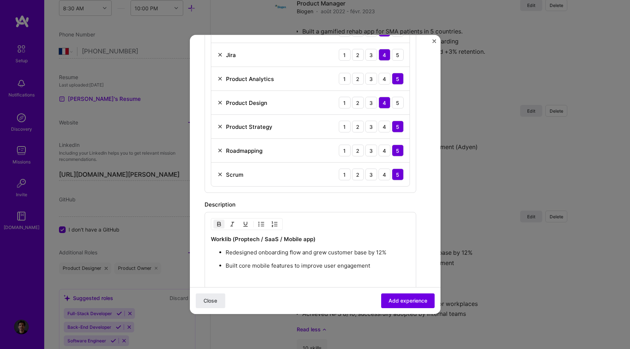
scroll to position [479, 0]
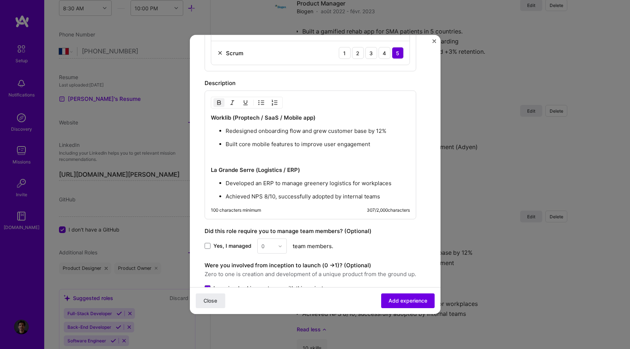
click at [211, 118] on strong "Worklib (Proptech / SaaS / Mobile app)" at bounding box center [263, 117] width 105 height 7
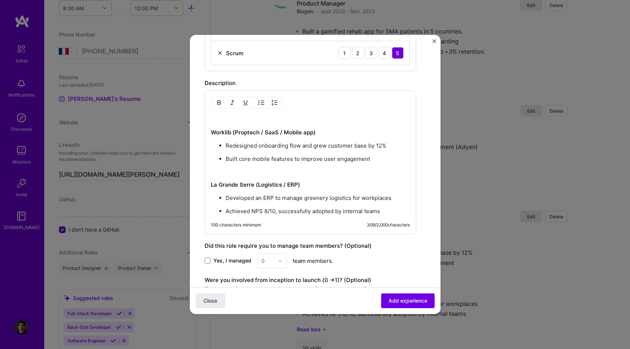
click at [223, 118] on p "Worklib (Proptech / SaaS / Mobile app)" at bounding box center [310, 125] width 199 height 22
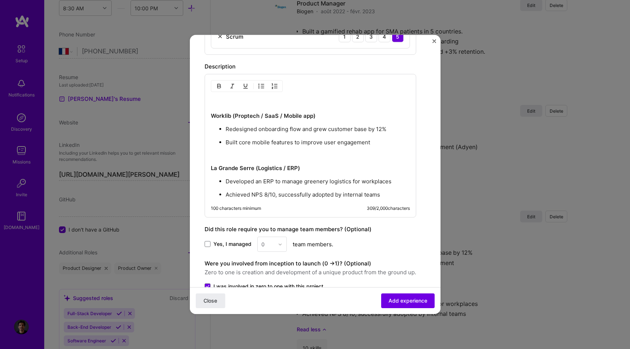
scroll to position [487, 0]
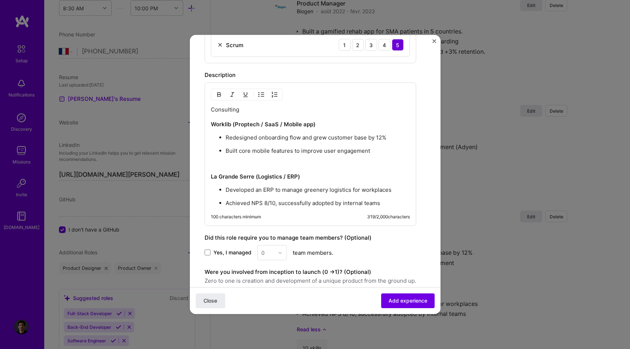
click at [219, 113] on p "Consulting Worklib (Proptech / SaaS / Mobile app)" at bounding box center [310, 117] width 199 height 22
click at [217, 125] on strong "Worklib (Proptech / SaaS / Mobile app)" at bounding box center [263, 124] width 105 height 7
drag, startPoint x: 235, startPoint y: 125, endPoint x: 367, endPoint y: 125, distance: 132.3
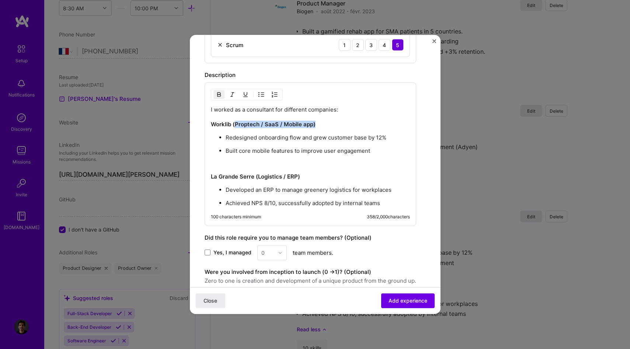
click at [367, 125] on p "I worked as a consultant for different companies: Worklib (Proptech / SaaS / Mo…" at bounding box center [310, 117] width 199 height 22
drag, startPoint x: 254, startPoint y: 176, endPoint x: 341, endPoint y: 175, distance: 87.0
click at [341, 175] on p "La Grande Serre (Logistics / ERP)" at bounding box center [310, 176] width 199 height 7
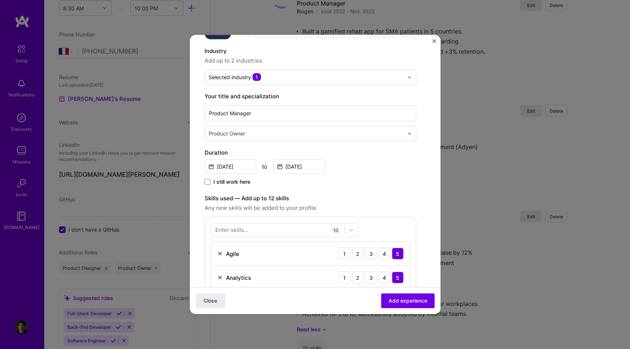
scroll to position [60, 0]
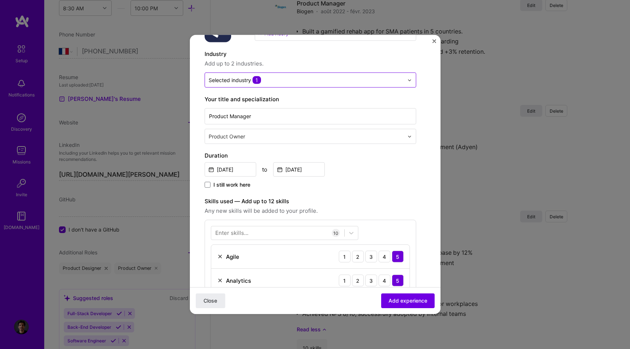
click at [285, 83] on input "text" at bounding box center [306, 80] width 195 height 8
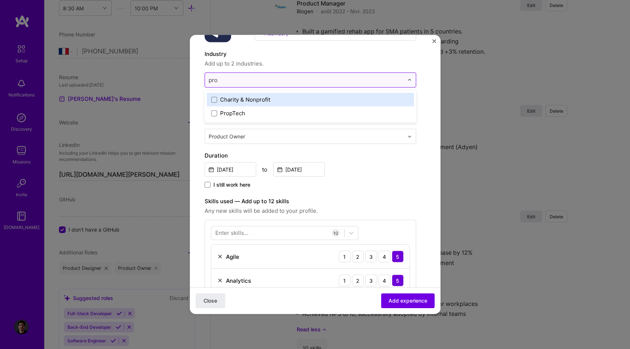
type input "prop"
click at [262, 98] on label "PropTech" at bounding box center [310, 100] width 198 height 8
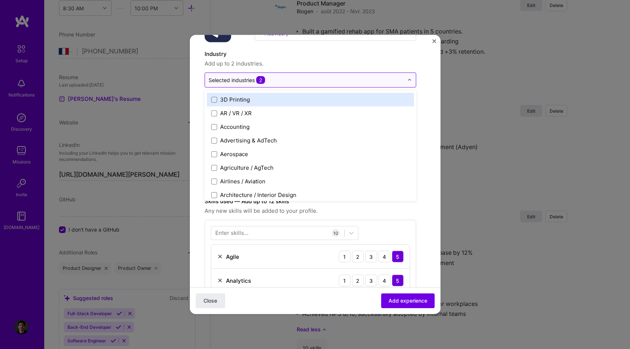
click at [278, 81] on input "text" at bounding box center [306, 80] width 195 height 8
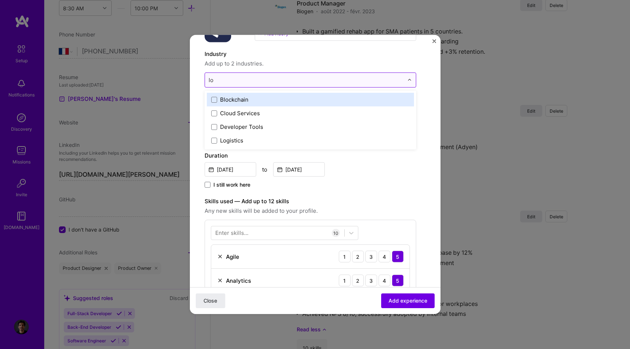
type input "log"
click at [264, 97] on label "Logistics" at bounding box center [310, 100] width 198 height 8
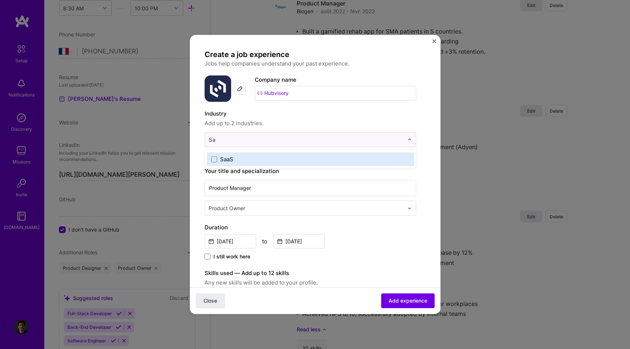
scroll to position [0, 0]
type input "Saa"
click at [256, 156] on label "SaaS" at bounding box center [310, 160] width 198 height 8
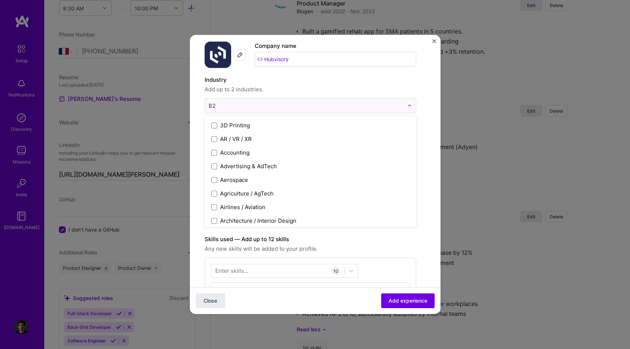
type input "B2B"
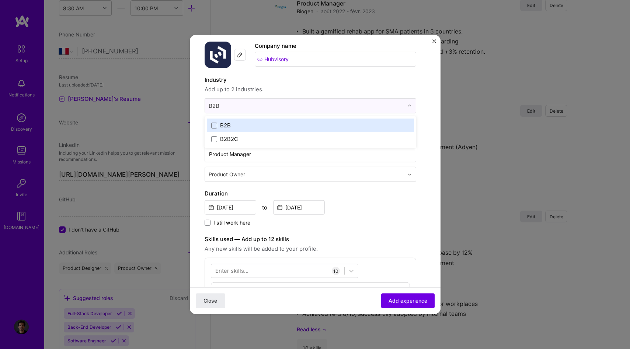
click at [282, 135] on label "B2B2C" at bounding box center [310, 139] width 198 height 8
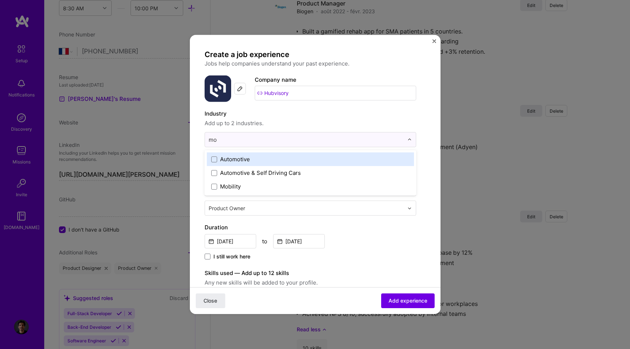
type input "m"
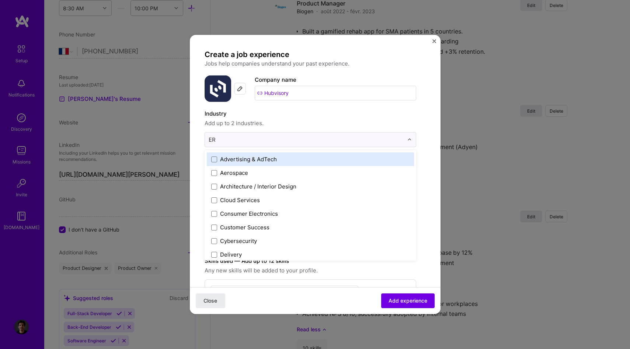
type input "ERP"
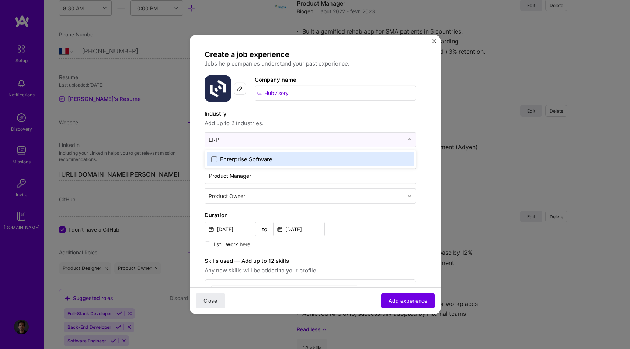
click at [316, 155] on div "Enterprise Software" at bounding box center [310, 160] width 207 height 14
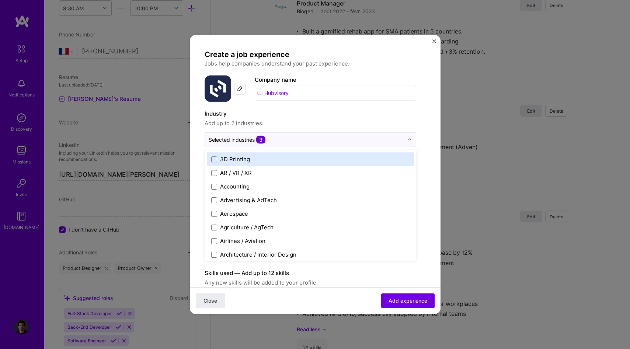
click at [349, 109] on label "Industry" at bounding box center [311, 113] width 212 height 9
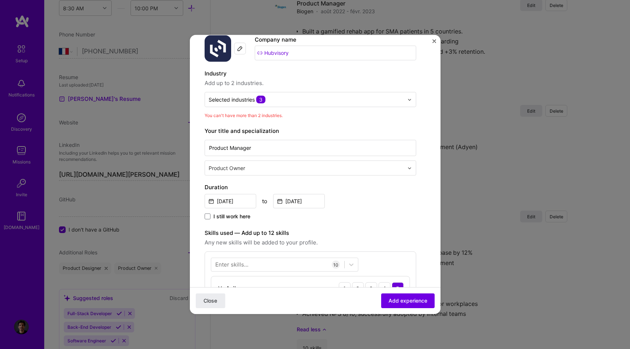
scroll to position [39, 0]
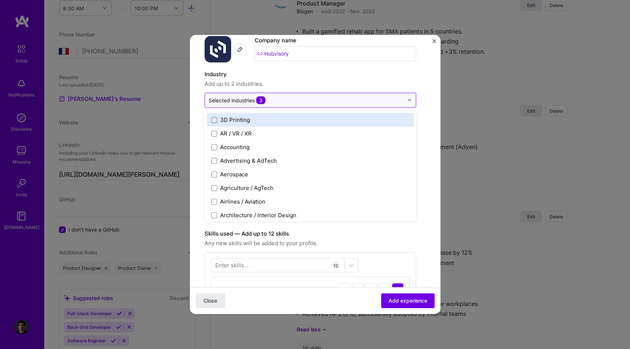
click at [337, 103] on input "text" at bounding box center [306, 101] width 195 height 8
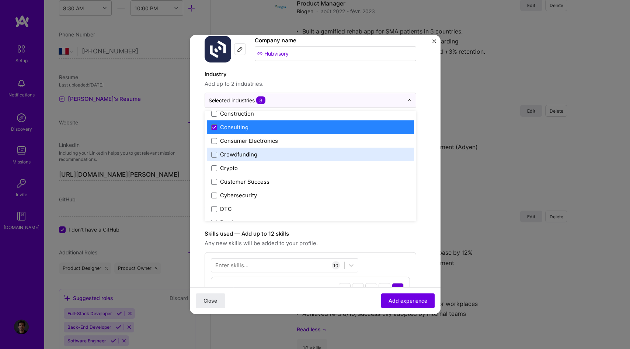
scroll to position [483, 0]
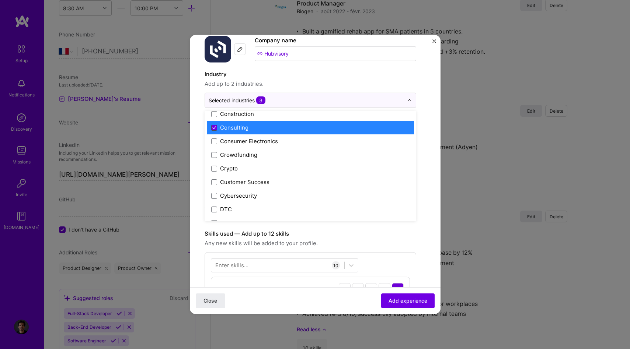
click at [214, 128] on icon at bounding box center [214, 127] width 3 height 2
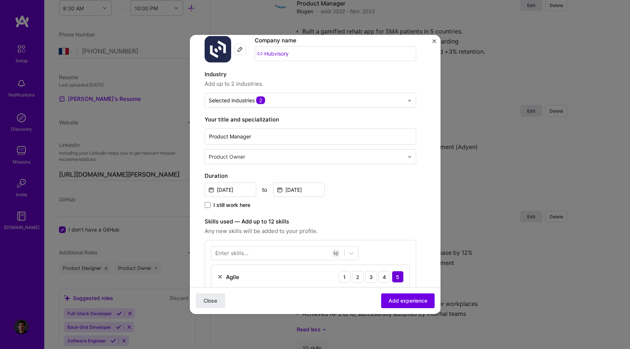
click at [317, 86] on span "Add up to 2 industries." at bounding box center [311, 84] width 212 height 9
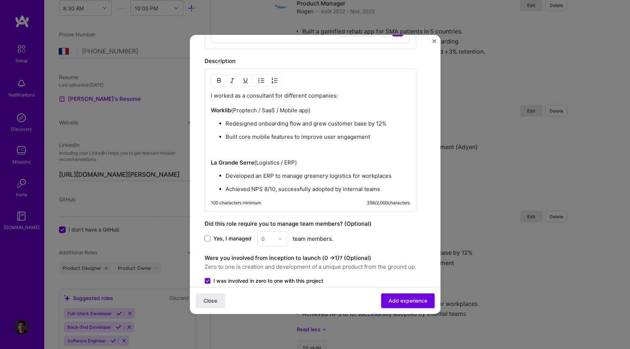
scroll to position [499, 0]
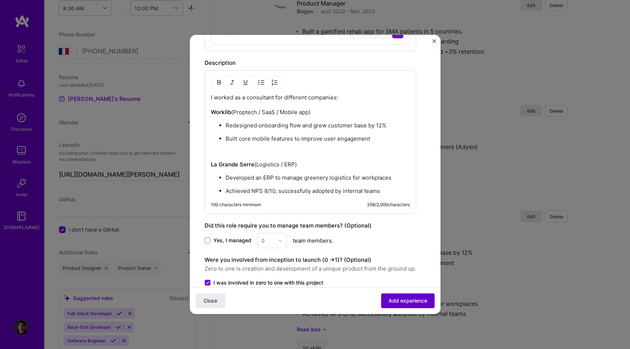
click at [410, 299] on span "Add experience" at bounding box center [408, 300] width 39 height 7
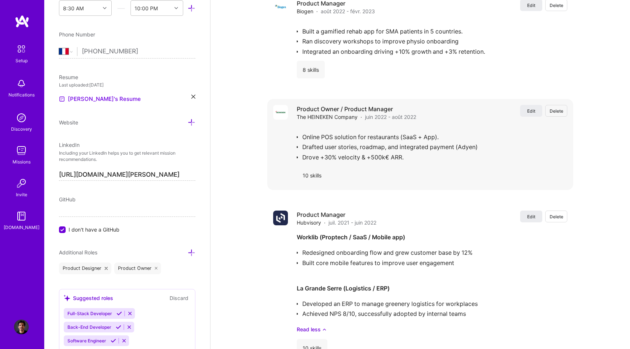
scroll to position [1296, 0]
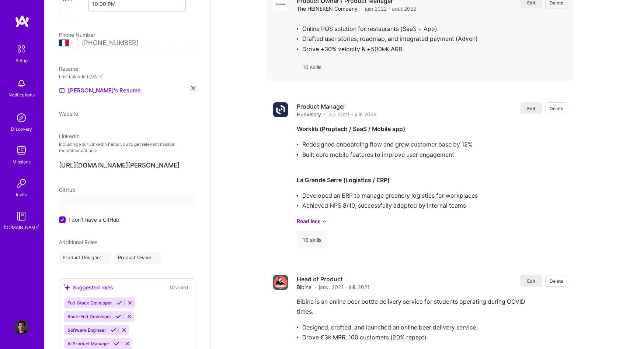
select select "FR"
select select "Right Now"
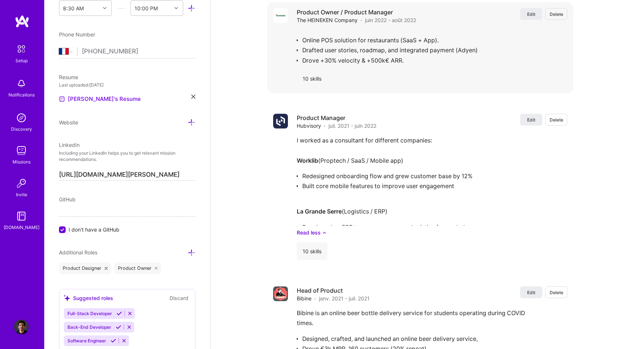
scroll to position [0, 0]
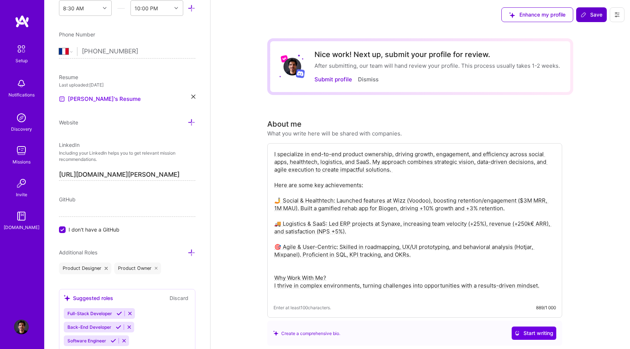
click at [588, 19] on button "Save" at bounding box center [591, 14] width 31 height 15
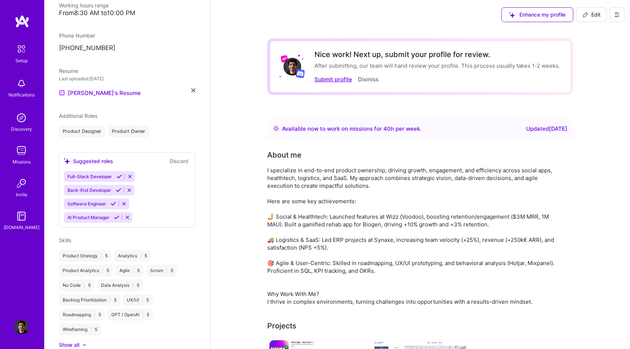
click at [331, 82] on button "Submit profile" at bounding box center [333, 80] width 38 height 8
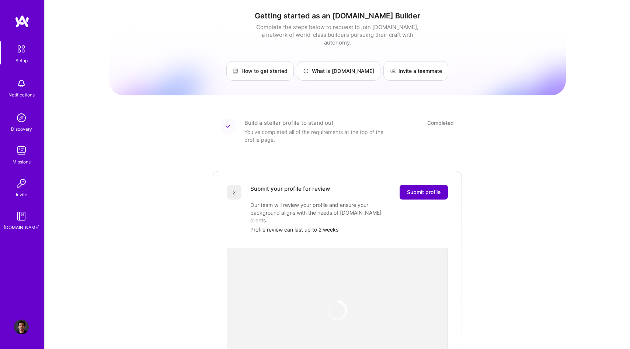
click at [421, 189] on span "Submit profile" at bounding box center [424, 192] width 34 height 7
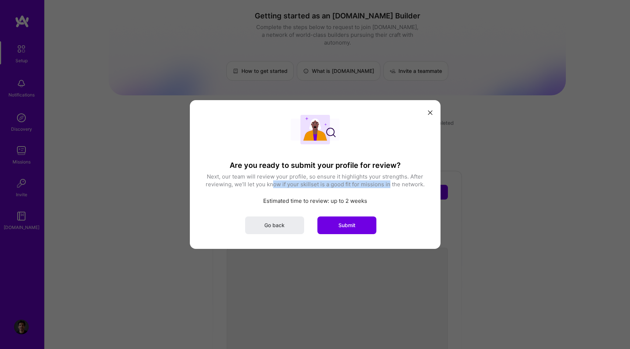
drag, startPoint x: 271, startPoint y: 184, endPoint x: 391, endPoint y: 184, distance: 120.2
click at [391, 184] on p "Next, our team will review your profile, so ensure it highlights your strengths…" at bounding box center [315, 180] width 221 height 15
click at [410, 191] on div "Are you ready to submit your profile for review? Next, our team will review you…" at bounding box center [315, 174] width 221 height 119
click at [346, 224] on span "Submit" at bounding box center [346, 225] width 17 height 7
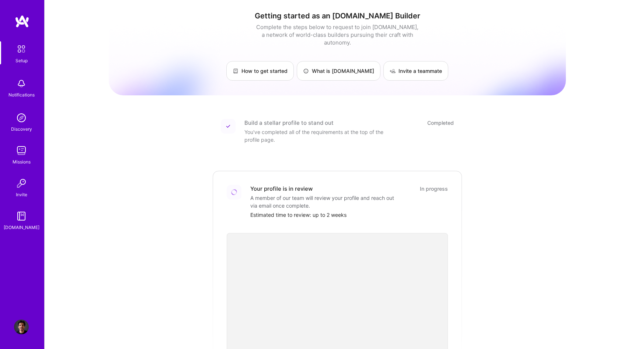
click at [22, 95] on div "Notifications" at bounding box center [21, 95] width 26 height 8
click at [421, 127] on div "Setup Notifications Discovery Missions Invite [DOMAIN_NAME] Profile Close Show …" at bounding box center [315, 270] width 630 height 540
